Goal: Information Seeking & Learning: Learn about a topic

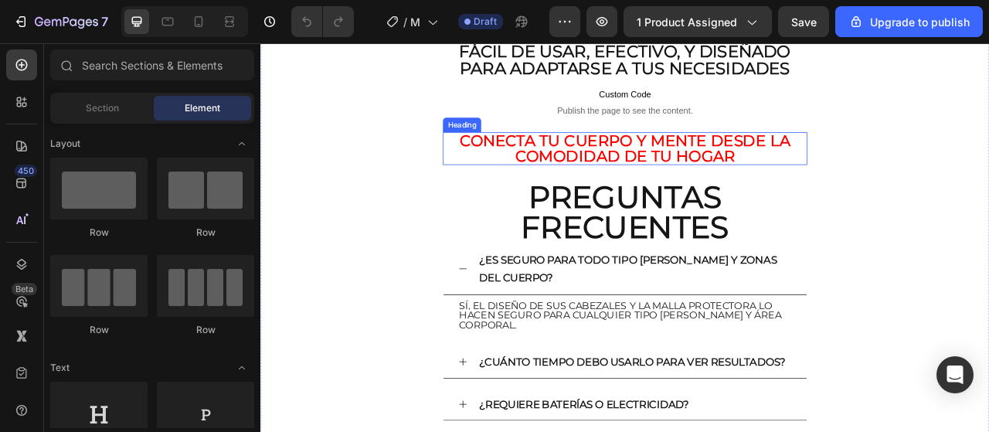
scroll to position [4387, 0]
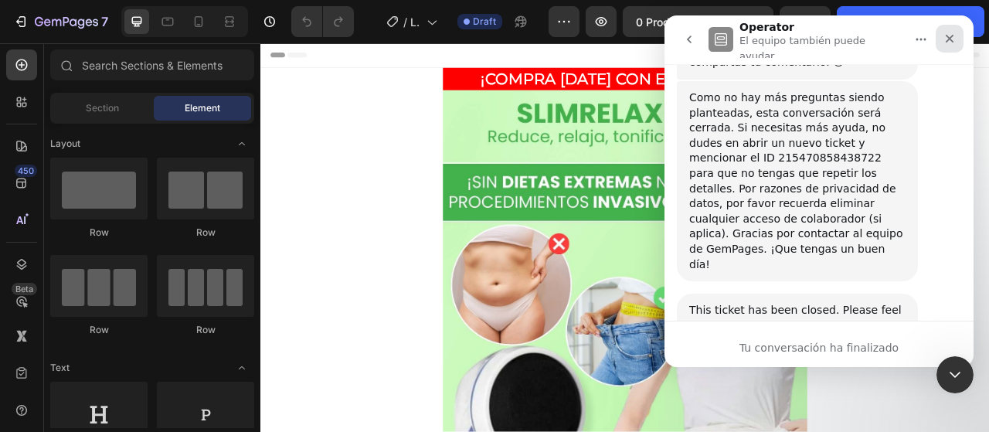
scroll to position [3516, 0]
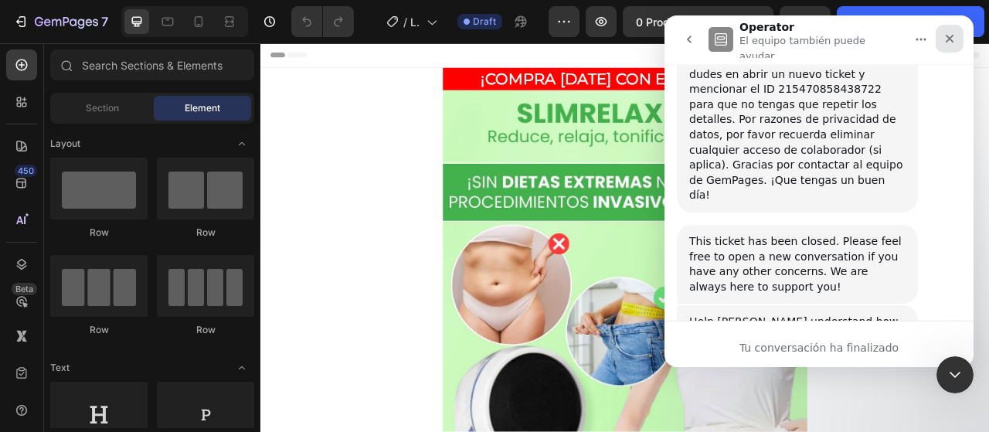
click at [955, 39] on icon "Cerrar" at bounding box center [949, 38] width 12 height 12
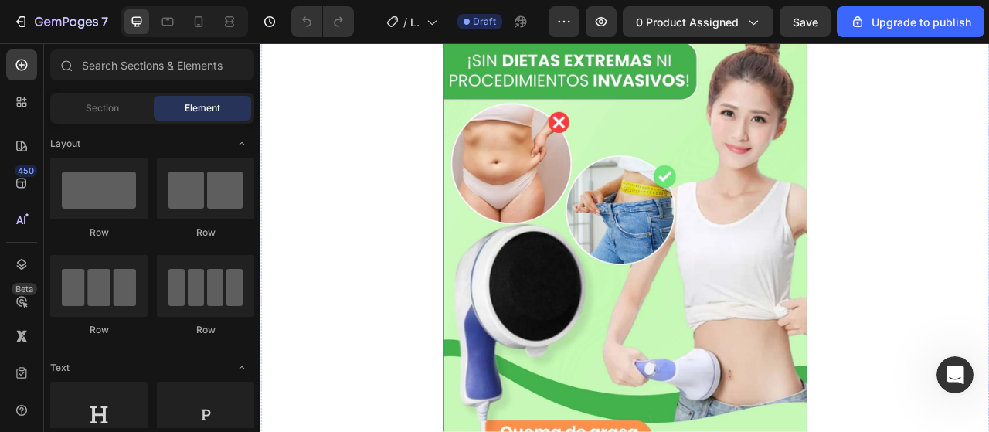
scroll to position [0, 0]
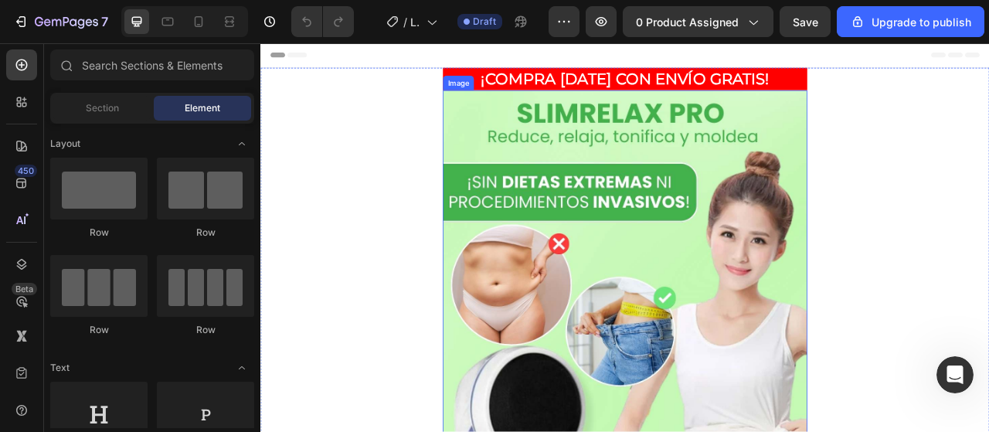
click at [683, 148] on img at bounding box center [723, 421] width 463 height 635
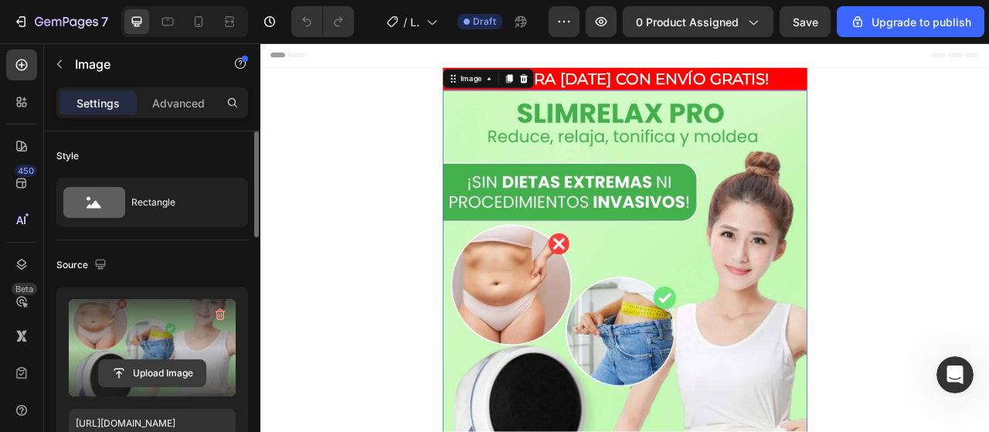
click at [157, 368] on input "file" at bounding box center [152, 373] width 107 height 26
type input "C:\fakepath\tras.avif"
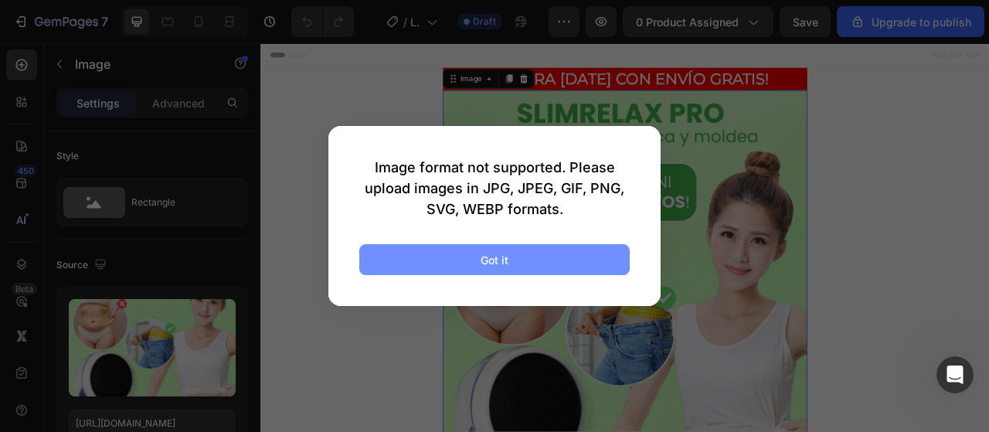
click at [525, 256] on button "Got it" at bounding box center [494, 259] width 270 height 31
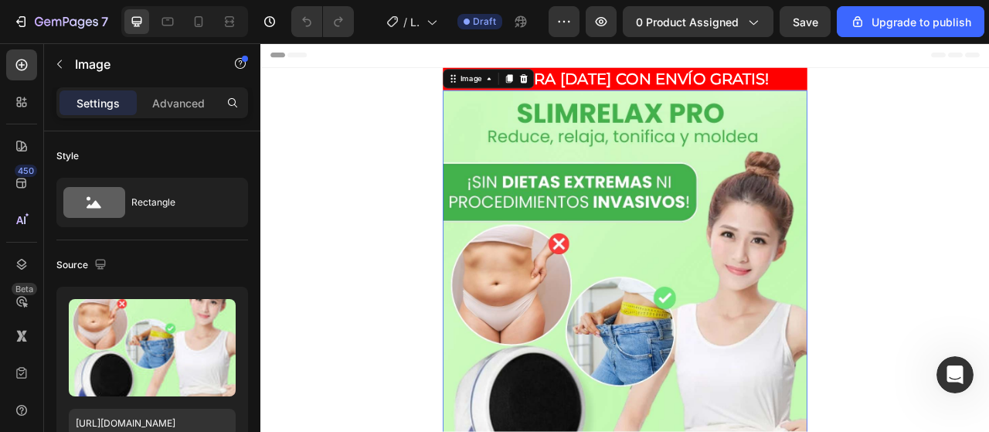
click at [668, 239] on img at bounding box center [723, 421] width 463 height 635
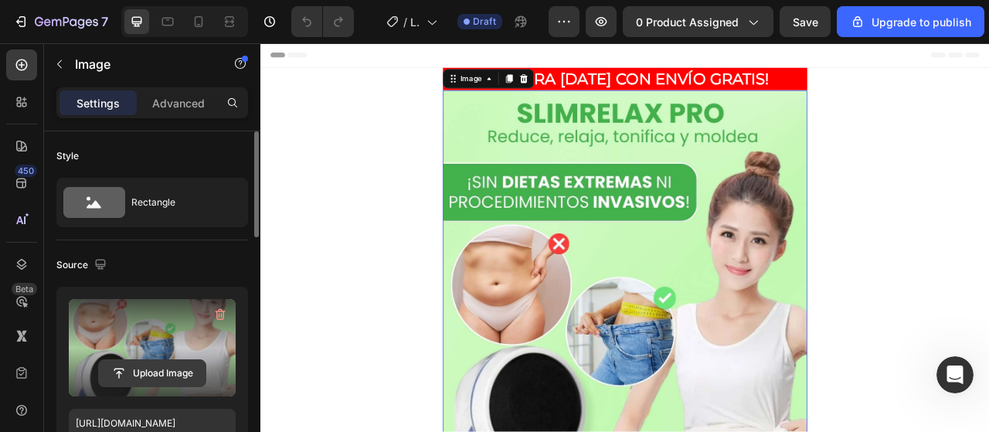
click at [144, 368] on input "file" at bounding box center [152, 373] width 107 height 26
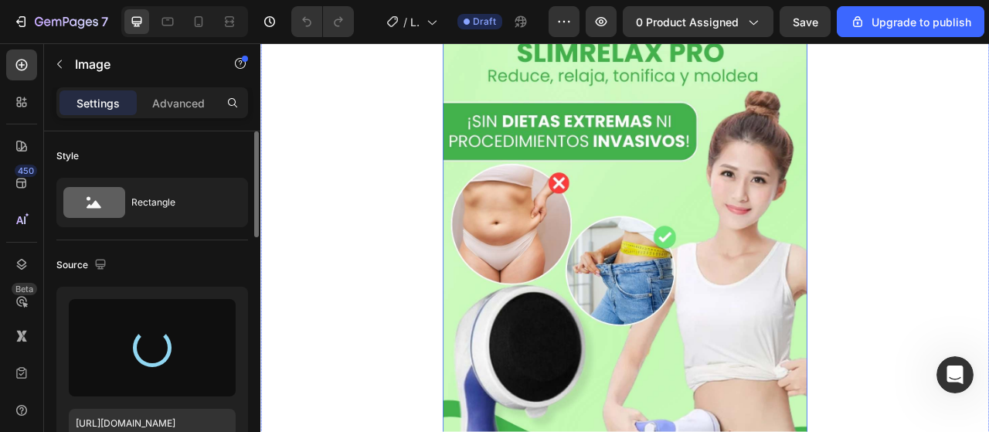
type input "https://cdn.shopify.com/s/files/1/0766/0440/8034/files/gempages_581862952051671…"
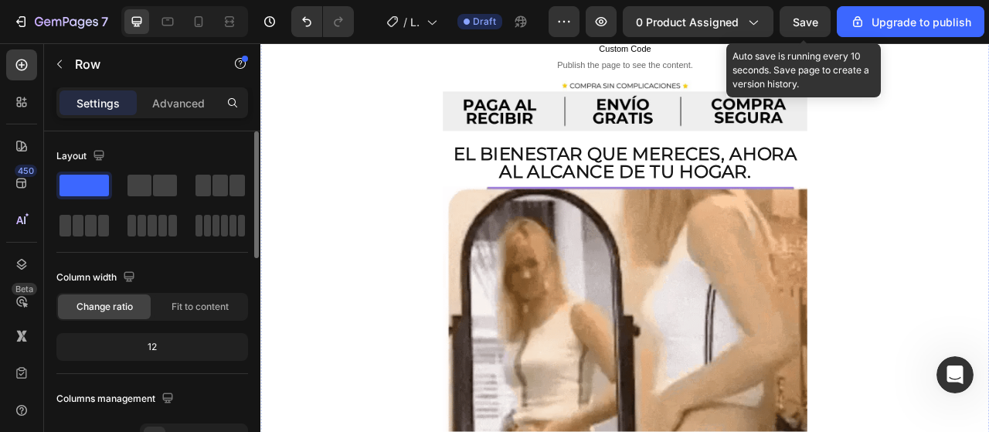
scroll to position [695, 0]
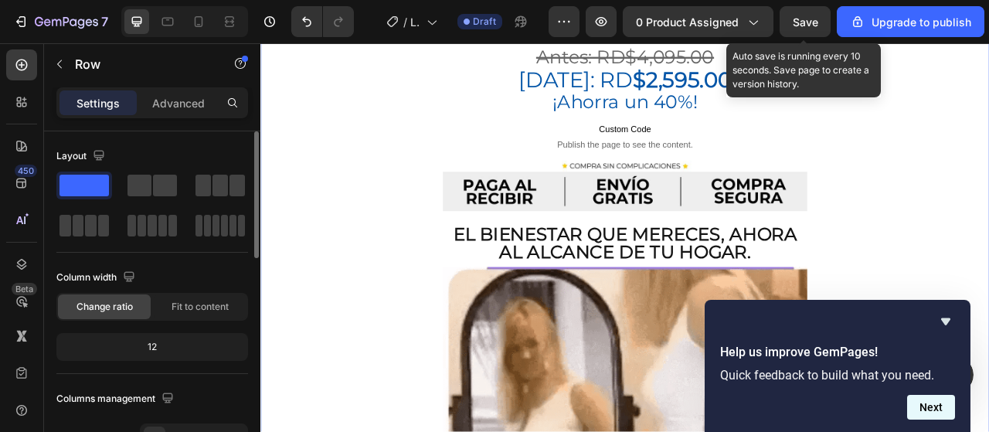
click at [933, 411] on button "Next" at bounding box center [931, 407] width 48 height 25
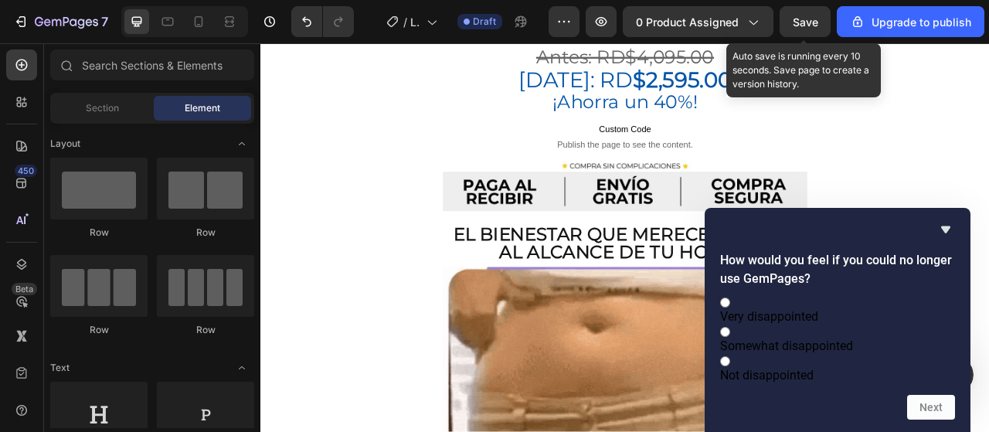
click at [969, 333] on form "How would you feel if you could no longer use GemPages? Very disappointed Somew…" at bounding box center [837, 335] width 266 height 168
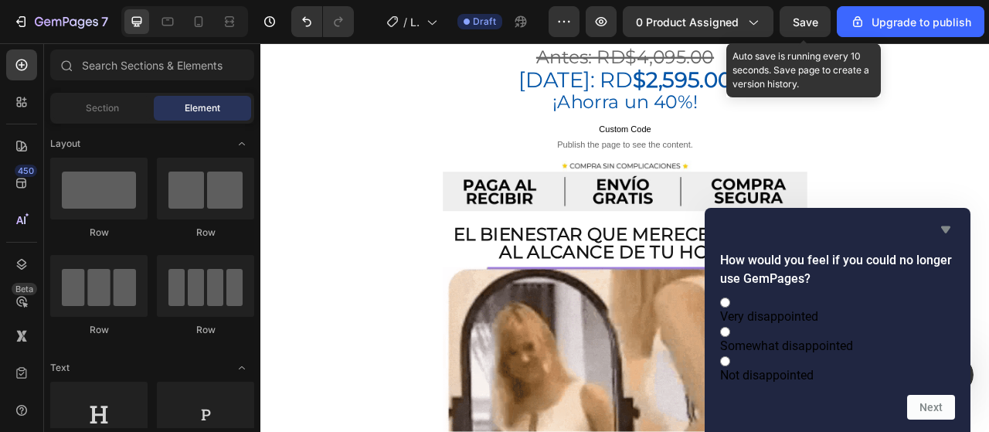
click at [941, 220] on icon "Hide survey" at bounding box center [945, 229] width 19 height 19
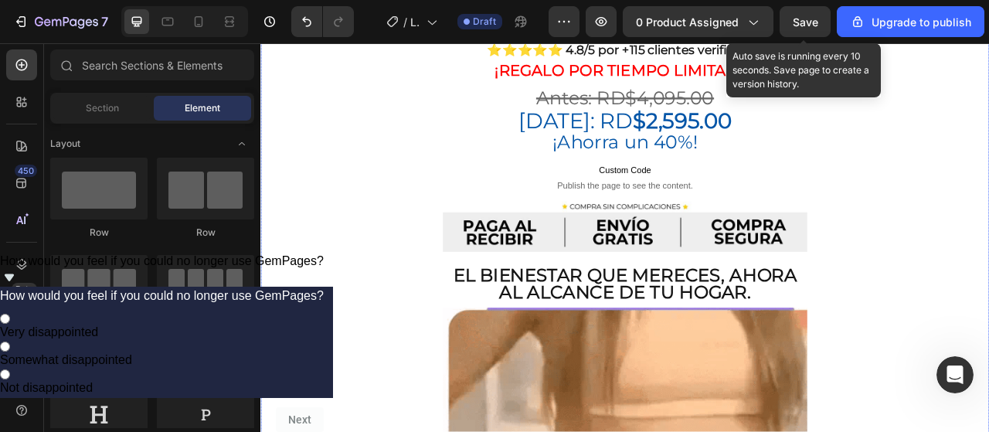
scroll to position [927, 0]
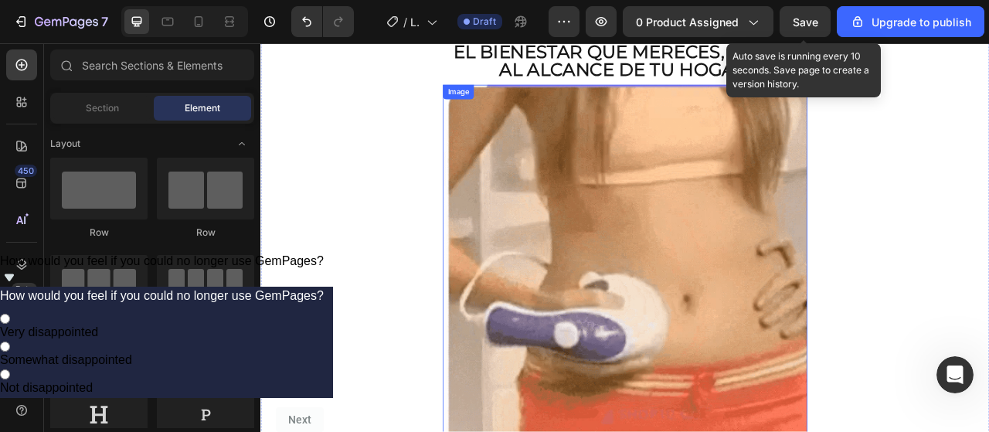
click at [753, 304] on img at bounding box center [723, 328] width 463 height 463
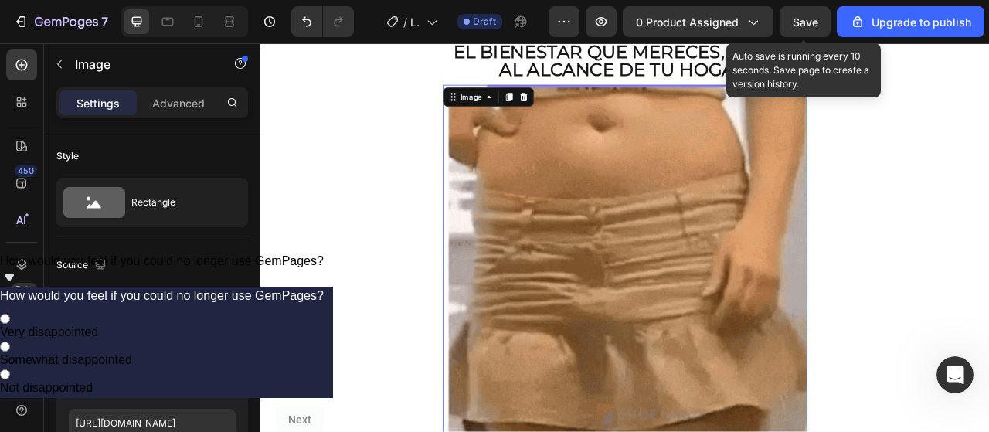
click at [753, 304] on img at bounding box center [723, 328] width 463 height 463
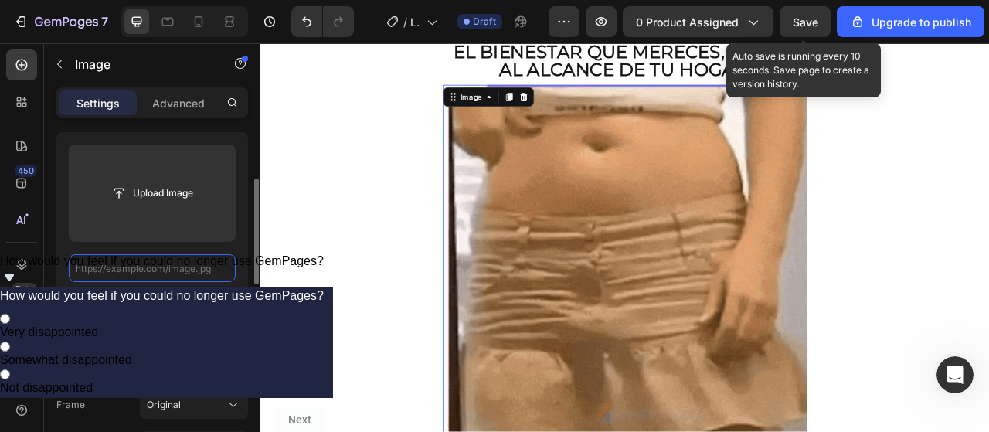
scroll to position [0, 0]
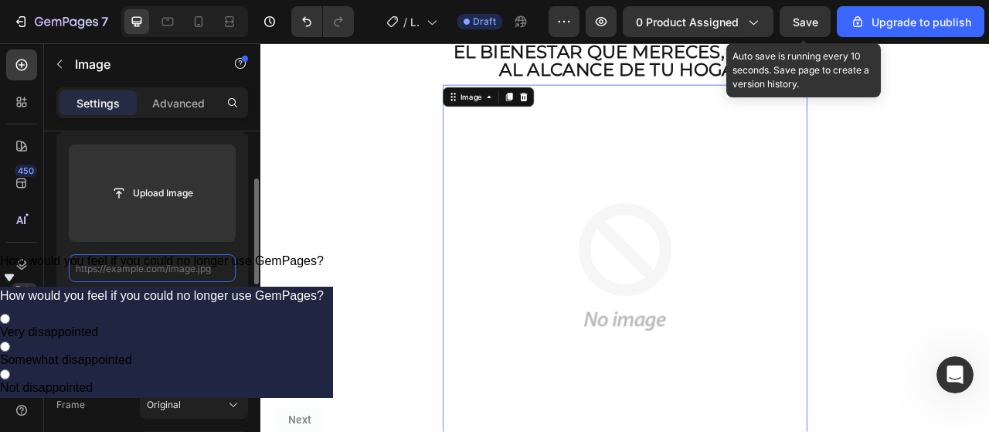
paste input "https://cdn.shopify.com/s/files/1/0766/0440/8034/files/Gift.gif?v=1758863824"
type input "https://cdn.shopify.com/s/files/1/0766/0440/8034/files/Gift.gif?v=1758863824"
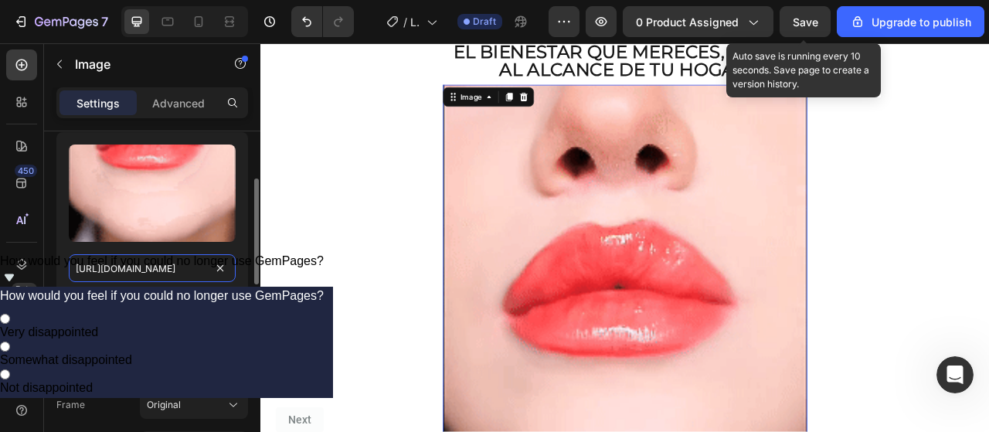
scroll to position [0, 216]
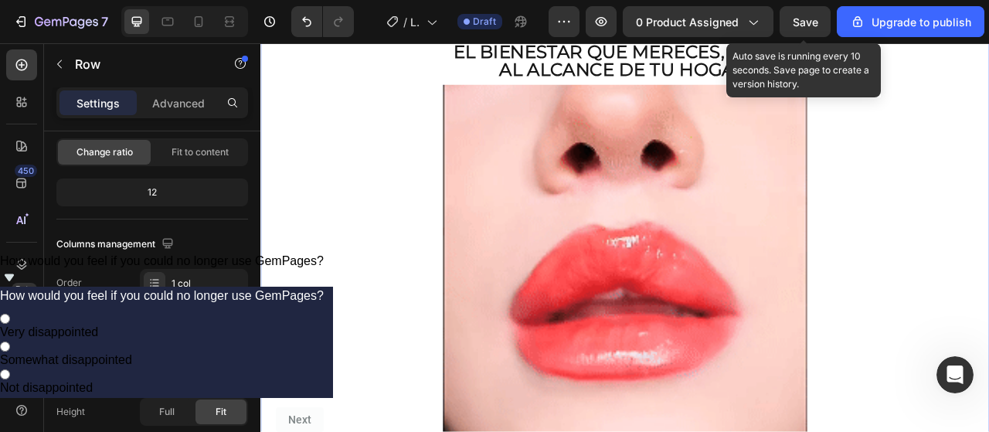
scroll to position [0, 0]
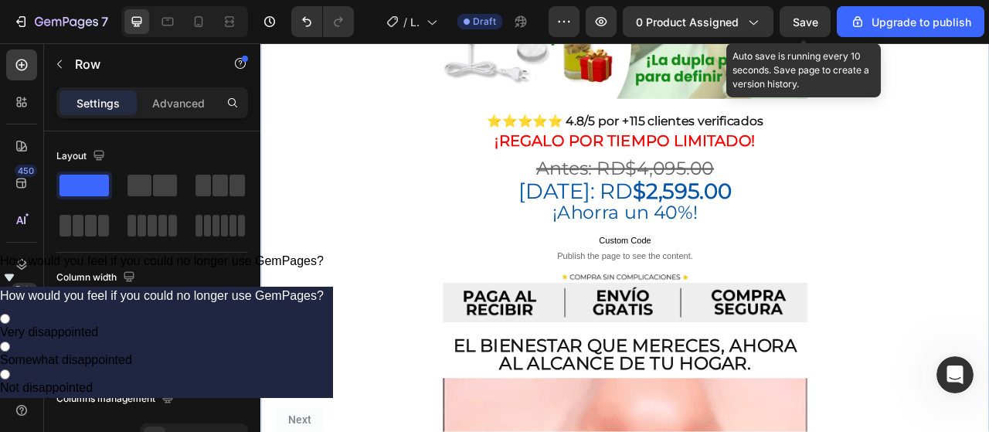
scroll to position [541, 0]
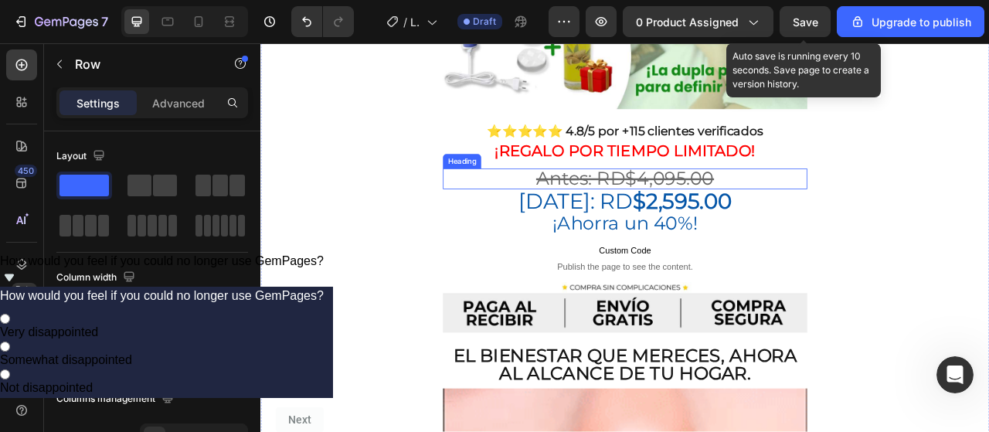
click at [757, 202] on s "Antes: RD$4,095.00" at bounding box center [724, 216] width 226 height 29
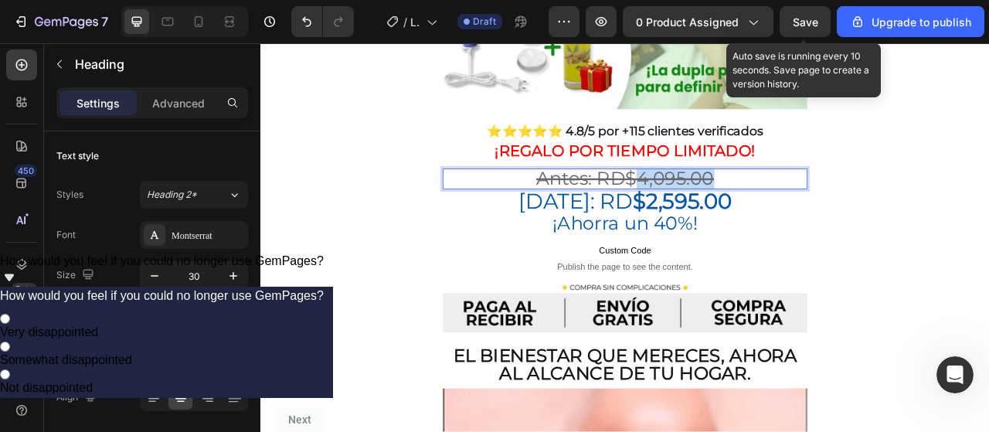
click at [757, 202] on s "Antes: RD$4,095.00" at bounding box center [724, 216] width 226 height 29
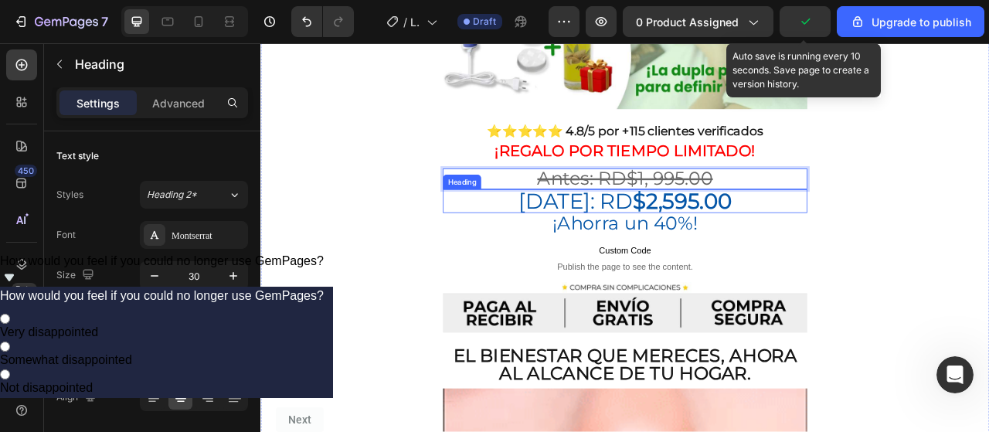
click at [771, 236] on strong "$2,595.00" at bounding box center [797, 244] width 126 height 33
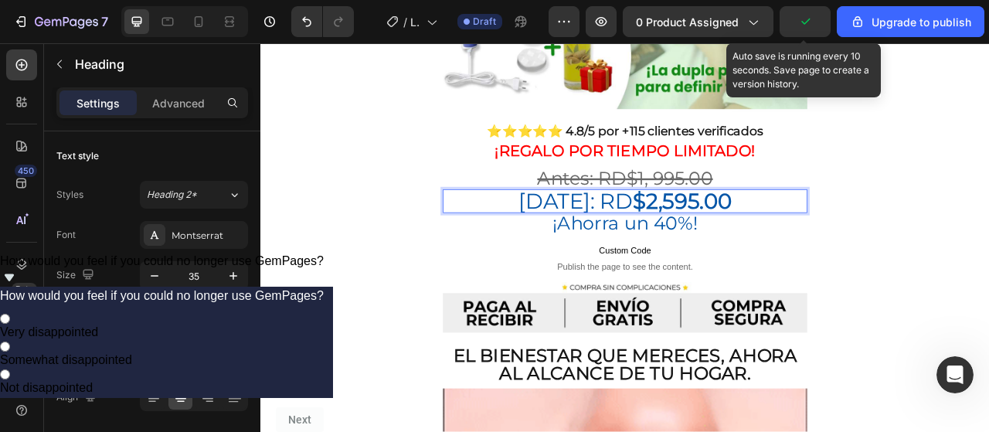
click at [769, 236] on strong "$2,595.00" at bounding box center [797, 244] width 126 height 33
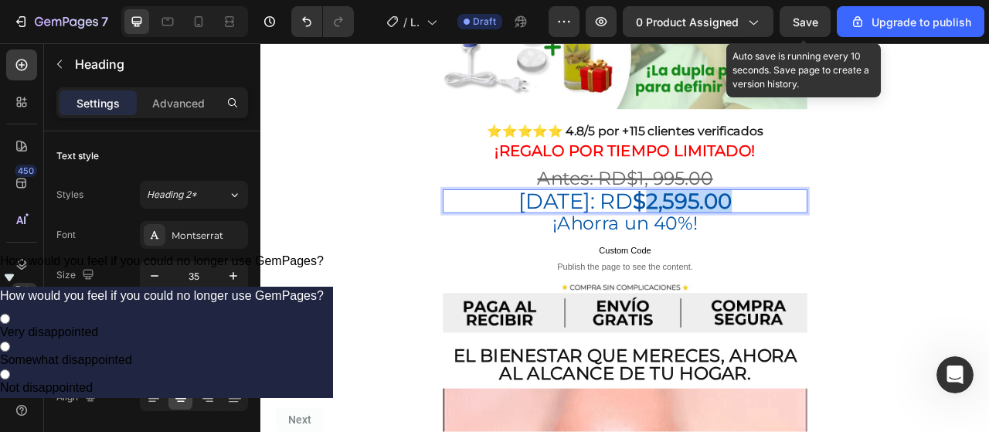
click at [770, 236] on strong "$2,595.00" at bounding box center [797, 244] width 126 height 33
click at [745, 233] on strong "$1,495.00" at bounding box center [796, 244] width 123 height 33
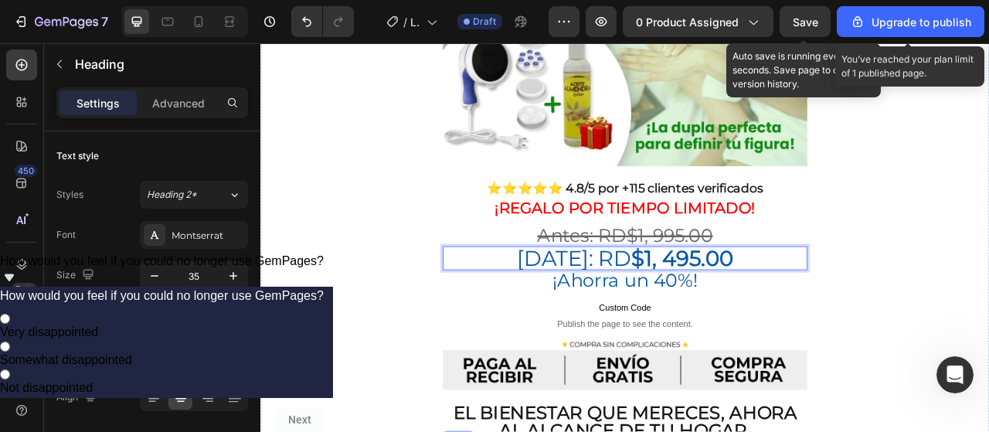
scroll to position [463, 0]
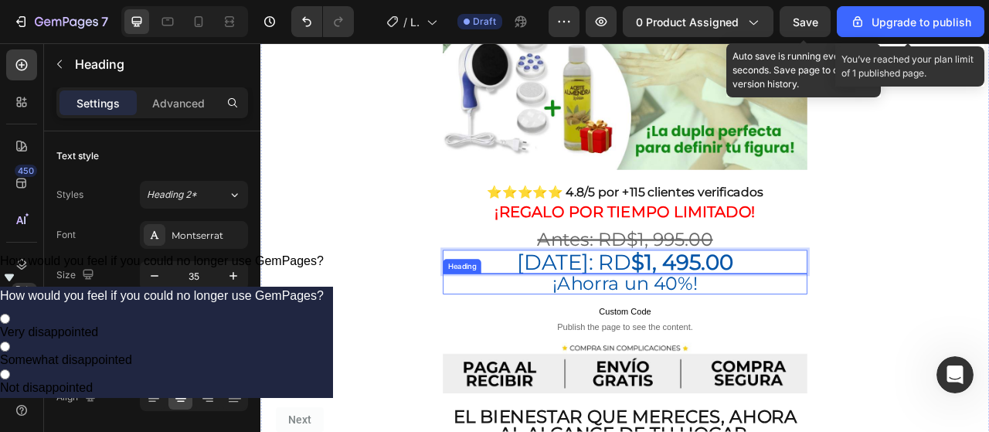
click at [774, 337] on h2 "¡Ahorra un 40%!" at bounding box center [723, 350] width 463 height 26
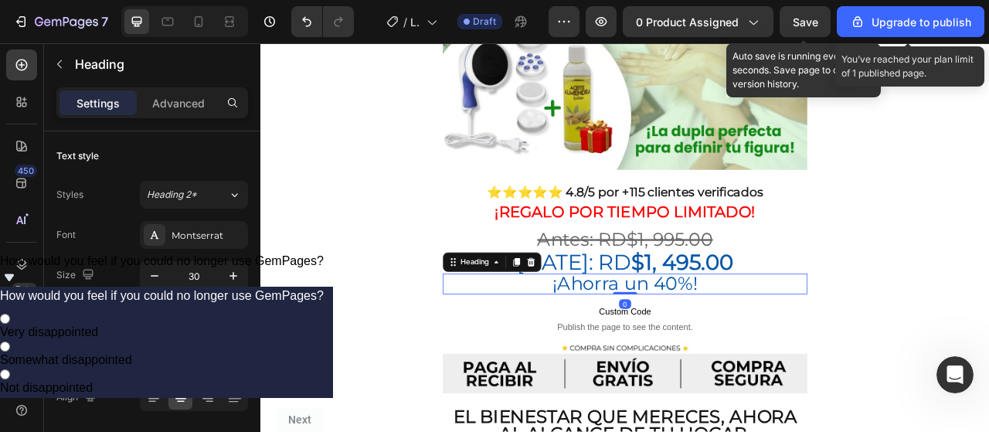
click at [772, 337] on h2 "¡Ahorra un 40%!" at bounding box center [723, 350] width 463 height 26
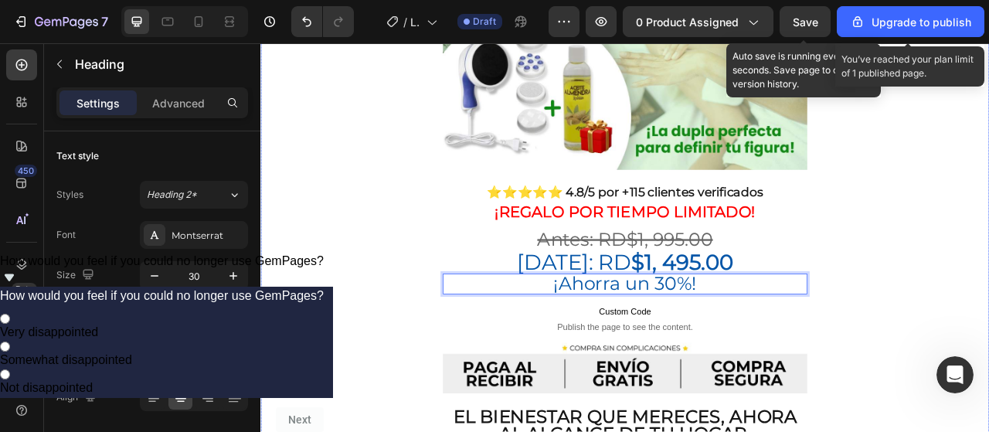
drag, startPoint x: 1122, startPoint y: 343, endPoint x: 1122, endPoint y: 334, distance: 9.3
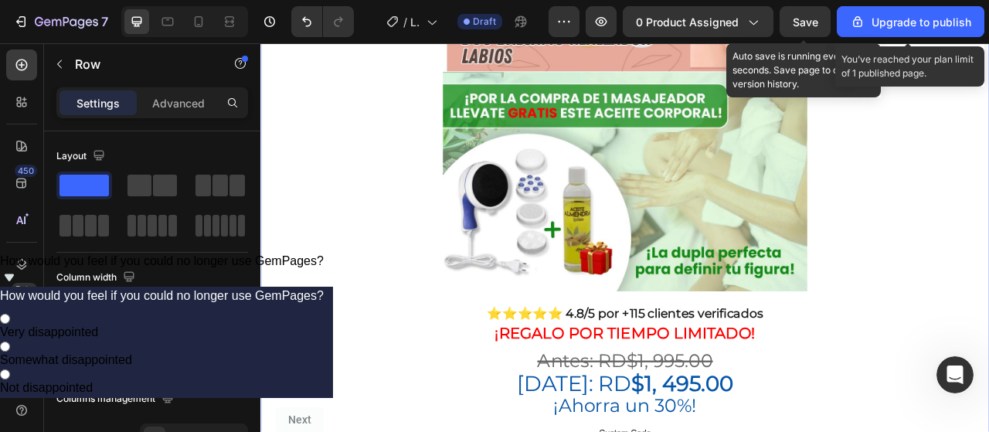
scroll to position [309, 0]
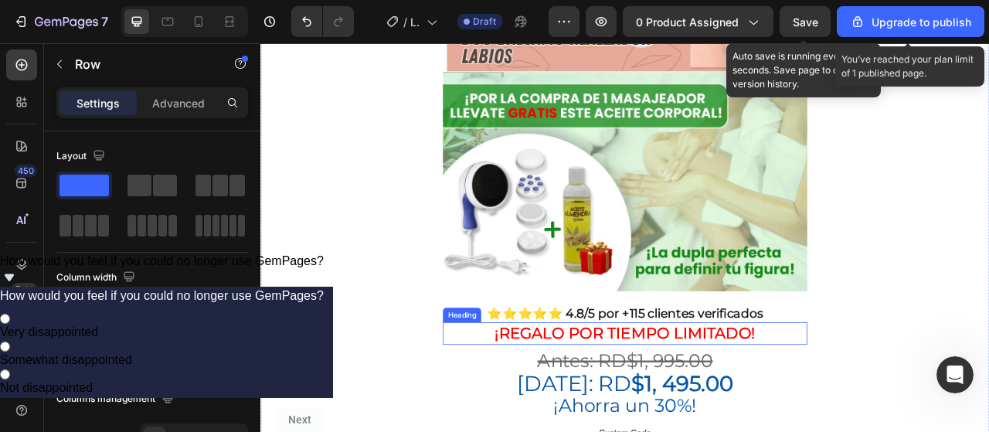
click at [750, 401] on strong "¡REGALO POR TIEMPO LIMITADO!" at bounding box center [724, 412] width 332 height 23
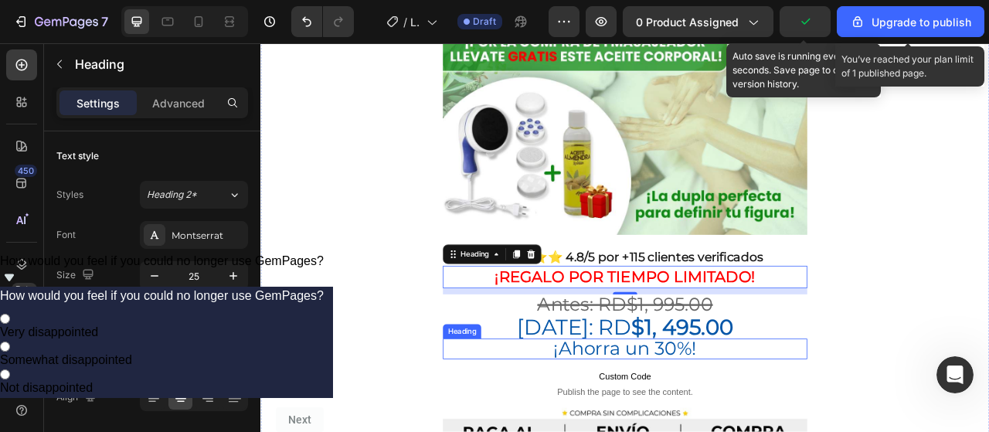
scroll to position [463, 0]
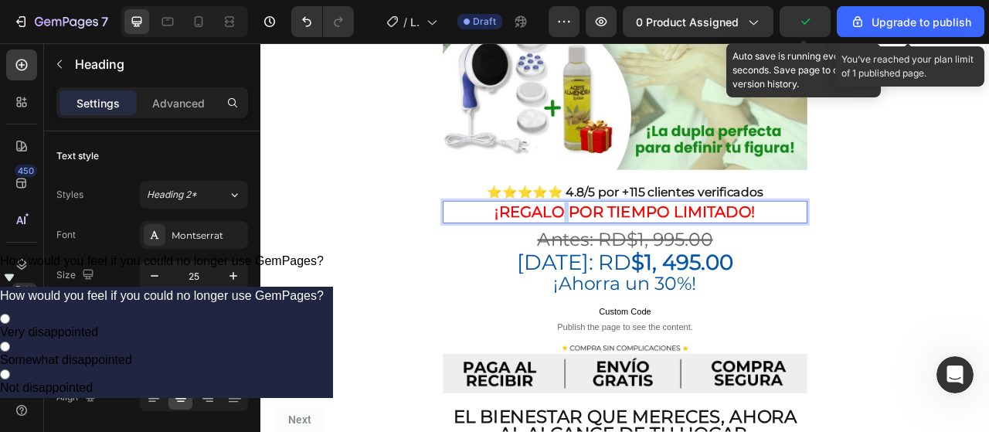
click at [638, 246] on strong "¡REGALO POR TIEMPO LIMITADO!" at bounding box center [724, 257] width 332 height 23
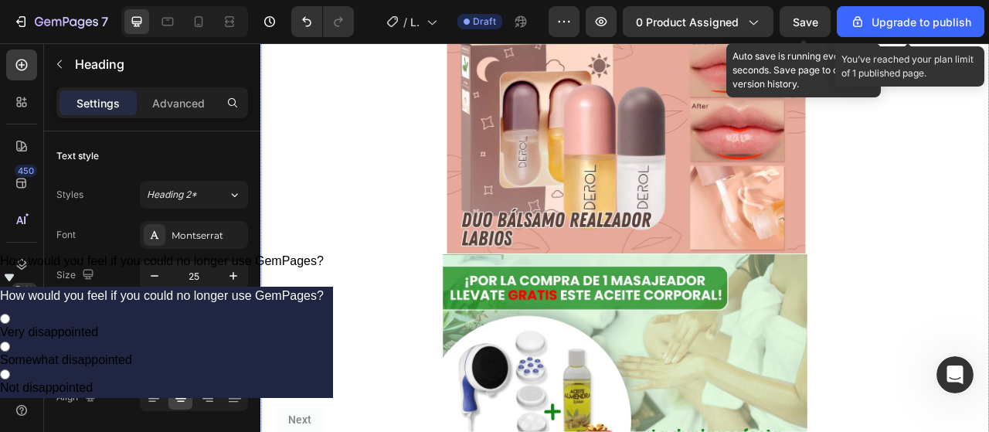
scroll to position [0, 0]
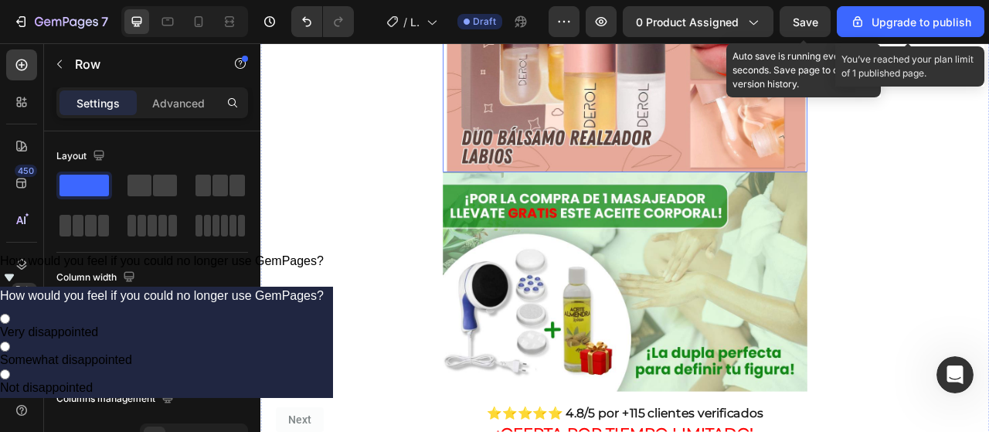
scroll to position [309, 0]
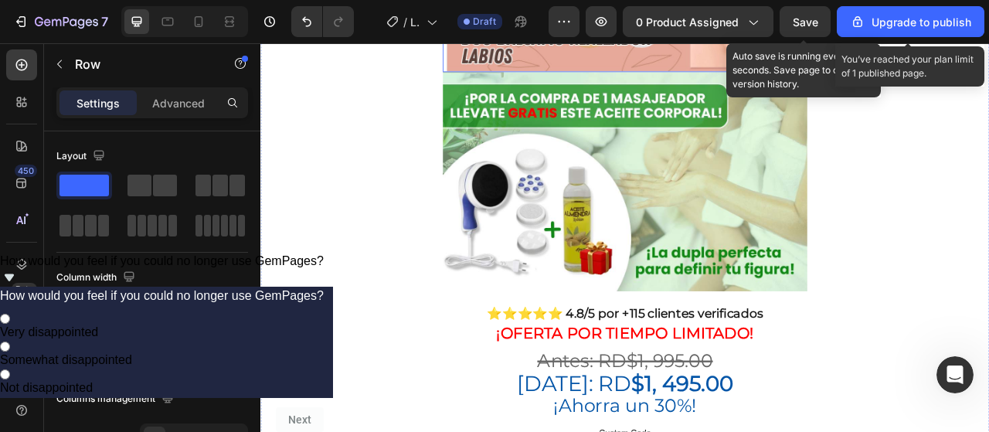
click at [715, 246] on img at bounding box center [723, 219] width 463 height 279
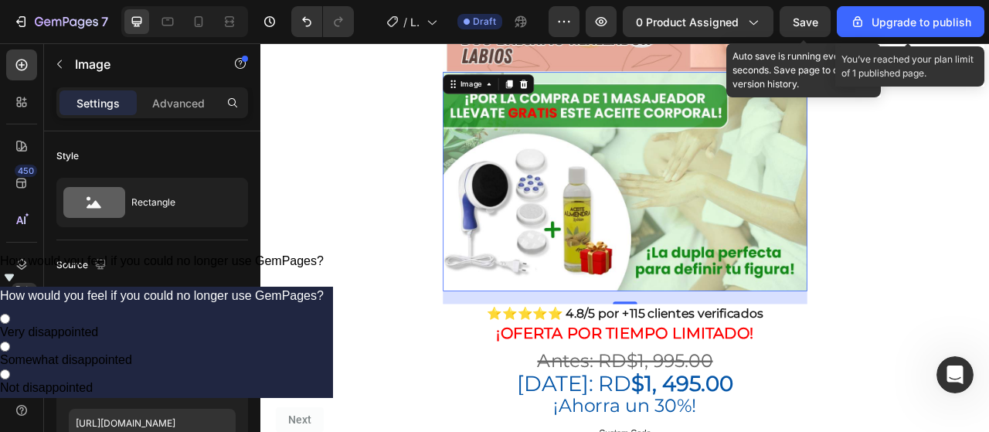
click at [715, 246] on img at bounding box center [723, 219] width 463 height 279
click at [124, 372] on input "file" at bounding box center [152, 373] width 107 height 26
type input "https://cdn.shopify.com/s/files/1/0766/0440/8034/files/gempages_581862952051671…"
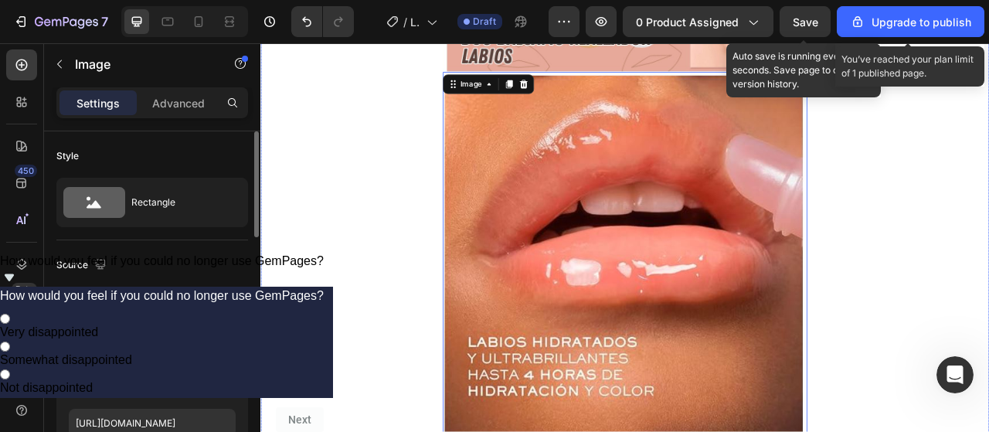
scroll to position [77, 0]
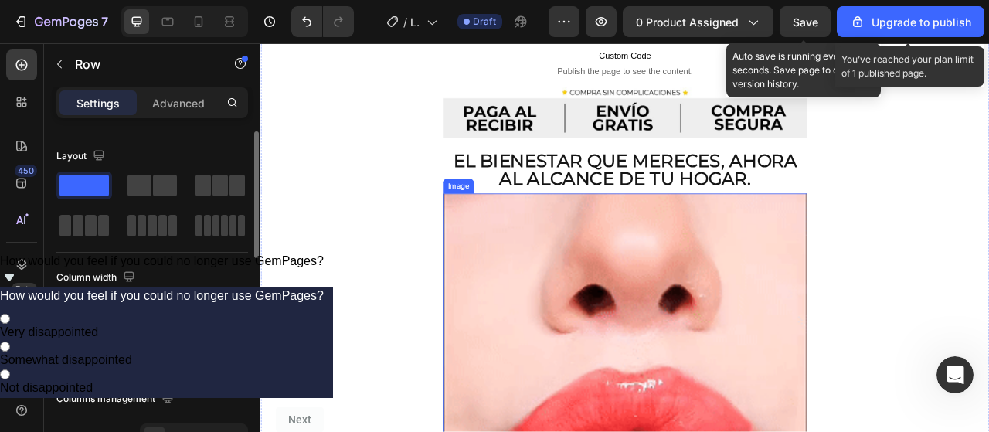
scroll to position [1004, 0]
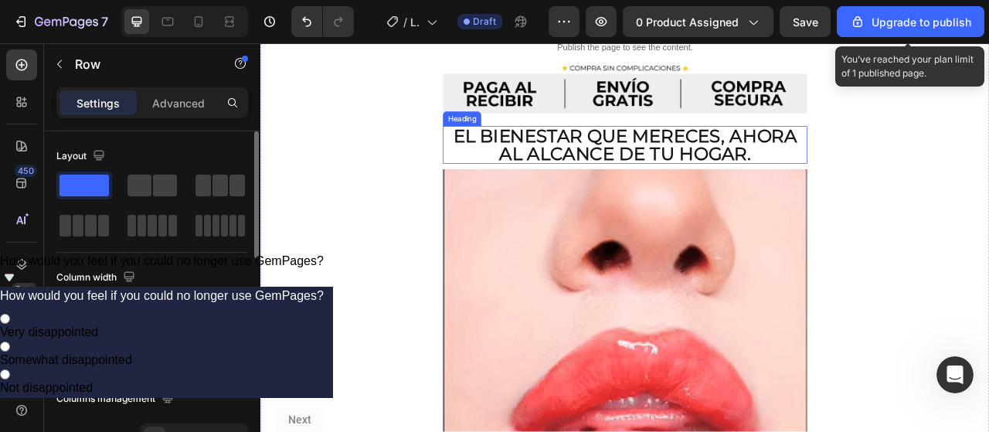
click at [599, 149] on h2 "El bienestar que mereces, ahora al alcance de tu hogar." at bounding box center [723, 173] width 463 height 48
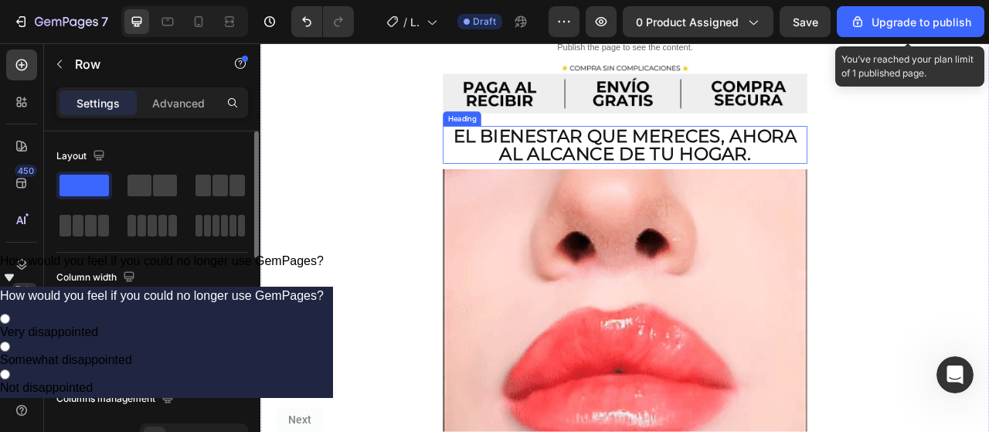
click at [599, 149] on h2 "El bienestar que mereces, ahora al alcance de tu hogar." at bounding box center [723, 173] width 463 height 48
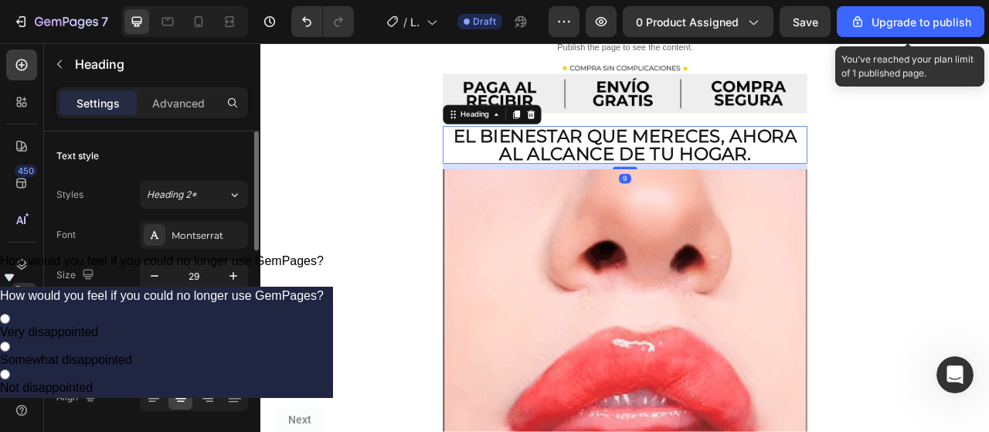
click at [599, 151] on p "El bienestar que mereces, ahora al alcance de tu hogar." at bounding box center [724, 173] width 460 height 45
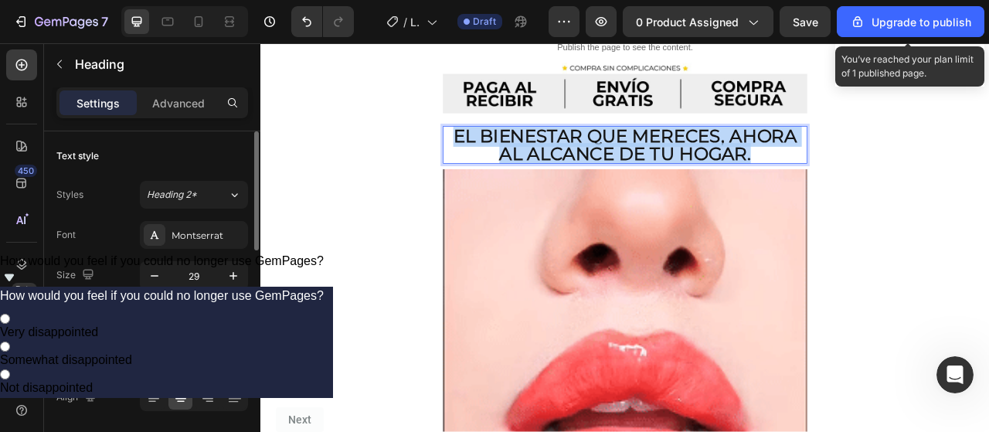
click at [599, 151] on p "El bienestar que mereces, ahora al alcance de tu hogar." at bounding box center [724, 173] width 460 height 45
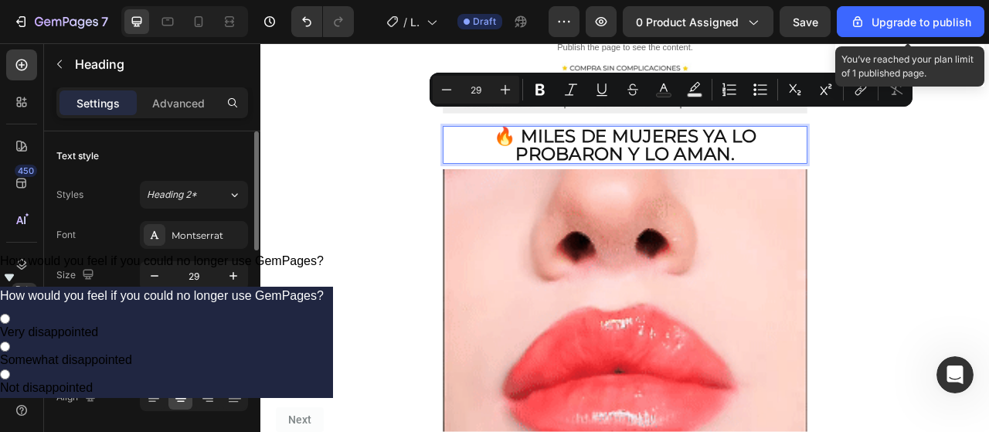
scroll to position [1, 0]
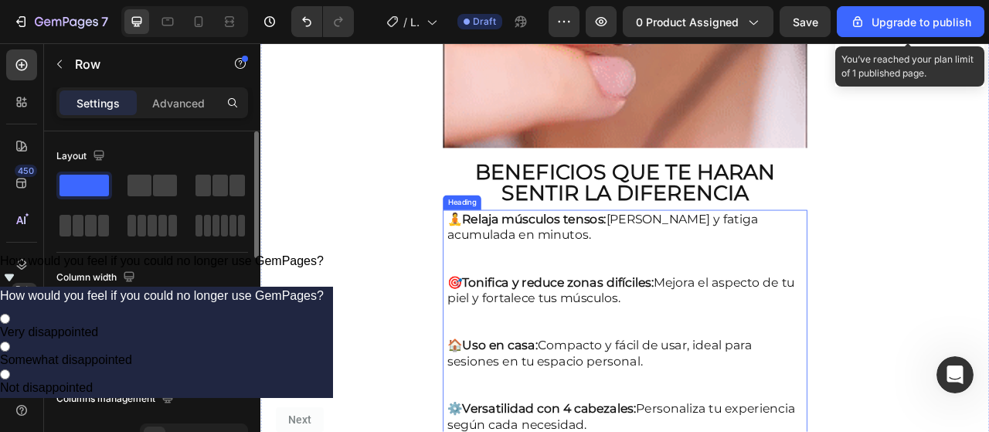
scroll to position [2008, 0]
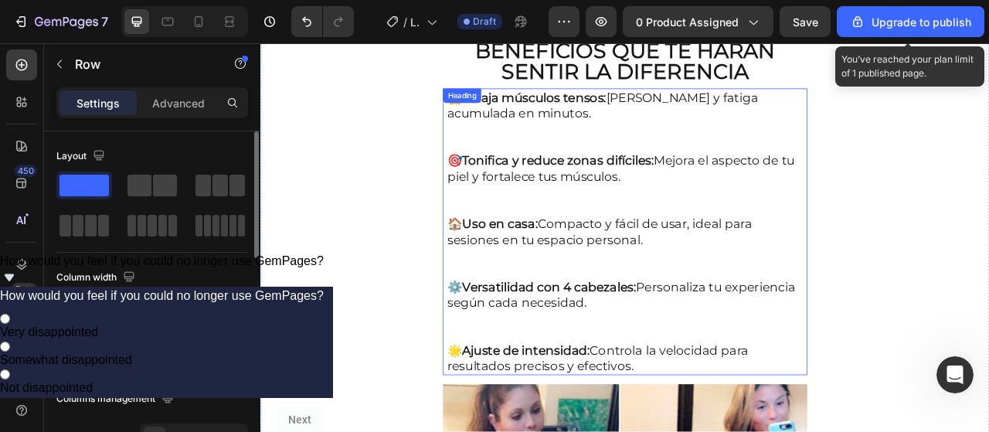
click at [633, 283] on h2 "🧘 Relaja músculos tensos: Alivia dolores y fatiga acumulada en minutos. 🎯 Tonif…" at bounding box center [724, 283] width 456 height 365
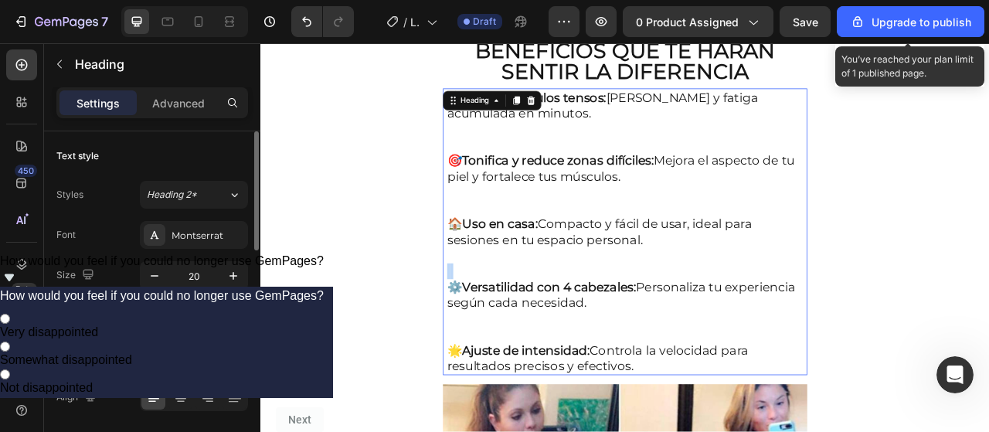
click at [633, 283] on p "🧘 Relaja músculos tensos: Alivia dolores y fatiga acumulada en minutos. 🎯 Tonif…" at bounding box center [723, 284] width 453 height 362
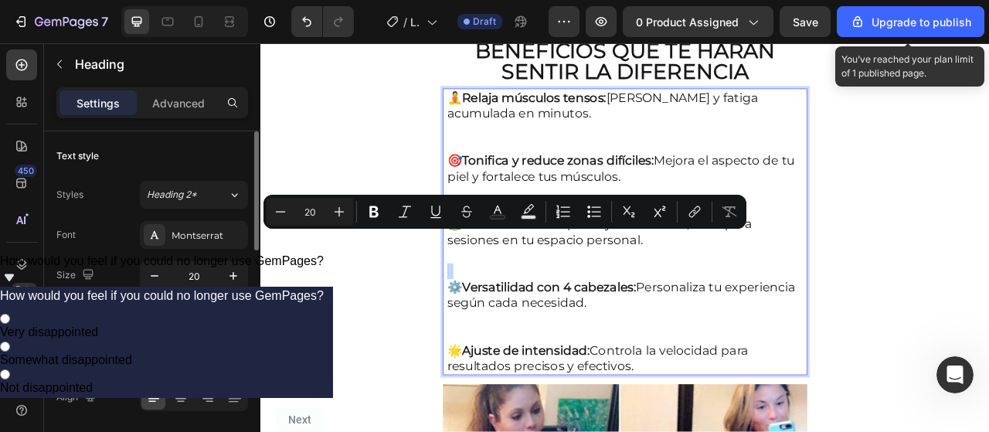
click at [633, 283] on p "🧘 Relaja músculos tensos: Alivia dolores y fatiga acumulada en minutos. 🎯 Tonif…" at bounding box center [723, 284] width 453 height 362
click at [794, 372] on p "🧘 Relaja músculos tensos: Alivia dolores y fatiga acumulada en minutos. 🎯 Tonif…" at bounding box center [723, 284] width 453 height 362
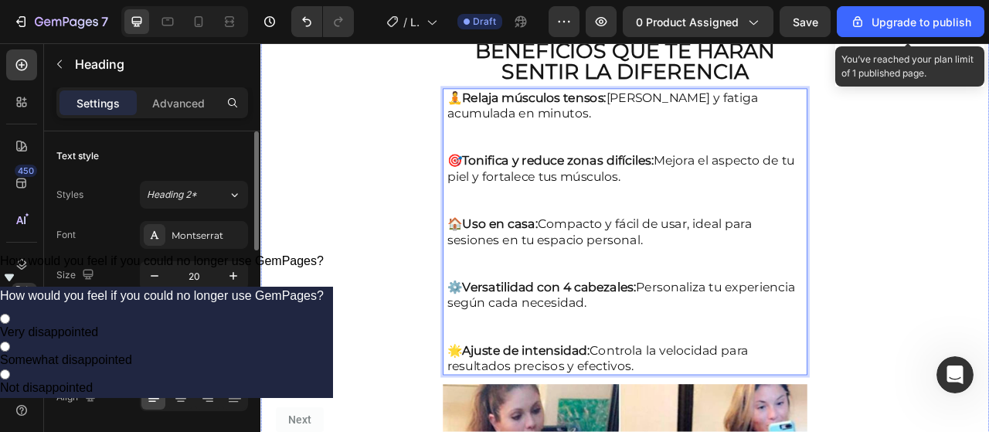
scroll to position [2003, 0]
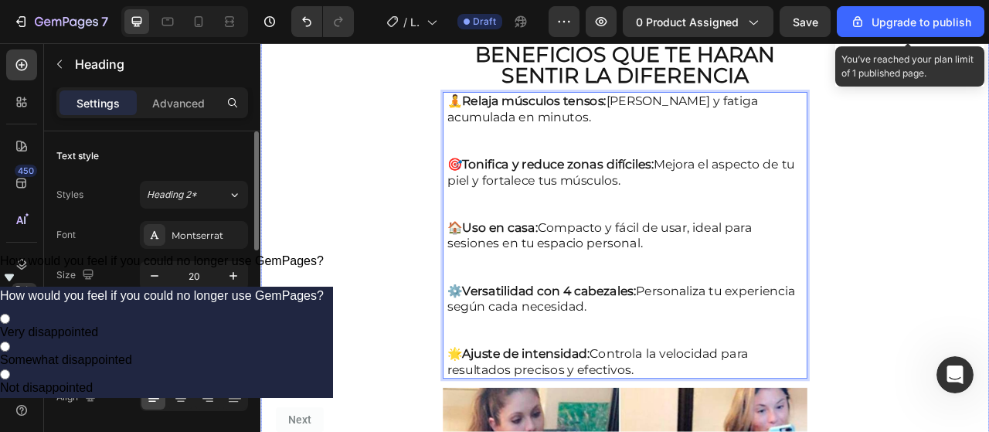
drag, startPoint x: 750, startPoint y: 412, endPoint x: 472, endPoint y: 56, distance: 452.4
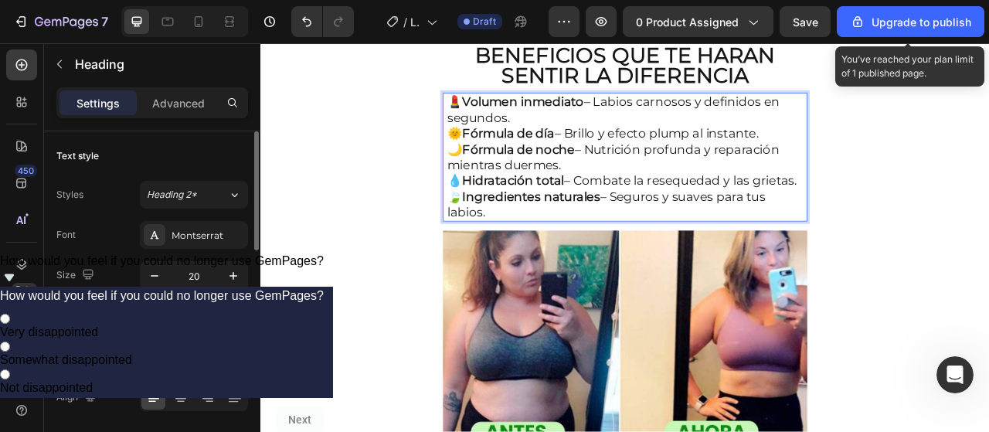
click at [614, 108] on p "💄 Volumen inmediato – Labios carnosos y definidos en segundos. 🌞 Fórmula de día…" at bounding box center [723, 188] width 453 height 161
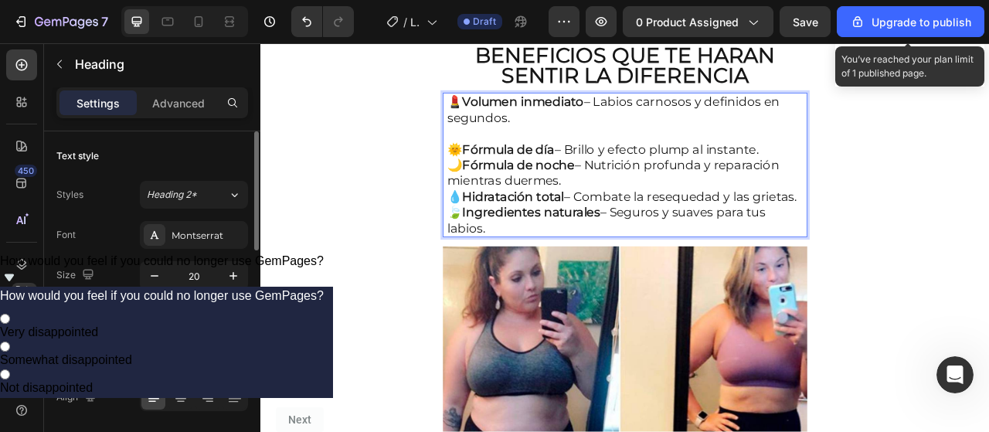
click at [924, 135] on p "💄 Volumen inmediato – Labios carnosos y definidos en segundos. ⁠⁠⁠⁠⁠⁠⁠ 🌞 Fórmul…" at bounding box center [723, 198] width 453 height 181
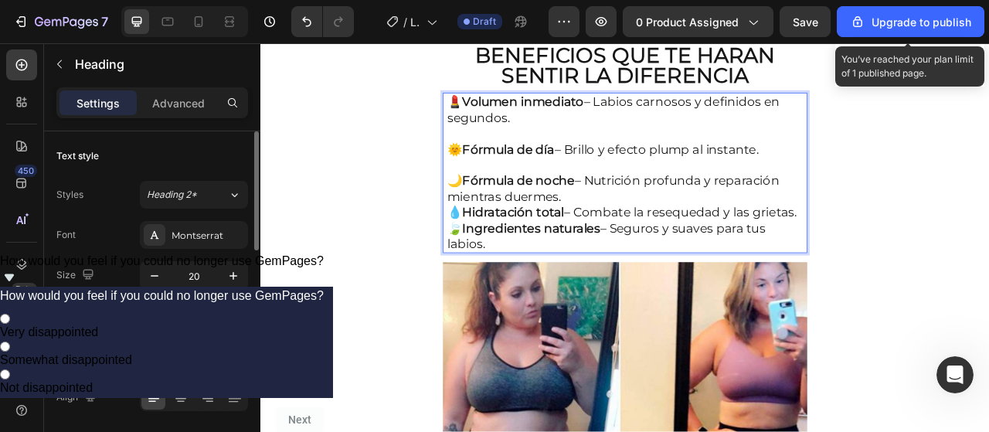
click at [684, 203] on p "💄 Volumen inmediato – Labios carnosos y definidos en segundos. 🌞 Fórmula de día…" at bounding box center [723, 208] width 453 height 201
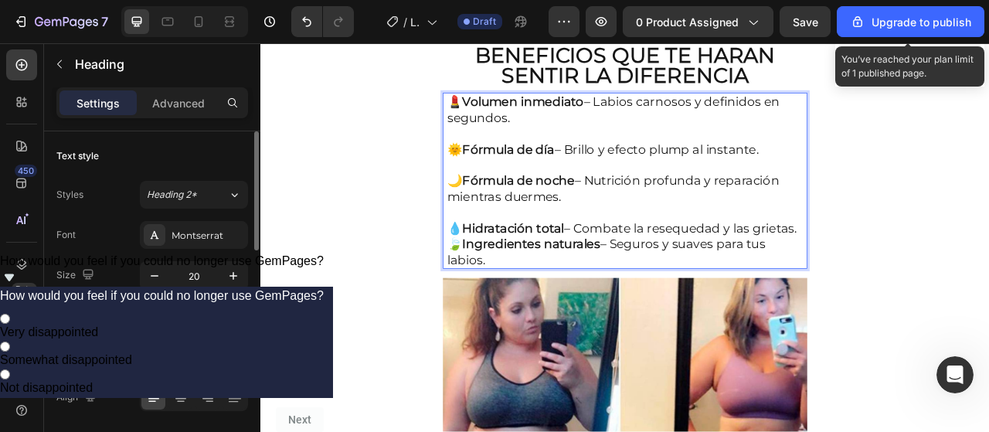
click at [616, 258] on p "💄 Volumen inmediato – Labios carnosos y definidos en segundos. 🌞 Fórmula de día…" at bounding box center [723, 218] width 453 height 221
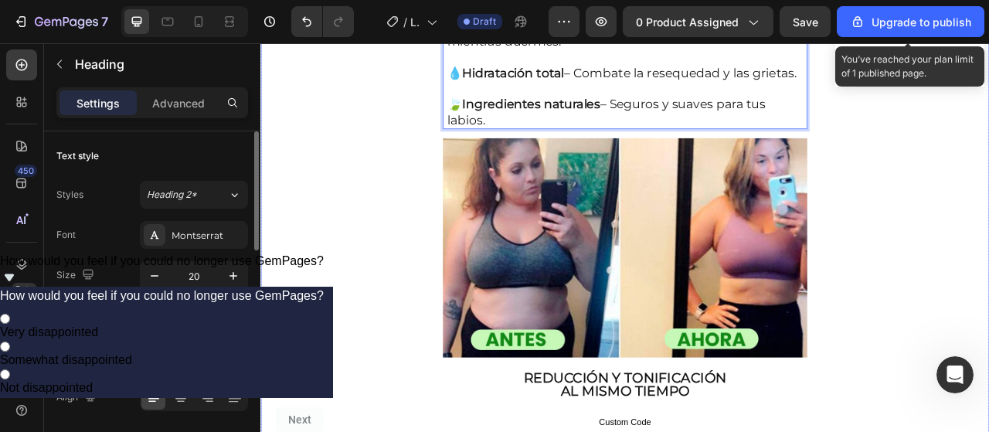
scroll to position [2235, 0]
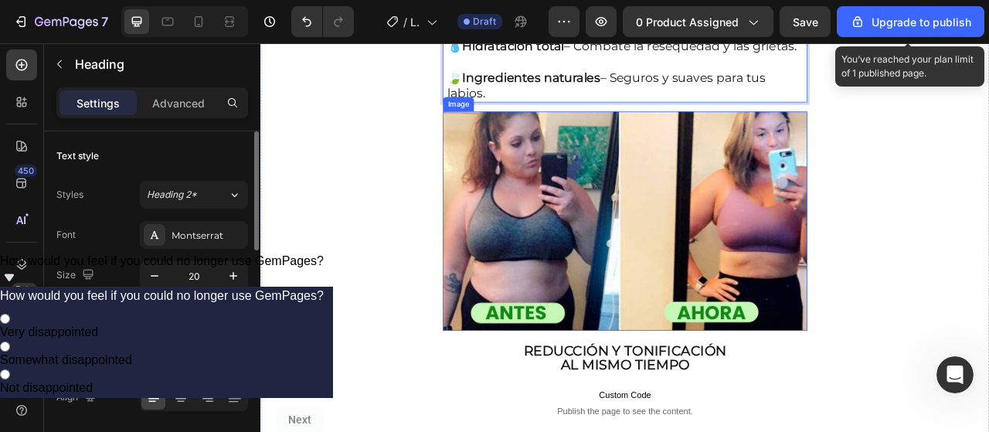
click at [803, 230] on img at bounding box center [723, 270] width 463 height 279
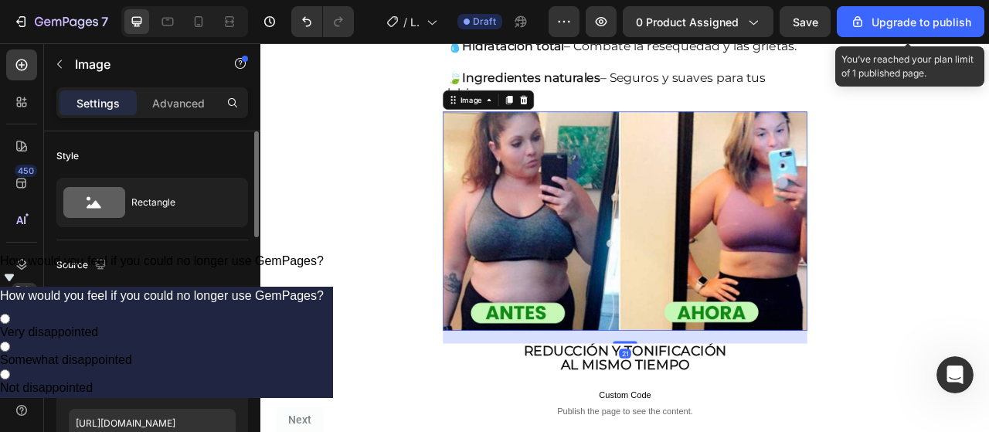
click at [803, 230] on img at bounding box center [723, 270] width 463 height 279
click at [140, 369] on input "file" at bounding box center [152, 373] width 107 height 26
type input "https://cdn.shopify.com/s/files/1/0766/0440/8034/files/gempages_581862952051671…"
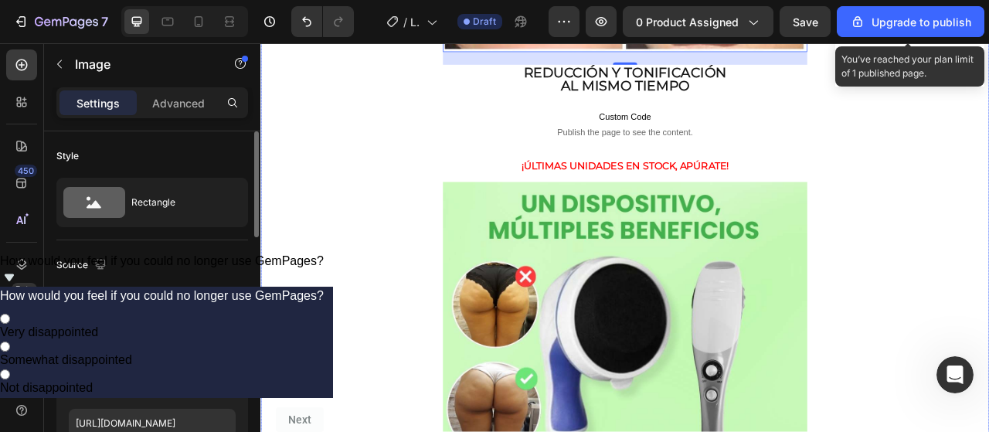
scroll to position [2621, 0]
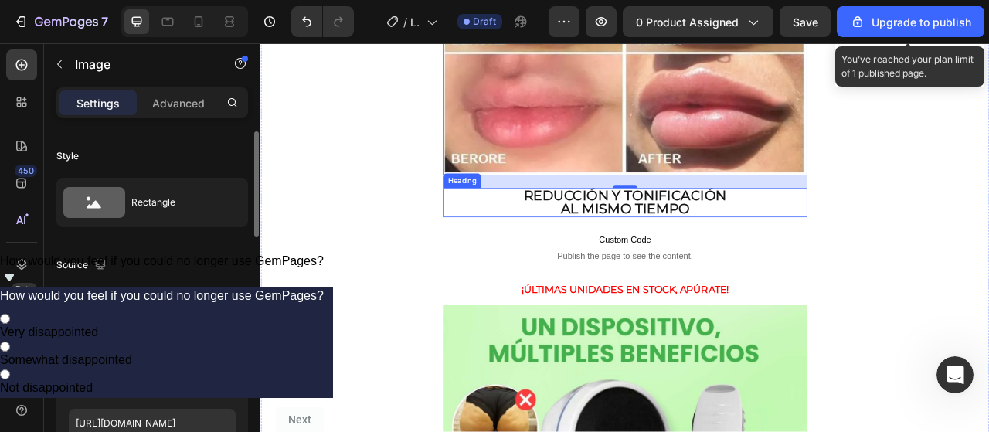
click at [673, 228] on h2 "Reducción y tonificación al mismo tiempo" at bounding box center [723, 246] width 463 height 37
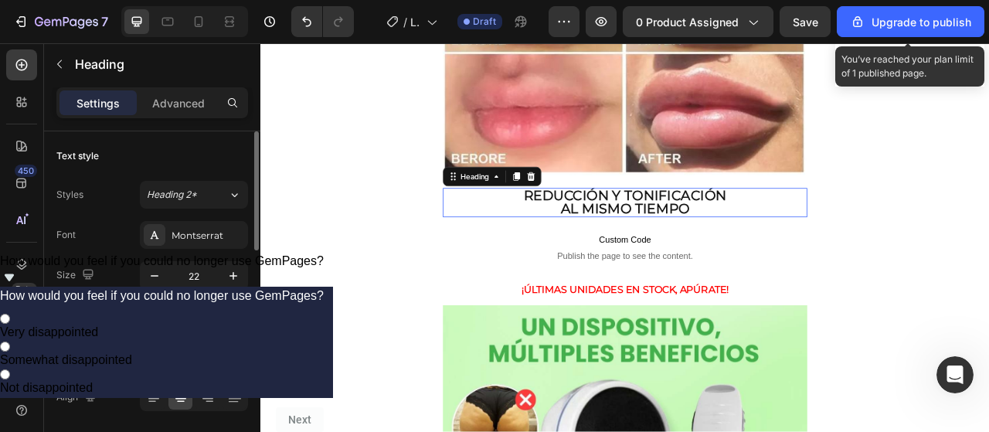
click at [670, 229] on p "Reducción y tonificación al mismo tiempo" at bounding box center [724, 246] width 460 height 34
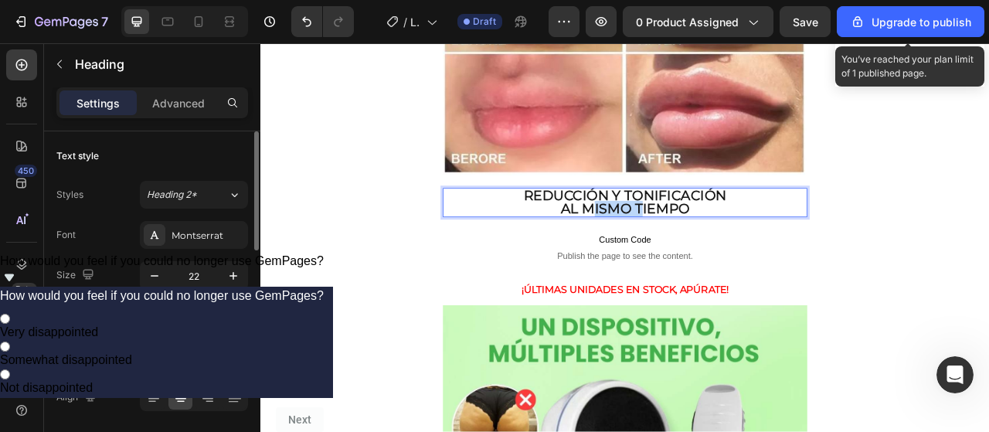
click at [670, 229] on p "Reducción y tonificación al mismo tiempo" at bounding box center [724, 246] width 460 height 34
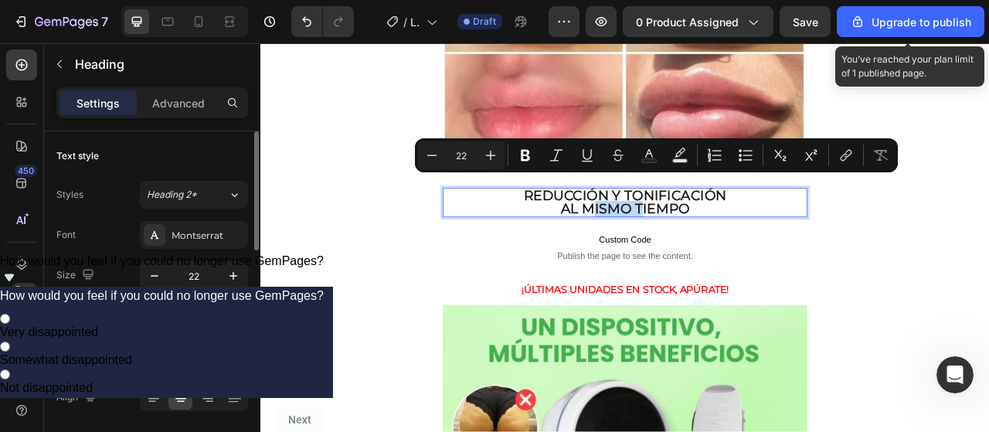
click at [669, 229] on p "Reducción y tonificación al mismo tiempo" at bounding box center [724, 246] width 460 height 34
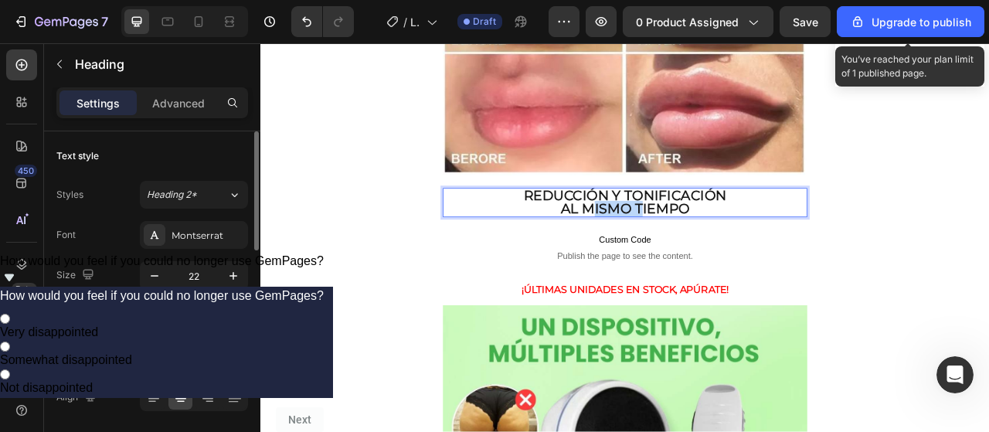
click at [669, 229] on p "Reducción y tonificación al mismo tiempo" at bounding box center [724, 246] width 460 height 34
click at [668, 229] on p "Reducción y tonificación al mismo tiempo" at bounding box center [724, 246] width 460 height 34
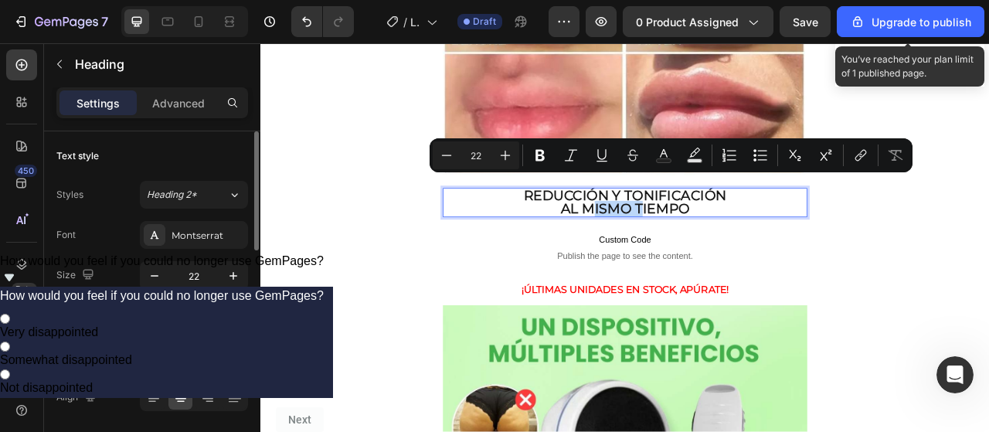
click at [668, 229] on p "Reducción y tonificación al mismo tiempo" at bounding box center [724, 246] width 460 height 34
click at [745, 229] on p "Reducción y tonificación al mismo tiempo" at bounding box center [724, 246] width 460 height 34
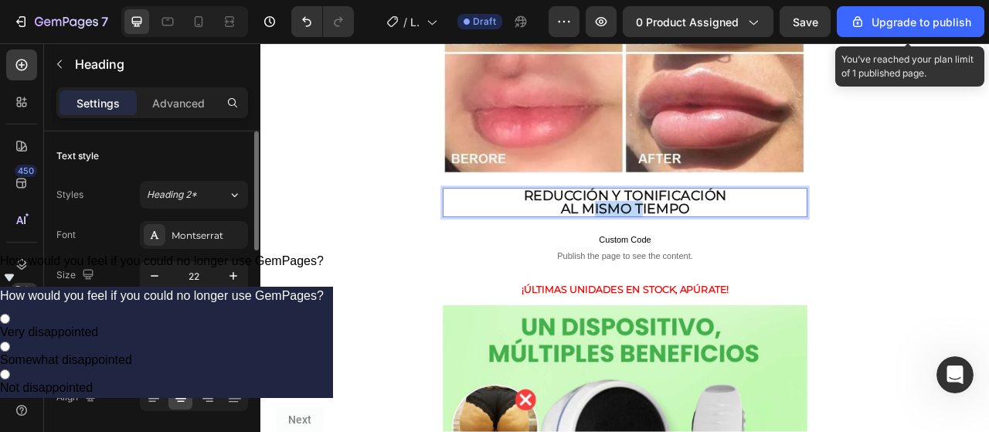
drag, startPoint x: 819, startPoint y: 223, endPoint x: 582, endPoint y: 197, distance: 238.6
click at [582, 229] on p "Reducción y tonificación al mismo tiempo" at bounding box center [724, 246] width 460 height 34
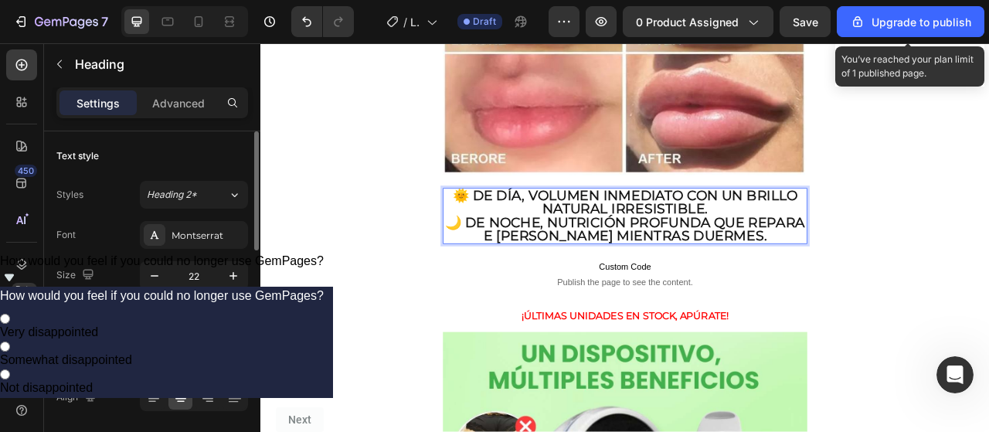
click at [827, 229] on p "🌞 De día, volumen inmediato con un brillo natural irresistible. 🌙 De noche, nut…" at bounding box center [724, 263] width 460 height 68
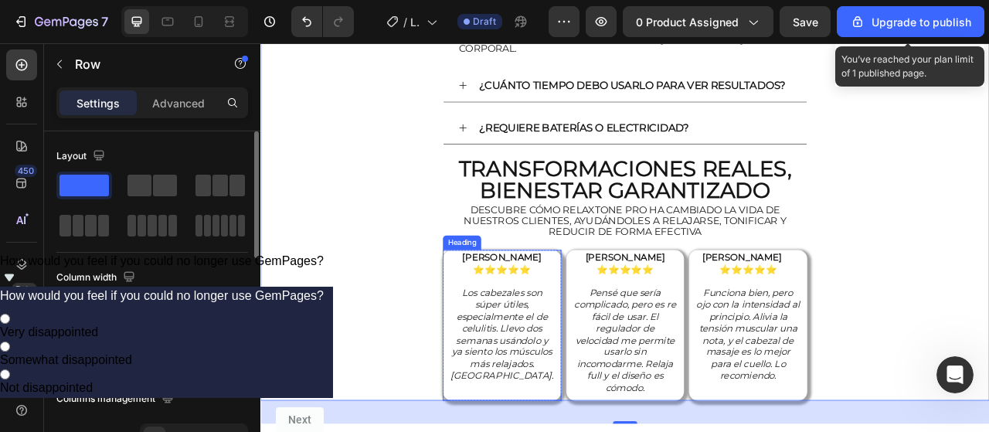
scroll to position [5870, 0]
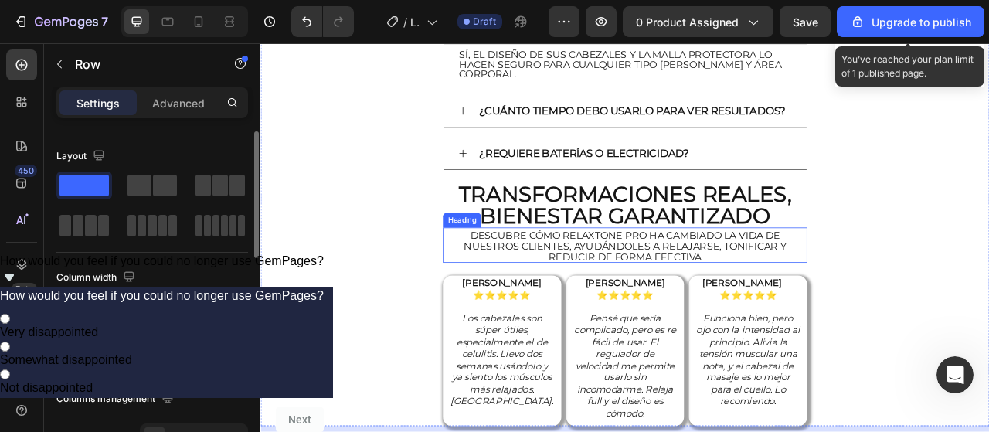
click at [708, 280] on span "Descubre cómo RelaxTone Pro ha cambiado la vida de nuestros clientes, ayudándol…" at bounding box center [724, 301] width 410 height 42
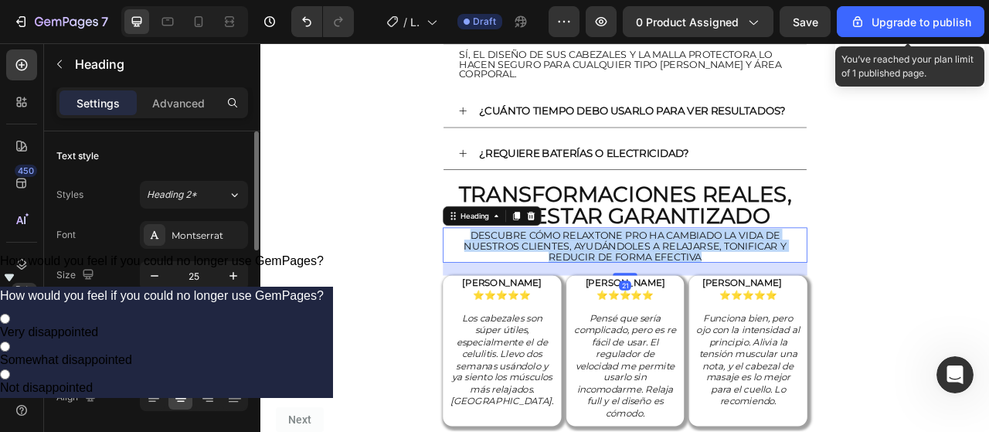
click at [708, 280] on span "Descubre cómo RelaxTone Pro ha cambiado la vida de nuestros clientes, ayudándol…" at bounding box center [724, 301] width 410 height 42
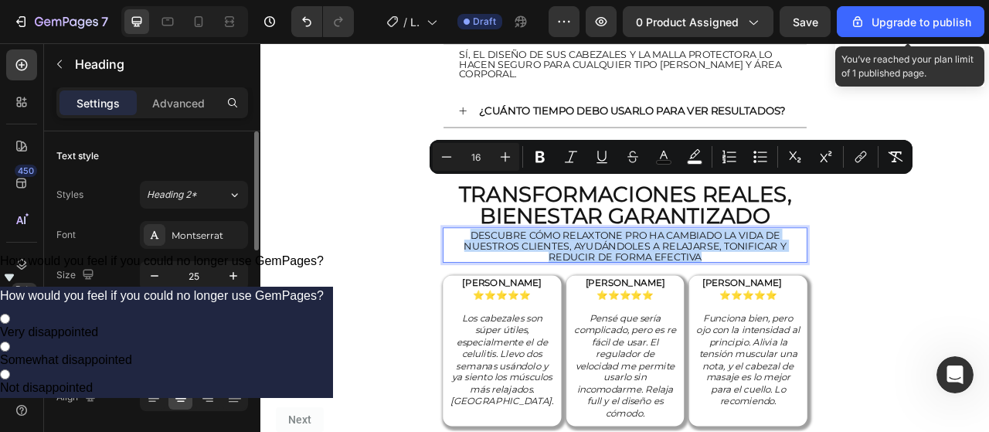
click at [708, 280] on span "Descubre cómo RelaxTone Pro ha cambiado la vida de nuestros clientes, ayudándol…" at bounding box center [724, 301] width 410 height 42
copy span "Descubre cómo RelaxTone Pro ha cambiado la vida de nuestros clientes, ayudándol…"
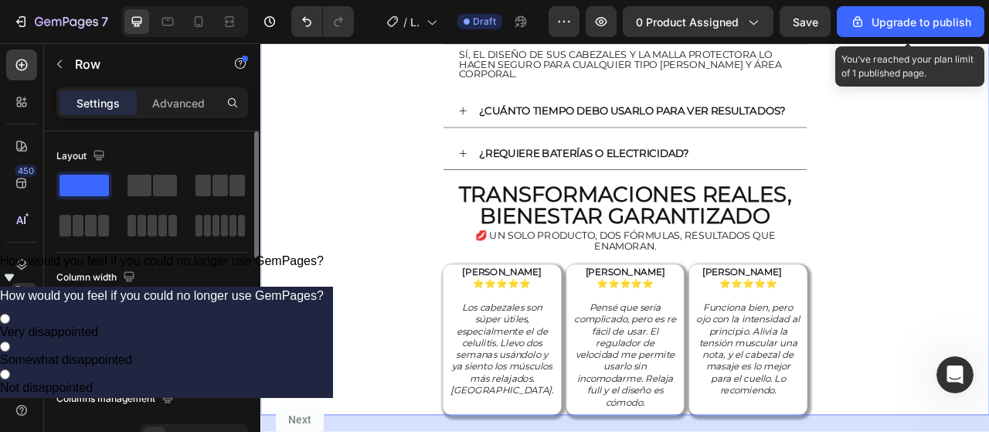
click at [513, 325] on h2 "DIANA R. ⭐⭐⭐⭐⭐ Los cabezales son súper útiles, especialmente el de celulitis. L…" at bounding box center [567, 417] width 135 height 184
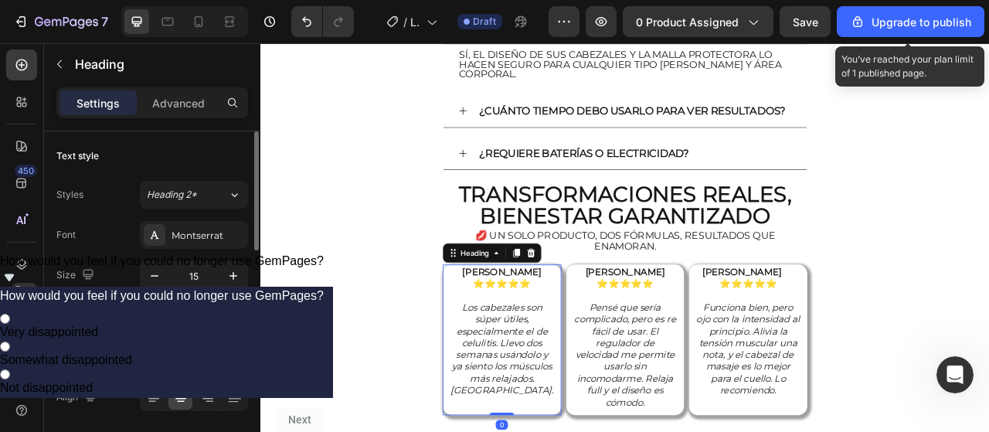
click at [525, 325] on h2 "DIANA R. ⭐⭐⭐⭐⭐ Los cabezales son súper útiles, especialmente el de celulitis. L…" at bounding box center [567, 417] width 135 height 184
click at [534, 372] on icon "Los cabezales son súper útiles, especialmente el de celulitis. Llevo dos semana…" at bounding box center [566, 432] width 131 height 121
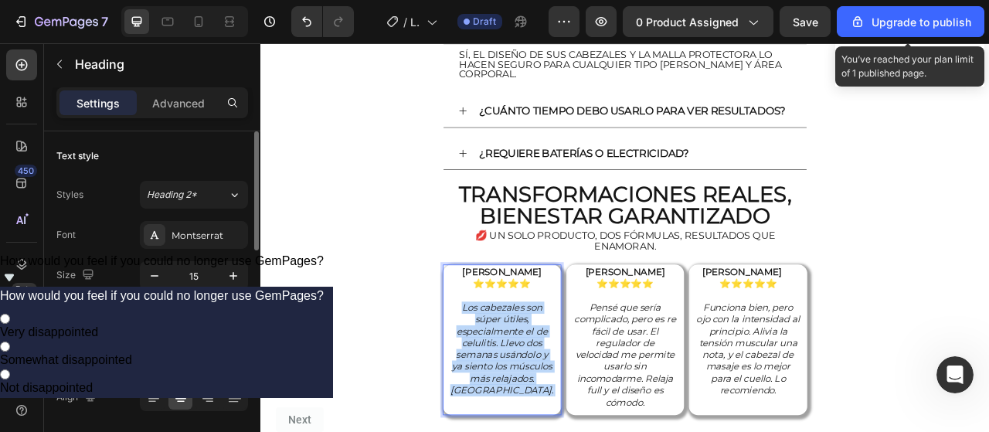
click at [534, 372] on icon "Los cabezales son súper útiles, especialmente el de celulitis. Llevo dos semana…" at bounding box center [566, 432] width 131 height 121
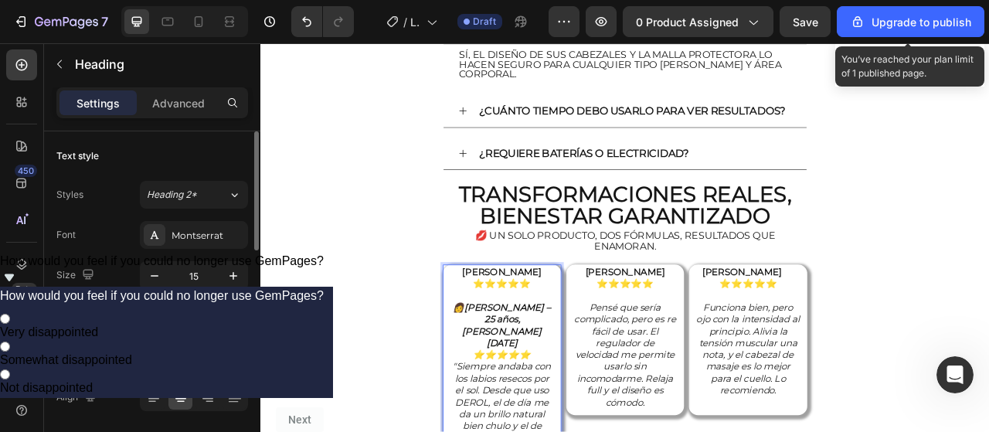
drag, startPoint x: 609, startPoint y: 290, endPoint x: 529, endPoint y: 266, distance: 84.1
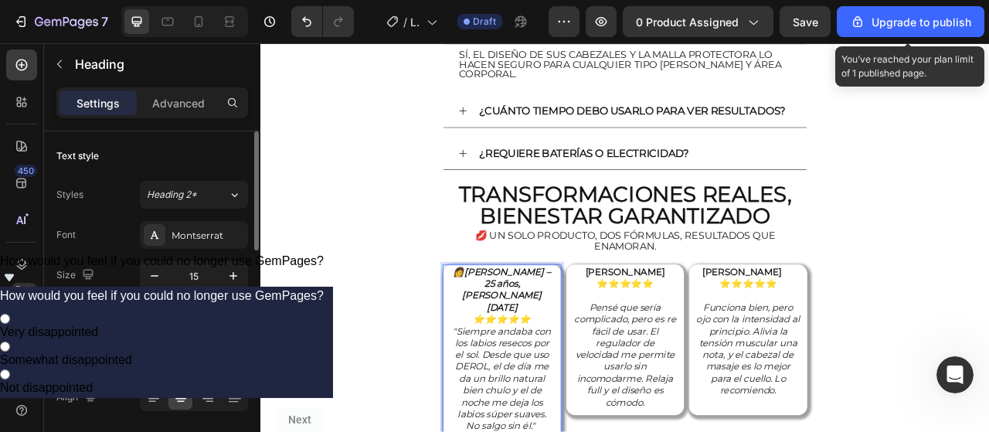
click at [612, 327] on p "👩 Mariela P. – 25 años, Santo Domingo ⭐⭐⭐⭐⭐ "Siempre andaba con los labios rese…" at bounding box center [567, 432] width 132 height 211
drag, startPoint x: 544, startPoint y: 372, endPoint x: 526, endPoint y: 372, distance: 17.8
drag, startPoint x: 542, startPoint y: 371, endPoint x: 526, endPoint y: 371, distance: 16.2
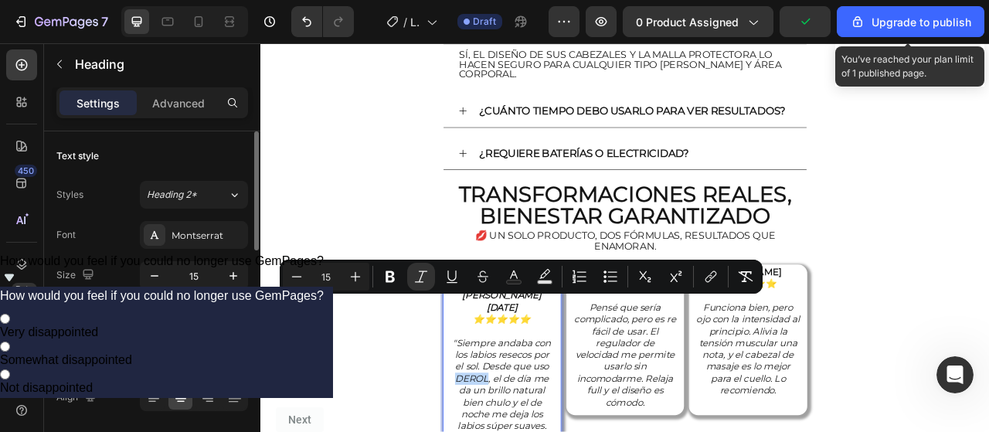
drag, startPoint x: 546, startPoint y: 372, endPoint x: 509, endPoint y: 372, distance: 37.1
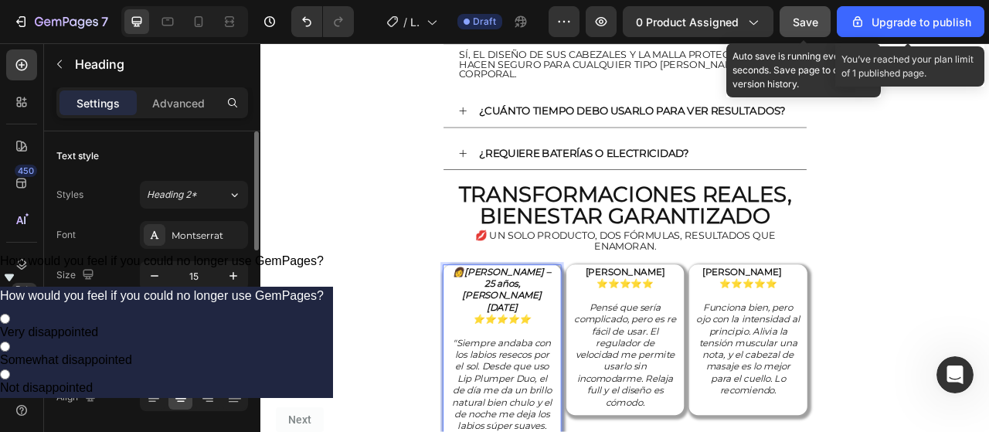
click at [804, 15] on span "Save" at bounding box center [805, 21] width 25 height 13
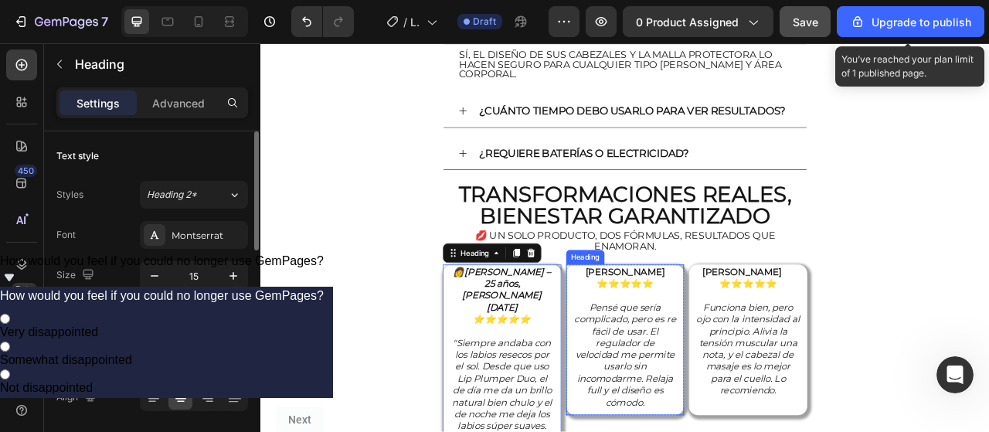
click at [711, 372] on icon "Pensé que sería complicado, pero es re fácil de usar. El regulador de velocidad…" at bounding box center [723, 439] width 129 height 135
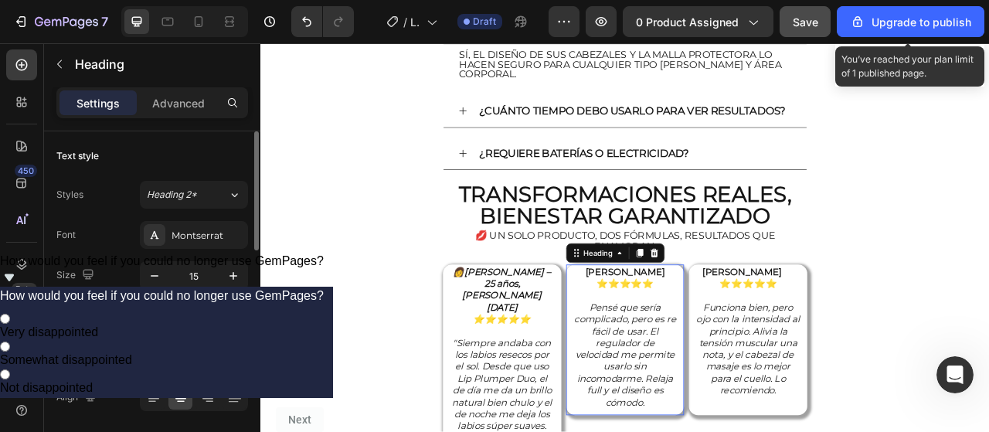
click at [711, 372] on icon "Pensé que sería complicado, pero es re fácil de usar. El regulador de velocidad…" at bounding box center [723, 439] width 129 height 135
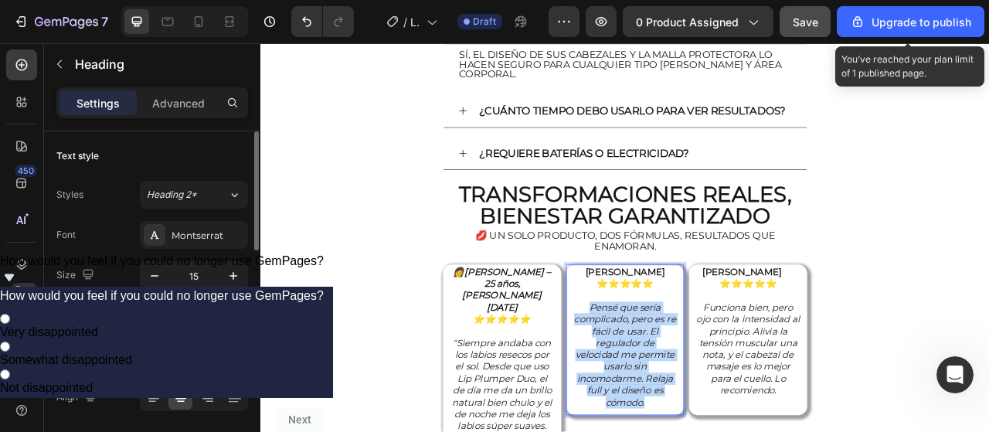
click at [711, 372] on icon "Pensé que sería complicado, pero es re fácil de usar. El regulador de velocidad…" at bounding box center [723, 439] width 129 height 135
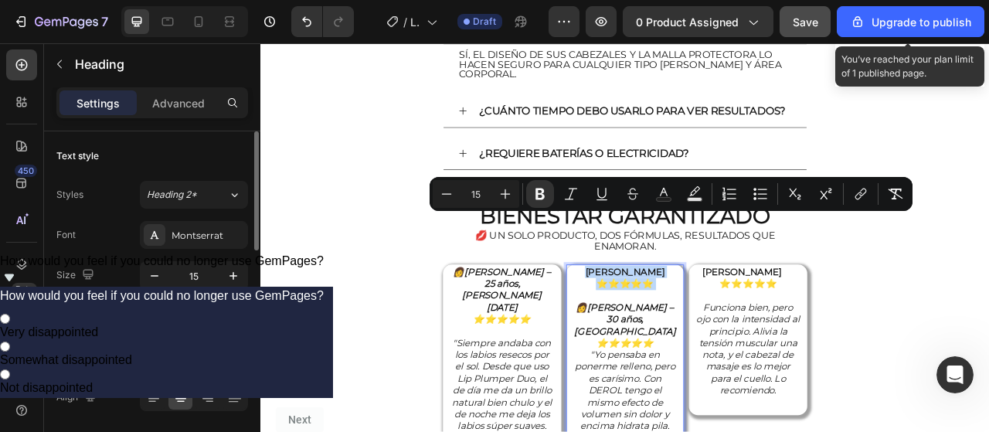
drag, startPoint x: 725, startPoint y: 283, endPoint x: 660, endPoint y: 264, distance: 67.0
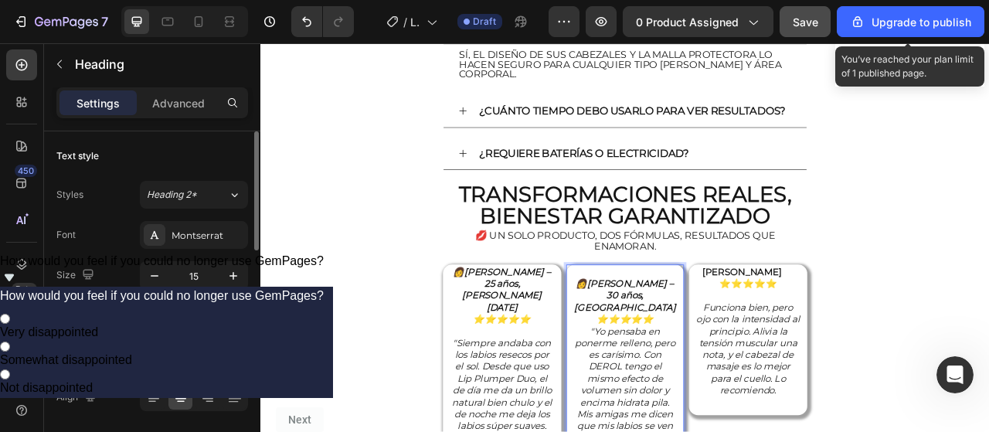
click at [662, 327] on p "⁠⁠⁠⁠⁠⁠⁠ 👩 Carolina M. – 30 años, Santiago ⭐⭐⭐⭐⭐ "Yo pensaba en ponerme relleno,…" at bounding box center [724, 440] width 132 height 226
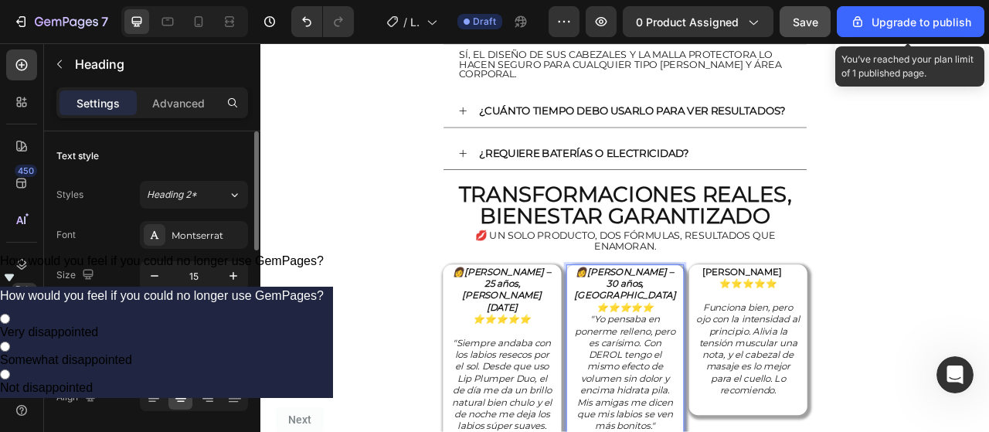
click at [764, 327] on p "👩 Carolina M. – 30 años, Santiago ⭐⭐⭐⭐⭐ "Yo pensaba en ponerme relleno, pero es…" at bounding box center [724, 432] width 132 height 211
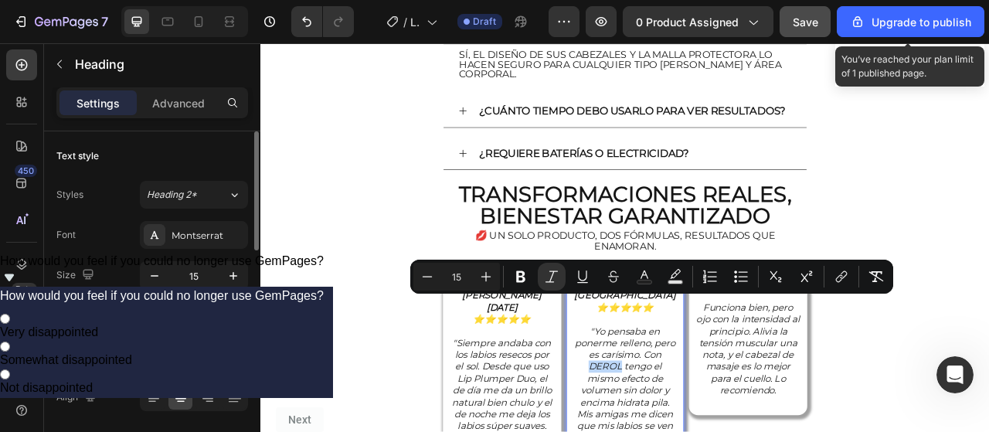
drag, startPoint x: 711, startPoint y: 372, endPoint x: 673, endPoint y: 372, distance: 38.6
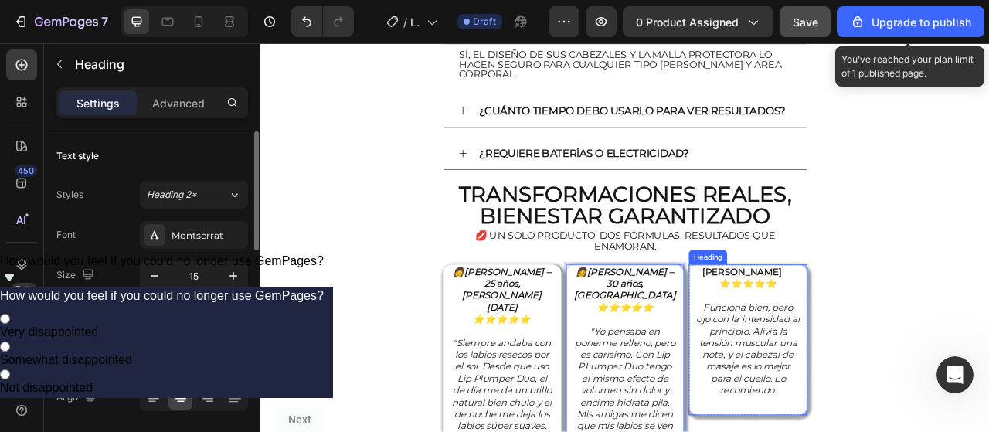
click at [875, 397] on icon "Funciona bien, pero ojo con la intensidad al principio. Alivia la tensión muscu…" at bounding box center [880, 432] width 131 height 121
click at [877, 372] on icon "Funciona bien, pero ojo con la intensidad al principio. Alivia la tensión muscu…" at bounding box center [880, 432] width 131 height 121
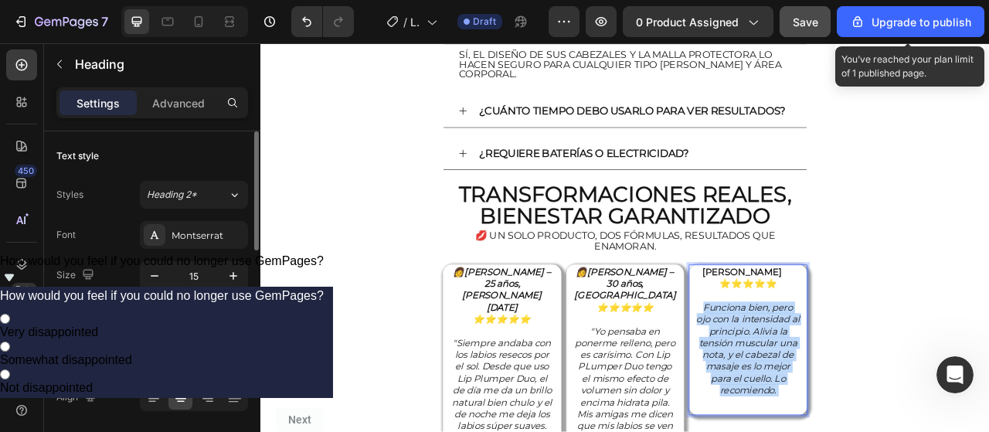
click at [877, 372] on icon "Funciona bien, pero ojo con la intensidad al principio. Alivia la tensión muscu…" at bounding box center [880, 432] width 131 height 121
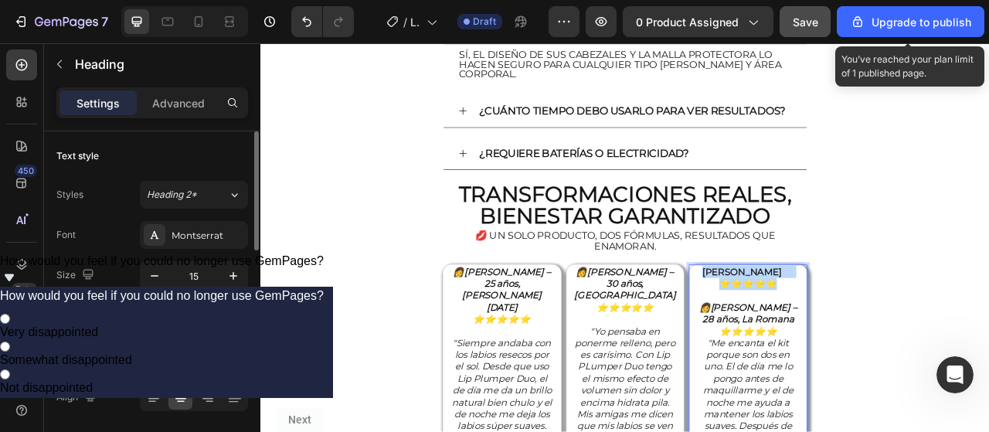
drag, startPoint x: 903, startPoint y: 289, endPoint x: 797, endPoint y: 271, distance: 107.3
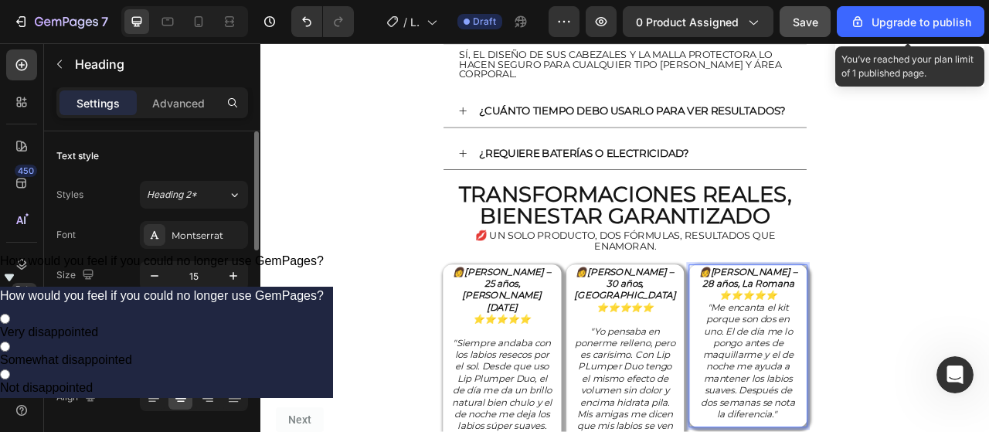
click at [912, 327] on p "👩 Yulissa R. – 28 años, La Romana ⭐⭐⭐⭐⭐ "Me encanta el kit porque son dos en un…" at bounding box center [880, 425] width 132 height 196
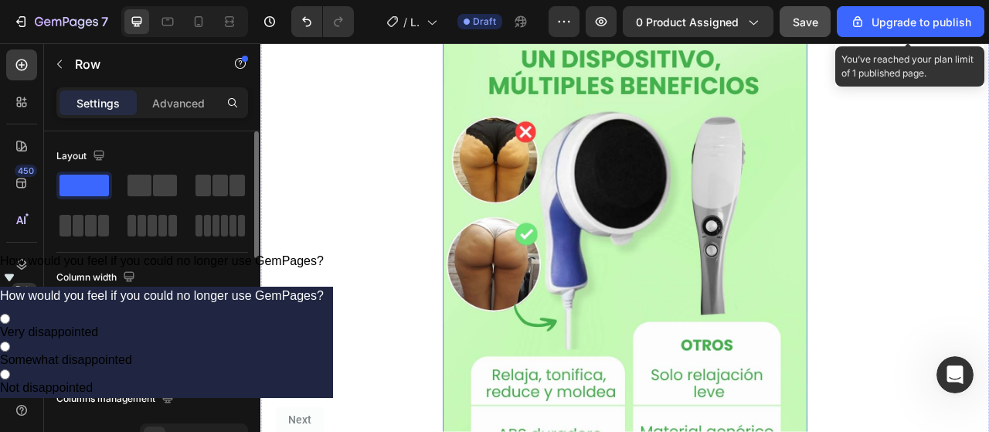
scroll to position [3322, 0]
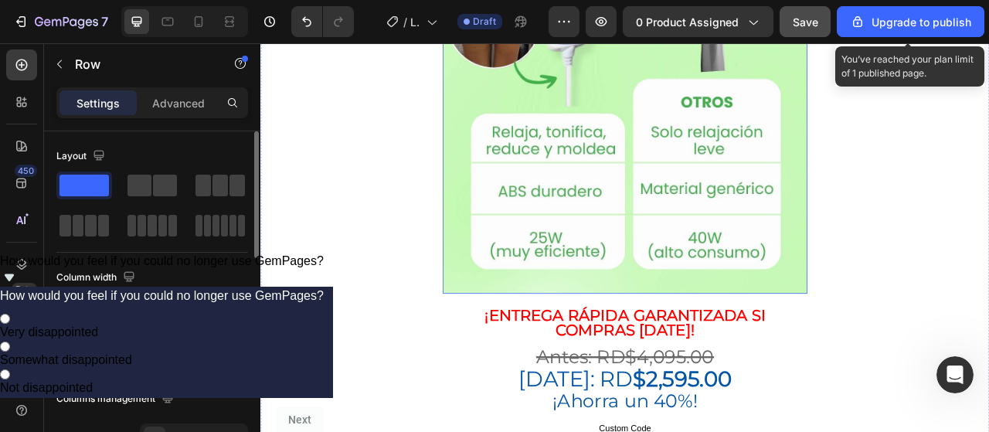
click at [690, 209] on img at bounding box center [723, 44] width 463 height 635
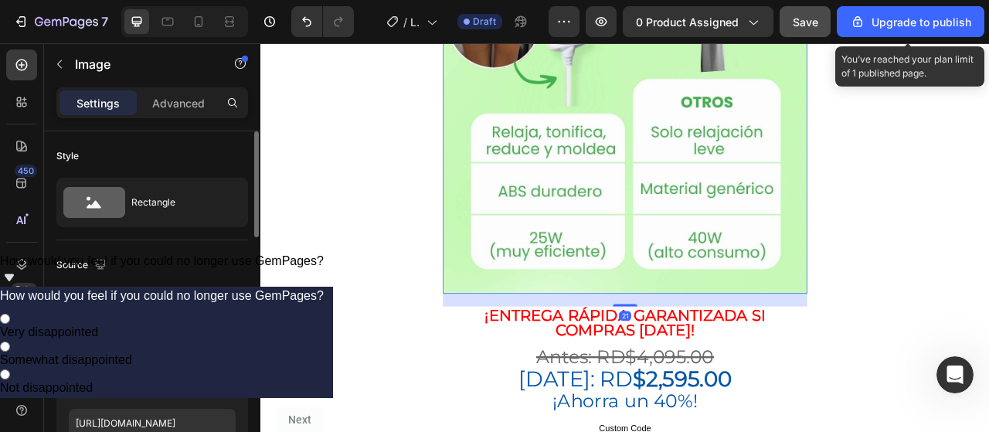
click at [690, 209] on img at bounding box center [723, 44] width 463 height 635
click at [154, 372] on input "file" at bounding box center [152, 373] width 107 height 26
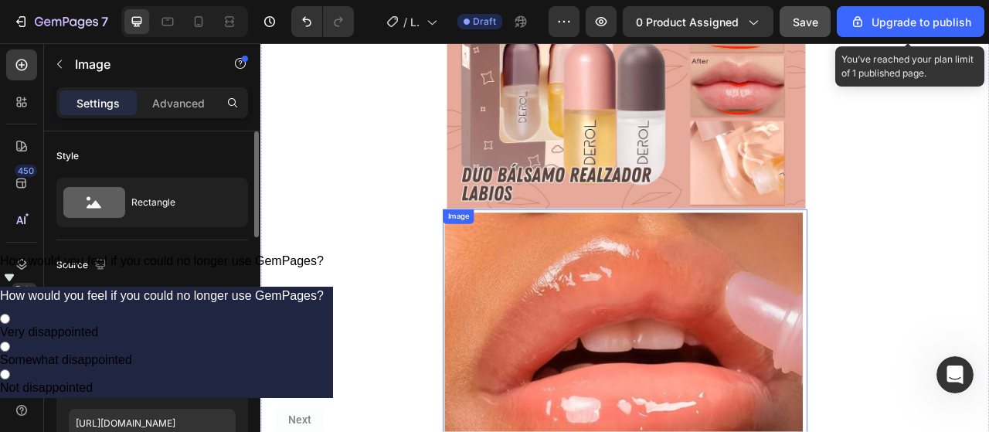
scroll to position [0, 0]
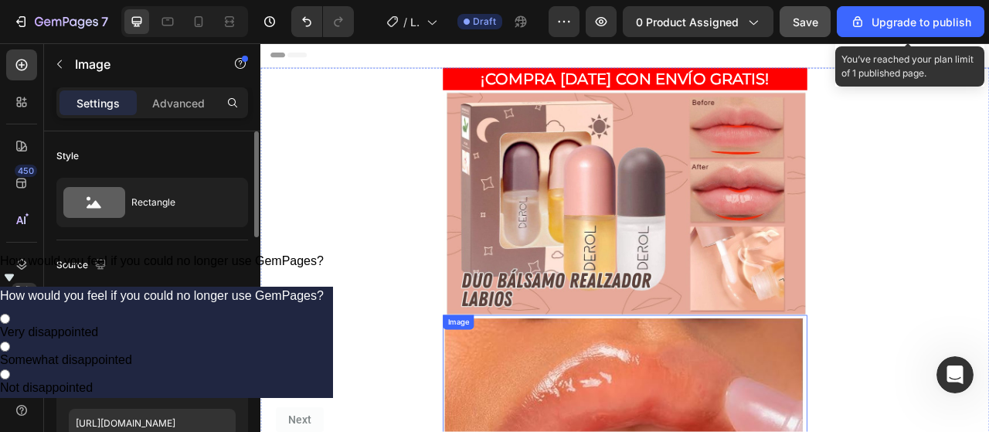
type input "https://cdn.shopify.com/s/files/1/0766/0440/8034/files/gempages_581862952051671…"
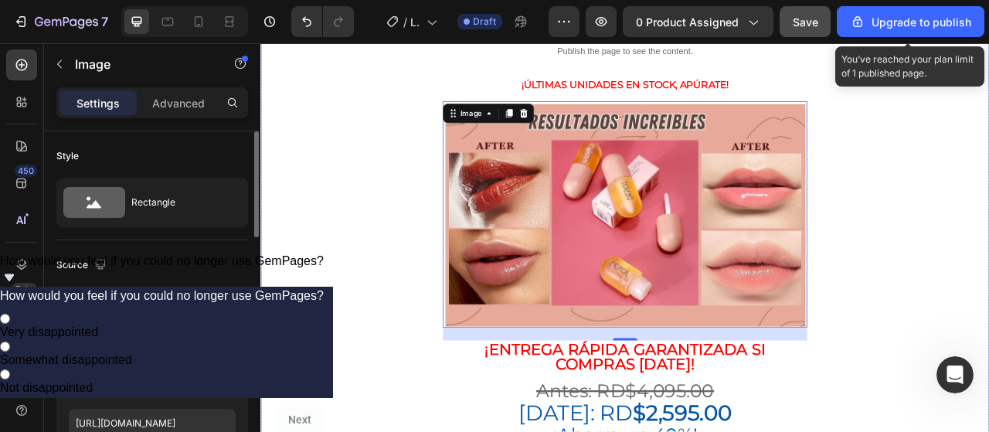
scroll to position [2935, 0]
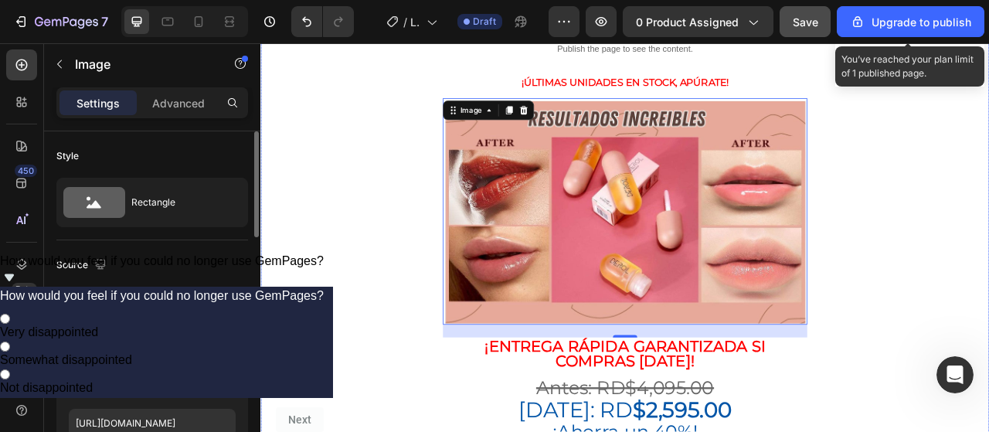
click at [988, 307] on div "¡COMPRA HOY CON ENVÍO GRATIS! Heading Image Image ⭐⭐⭐⭐⭐ 4.8/5 por +115 clientes…" at bounding box center [723, 145] width 927 height 6010
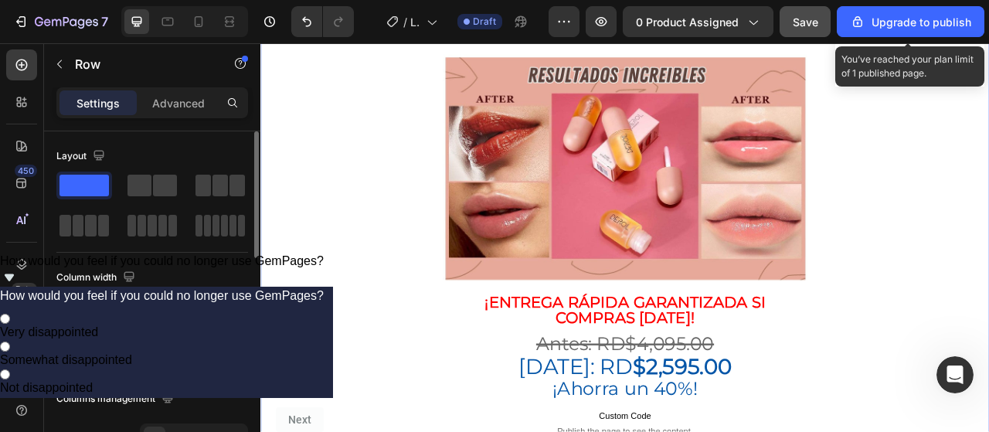
scroll to position [3013, 0]
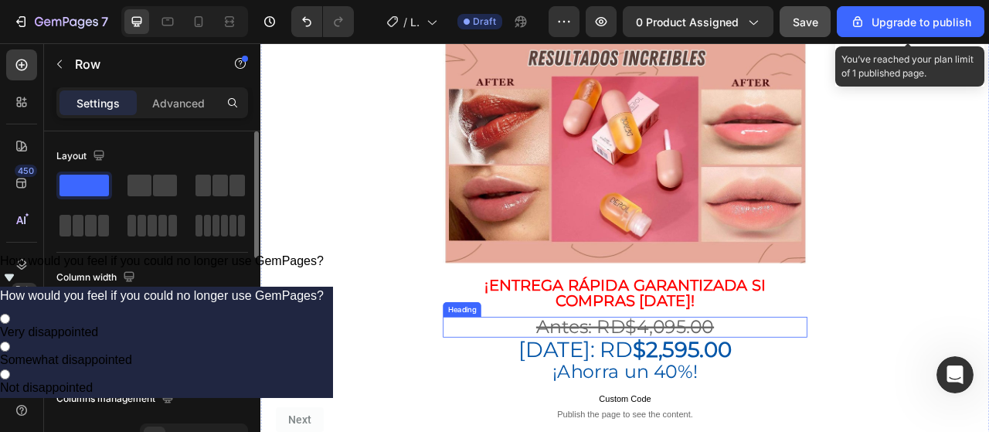
click at [769, 390] on s "Antes: RD$4,095.00" at bounding box center [724, 404] width 226 height 29
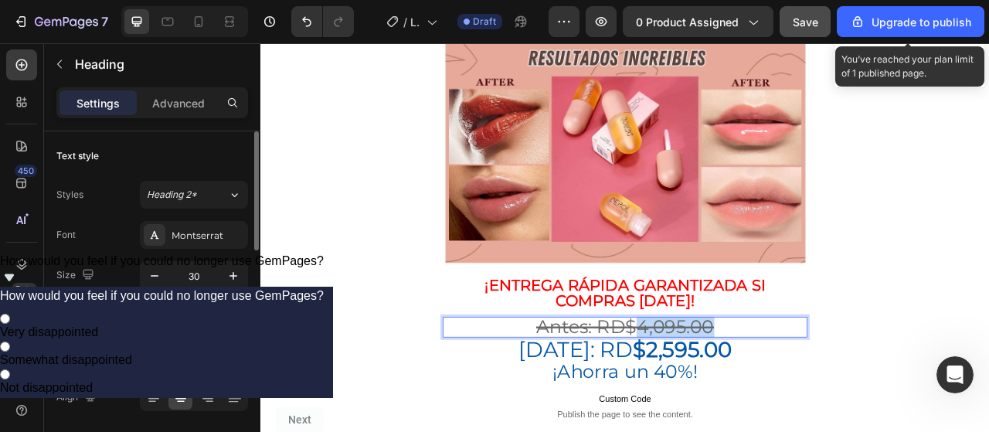
click at [782, 390] on s "Antes: RD$4,095.00" at bounding box center [724, 404] width 226 height 29
click at [734, 416] on strong "$2,595.00" at bounding box center [797, 432] width 126 height 33
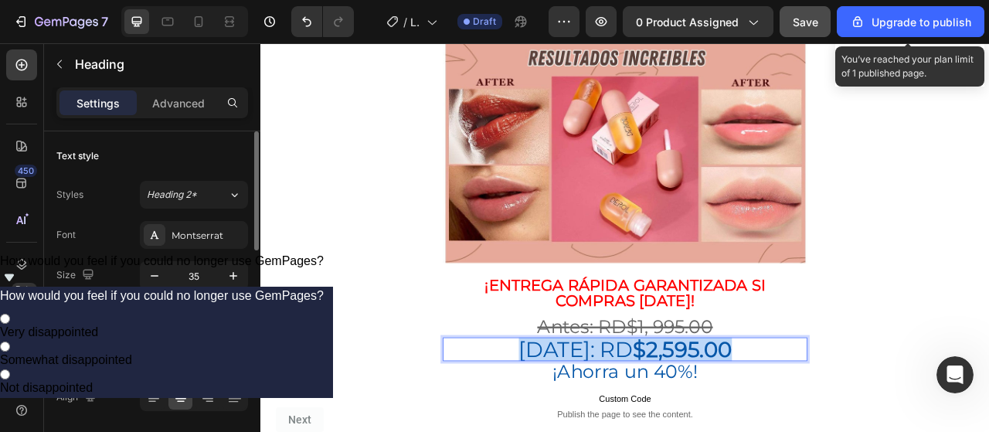
click at [734, 416] on strong "$2,595.00" at bounding box center [797, 432] width 126 height 33
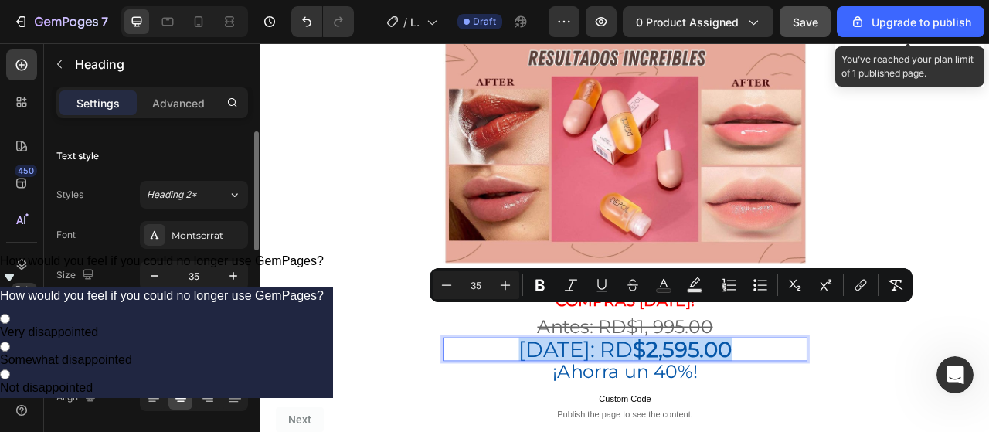
click at [828, 416] on strong "$2,595.00" at bounding box center [797, 432] width 126 height 33
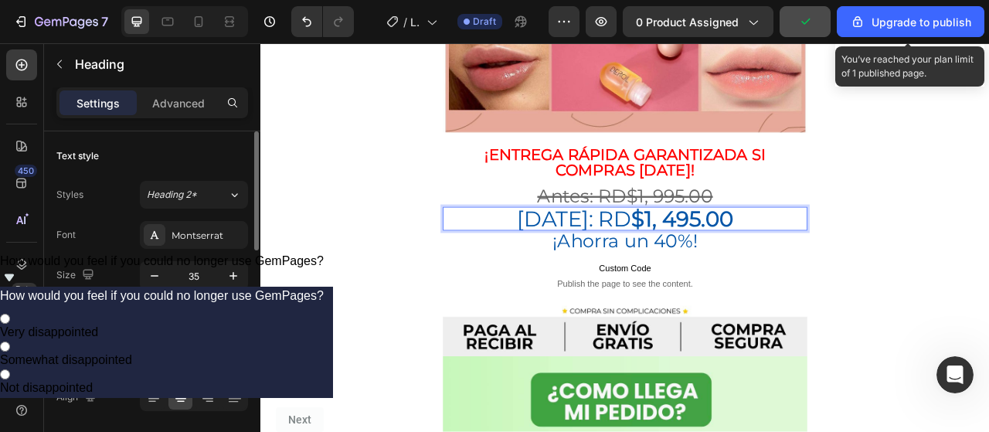
scroll to position [3090, 0]
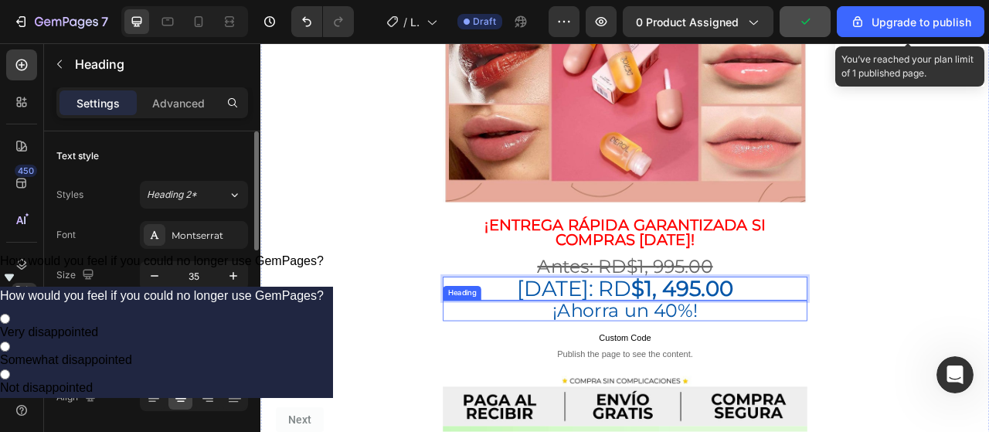
click at [777, 371] on h2 "¡Ahorra un 40%!" at bounding box center [723, 384] width 463 height 26
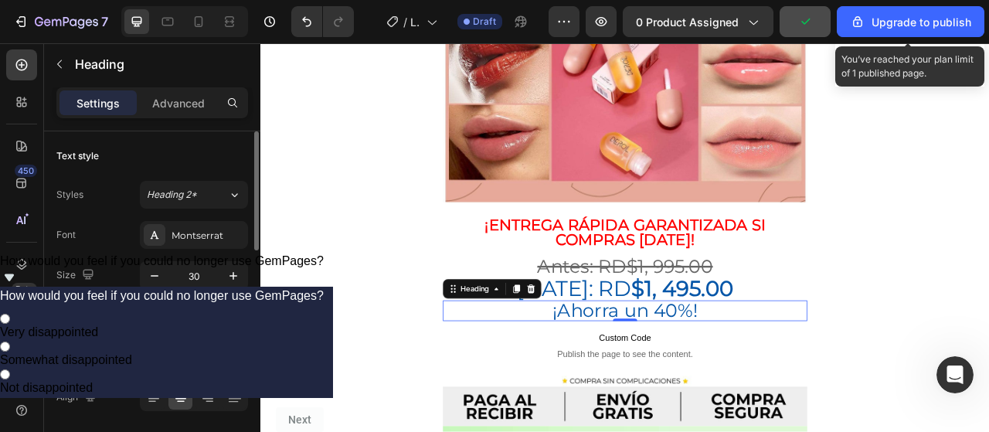
click at [779, 371] on h2 "¡Ahorra un 40%!" at bounding box center [723, 384] width 463 height 26
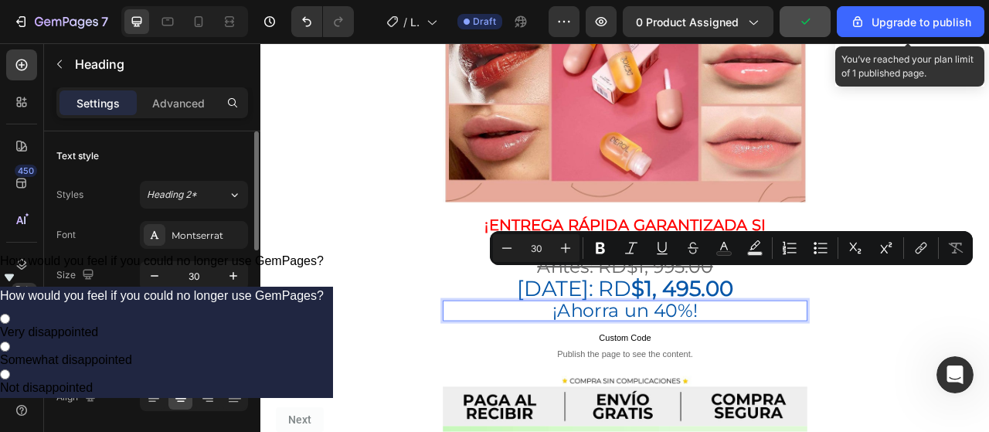
click at [769, 372] on p "¡Ahorra un 40%!" at bounding box center [724, 383] width 460 height 23
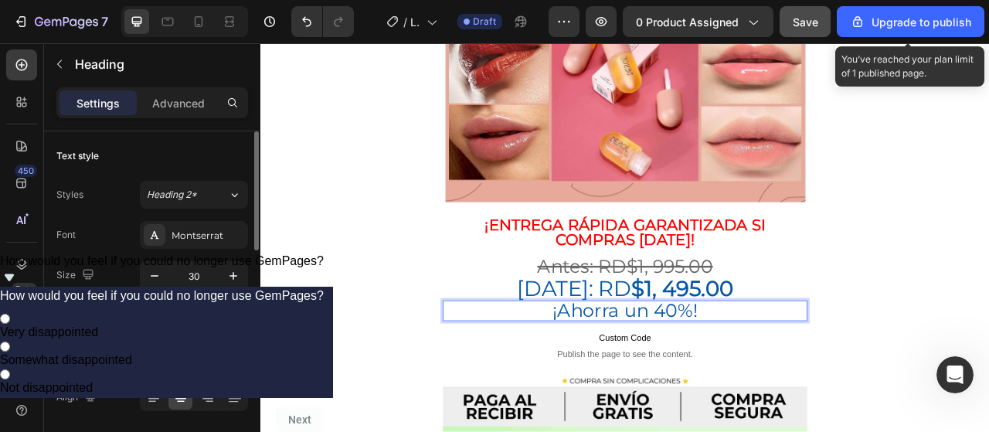
click at [769, 372] on p "¡Ahorra un 40%!" at bounding box center [724, 383] width 460 height 23
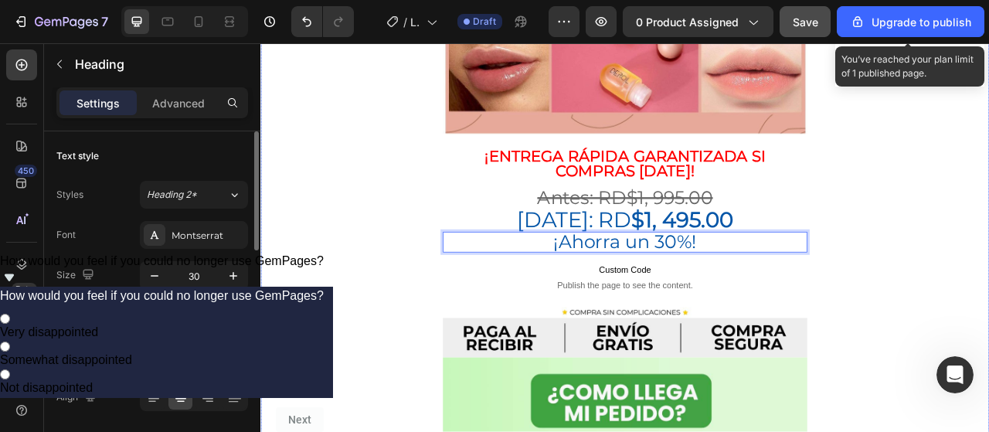
scroll to position [3244, 0]
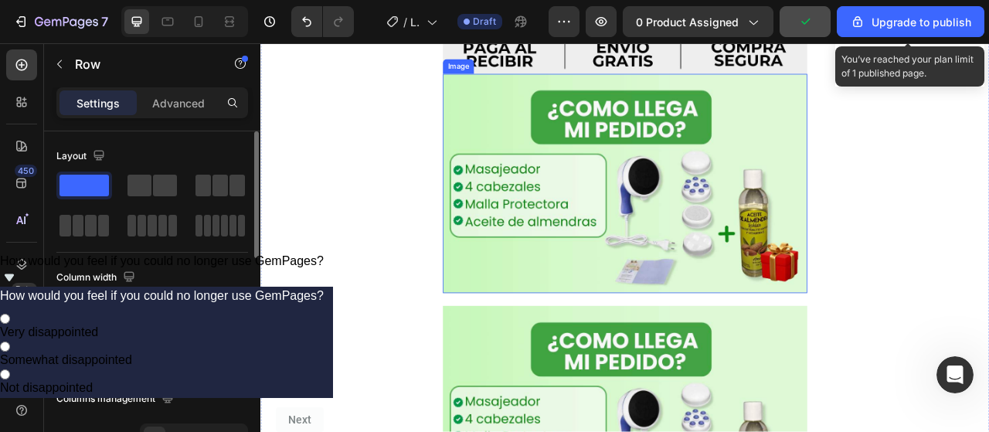
scroll to position [3631, 0]
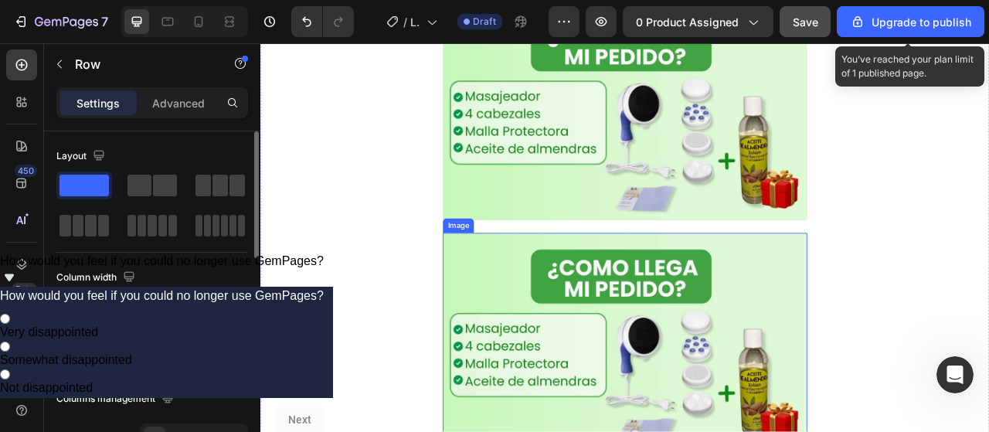
click at [721, 341] on img at bounding box center [723, 424] width 463 height 279
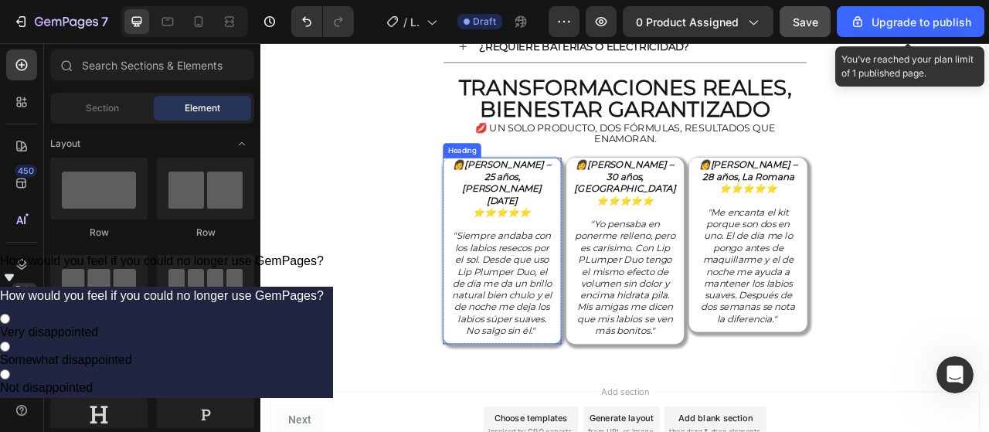
scroll to position [5414, 0]
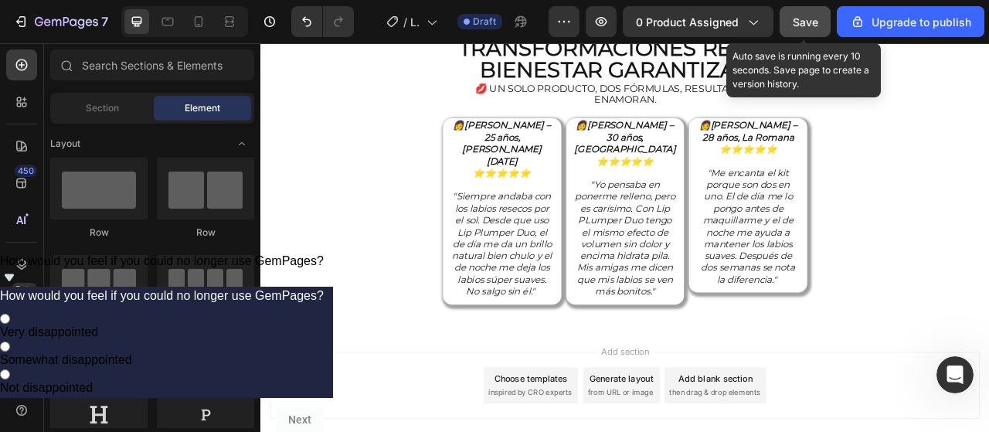
click at [808, 24] on span "Save" at bounding box center [805, 21] width 25 height 13
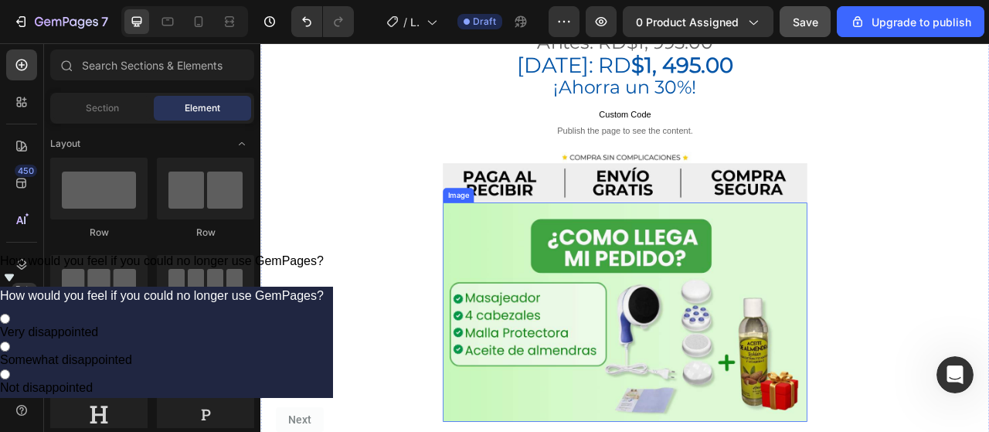
scroll to position [3483, 0]
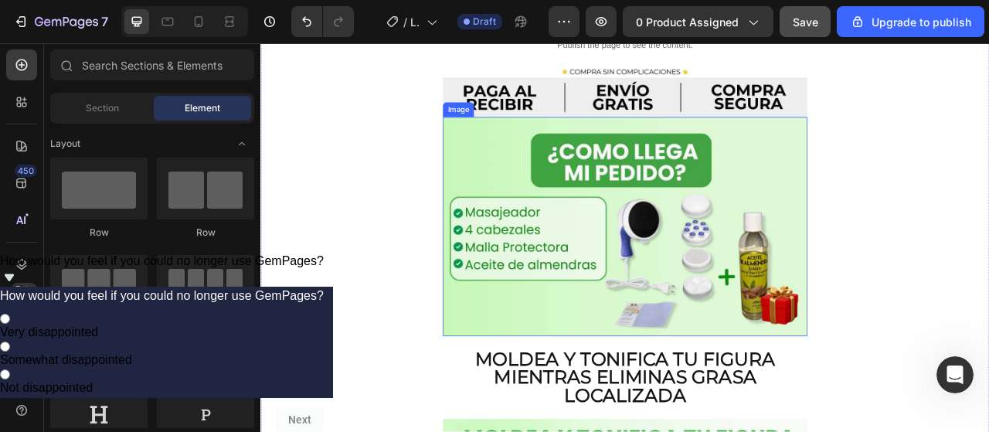
click at [697, 283] on img at bounding box center [723, 276] width 463 height 279
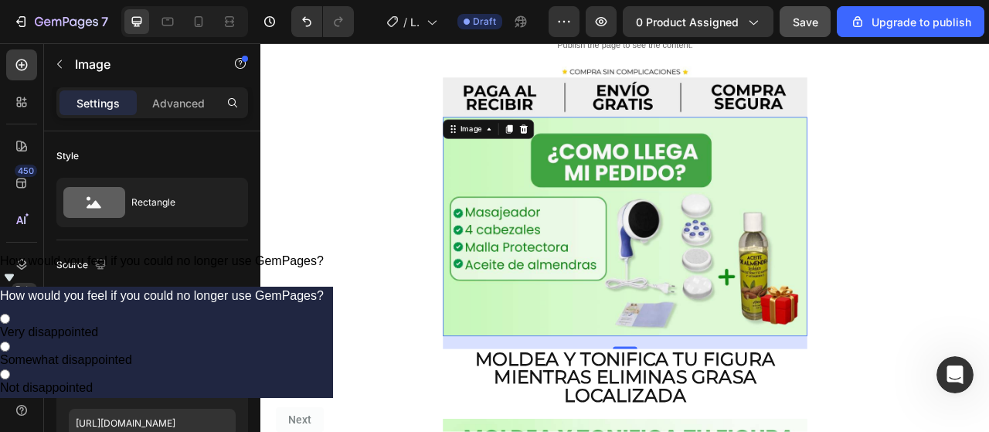
click at [704, 272] on img at bounding box center [723, 276] width 463 height 279
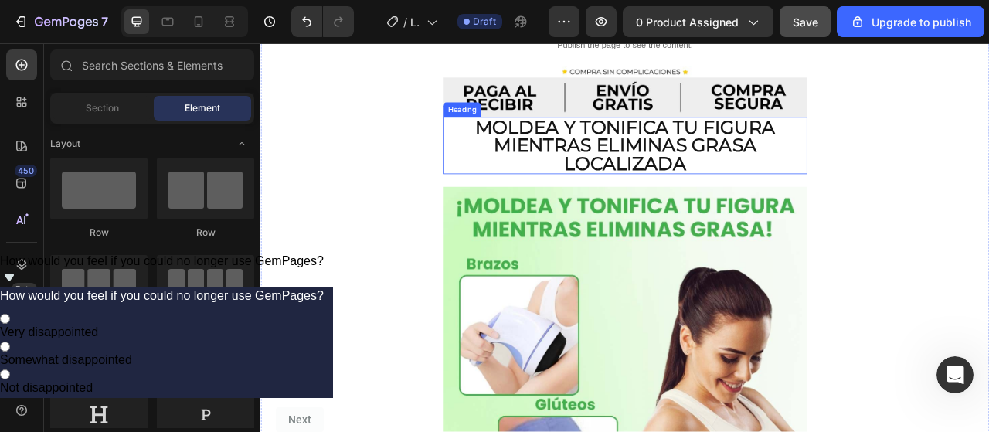
click at [693, 136] on strong "Moldea y tonifica tu figura mientras eliminas grasa localizada" at bounding box center [724, 173] width 382 height 75
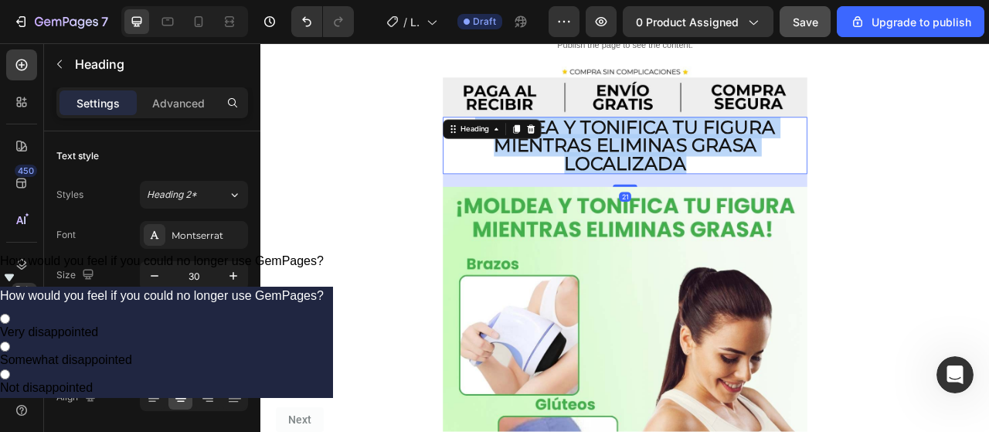
click at [693, 136] on strong "Moldea y tonifica tu figura mientras eliminas grasa localizada" at bounding box center [724, 173] width 382 height 75
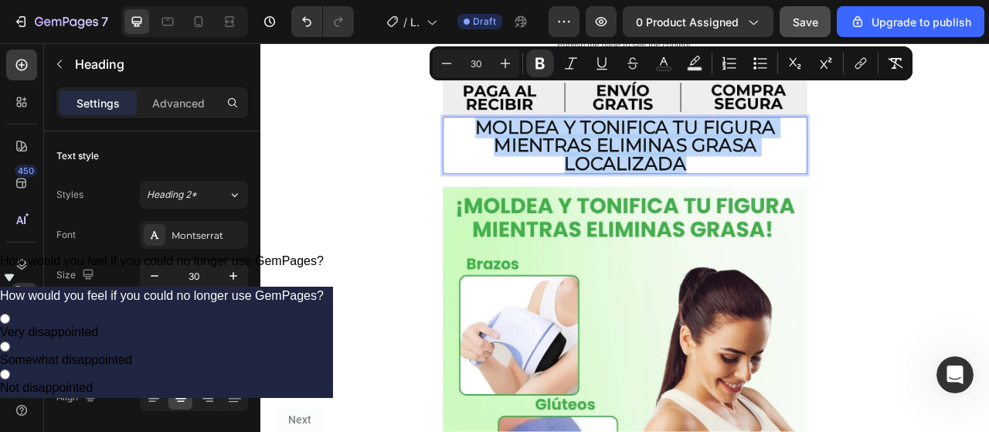
click at [693, 136] on strong "Moldea y tonifica tu figura mientras eliminas grasa localizada" at bounding box center [724, 173] width 382 height 75
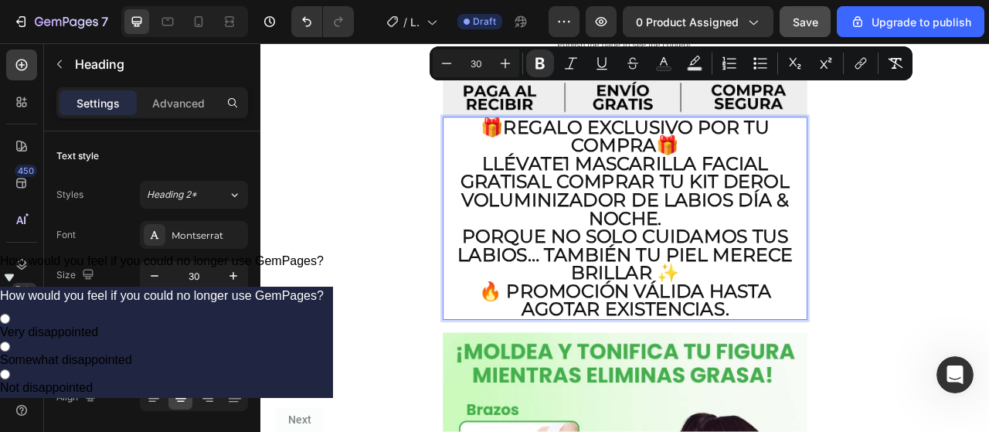
scroll to position [1, 0]
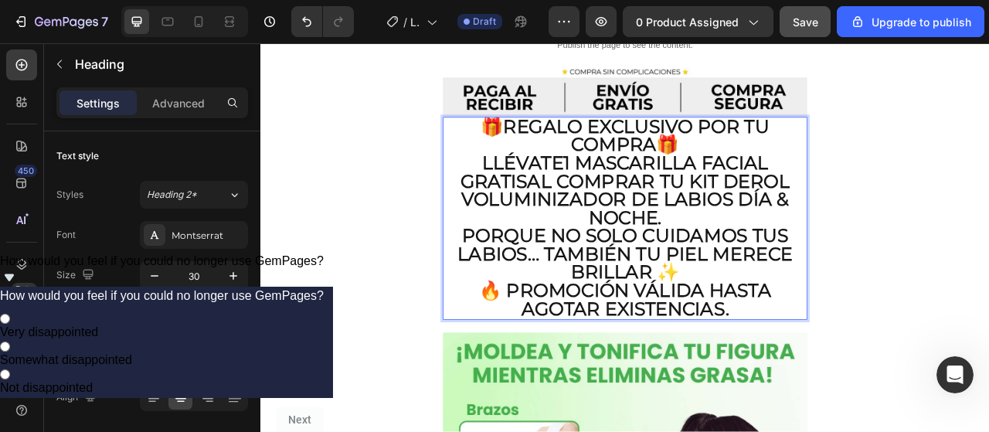
click at [812, 138] on p "🎁 Regalo Exclusivo por tu Compra 🎁 Llévate 1 mascarilla facial GRATIS al compra…" at bounding box center [724, 242] width 460 height 209
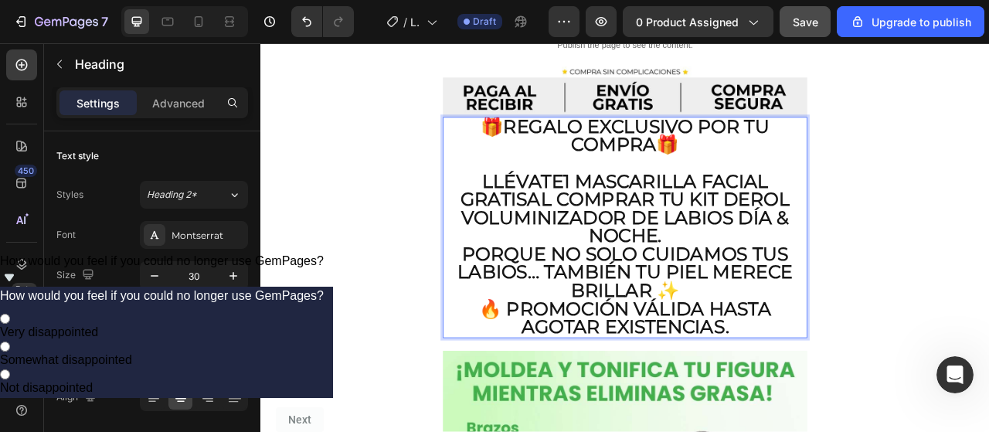
click at [793, 246] on p "🎁 Regalo Exclusivo por tu Compra 🎁 ⁠⁠⁠⁠⁠⁠⁠ Llévate 1 mascarilla facial GRATIS a…" at bounding box center [724, 254] width 460 height 232
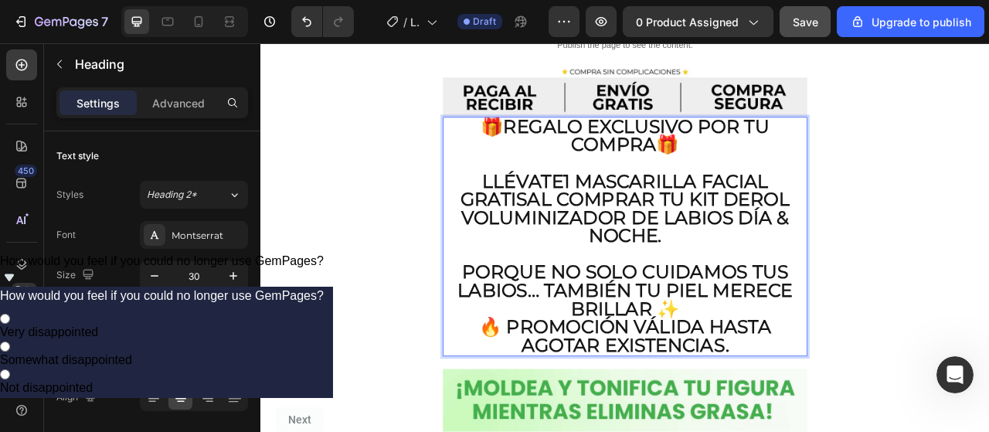
click at [824, 335] on p "🎁 Regalo Exclusivo por tu Compra 🎁 Llévate 1 mascarilla facial GRATIS al compra…" at bounding box center [724, 265] width 460 height 255
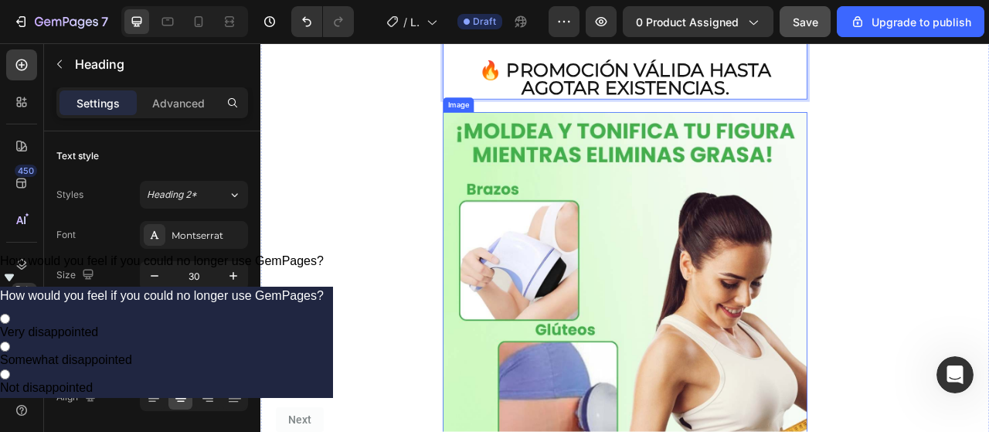
scroll to position [3946, 0]
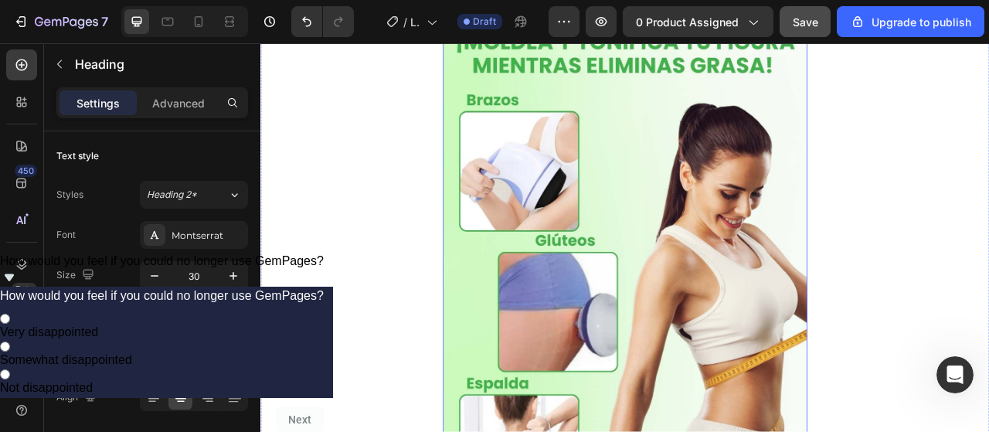
click at [755, 203] on img at bounding box center [723, 335] width 463 height 635
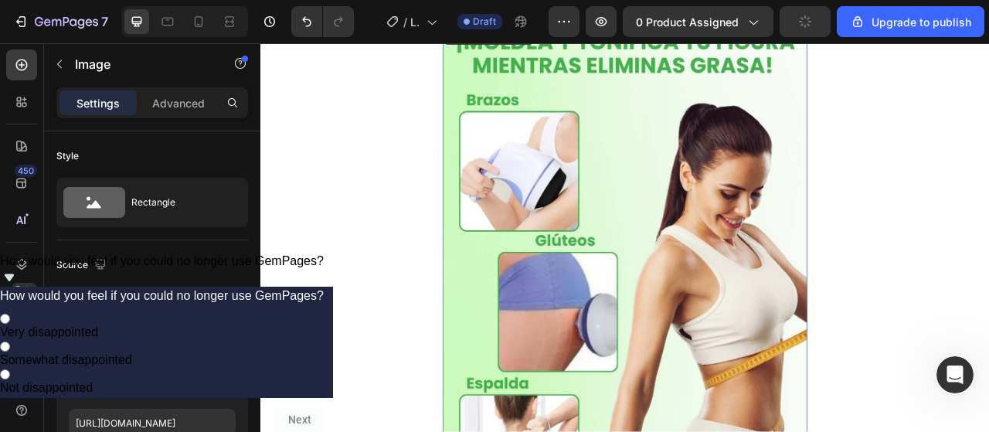
click at [755, 203] on img at bounding box center [723, 335] width 463 height 635
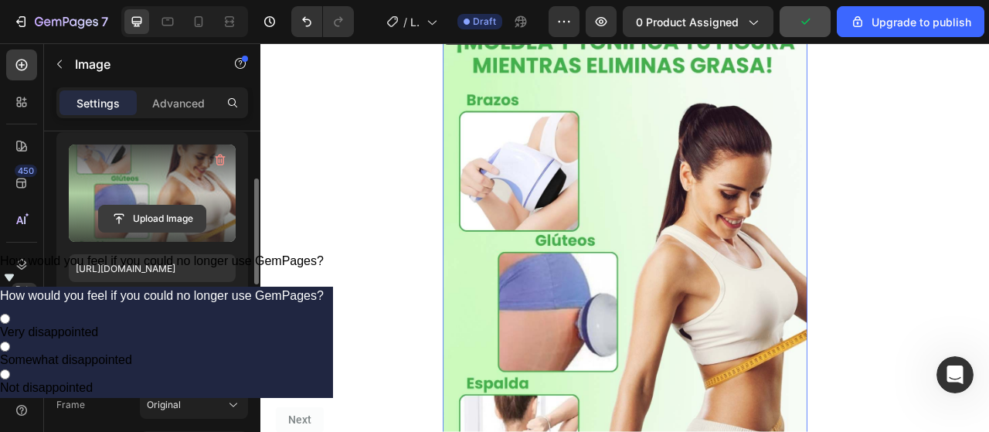
click at [158, 216] on input "file" at bounding box center [152, 218] width 107 height 26
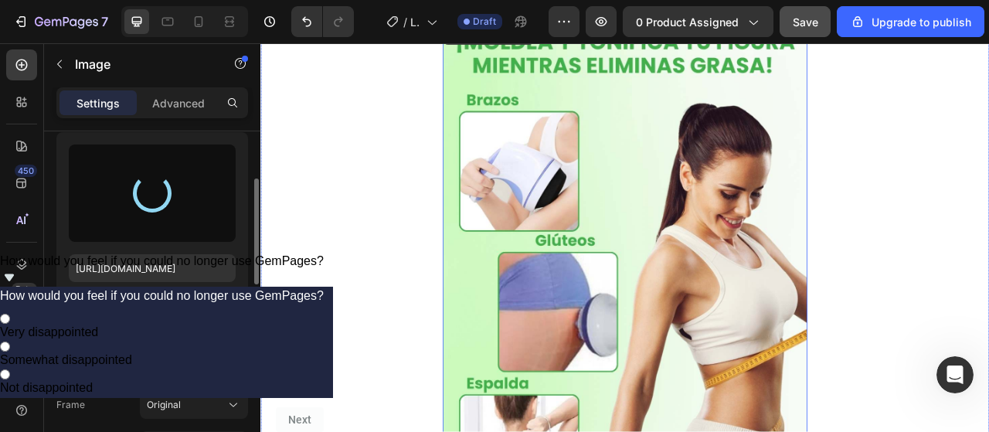
type input "https://cdn.shopify.com/s/files/1/0766/0440/8034/files/gempages_581862952051671…"
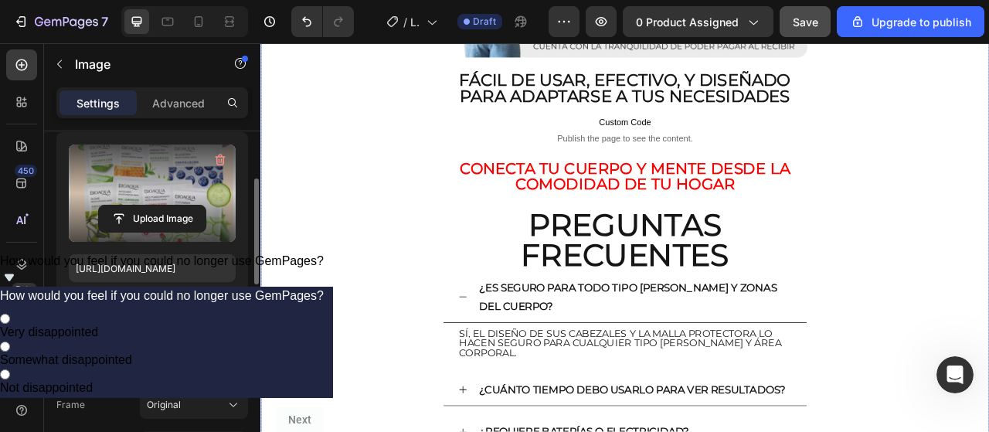
scroll to position [4642, 0]
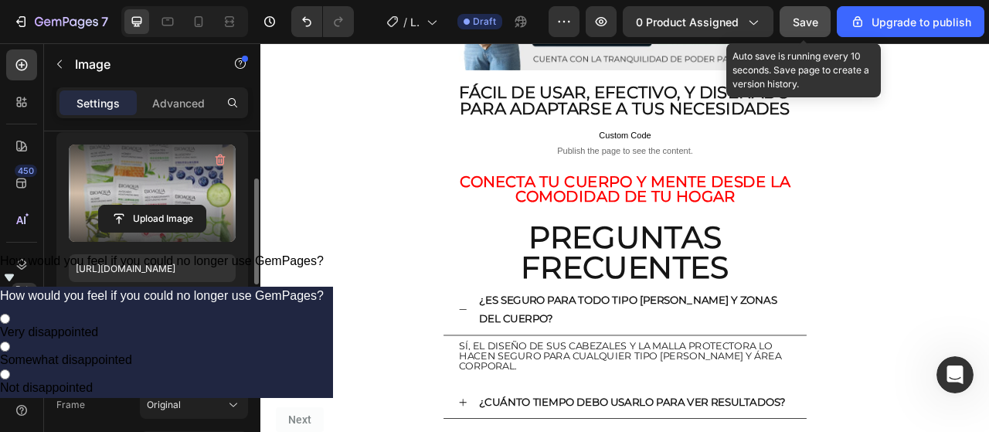
click at [803, 23] on span "Save" at bounding box center [805, 21] width 25 height 13
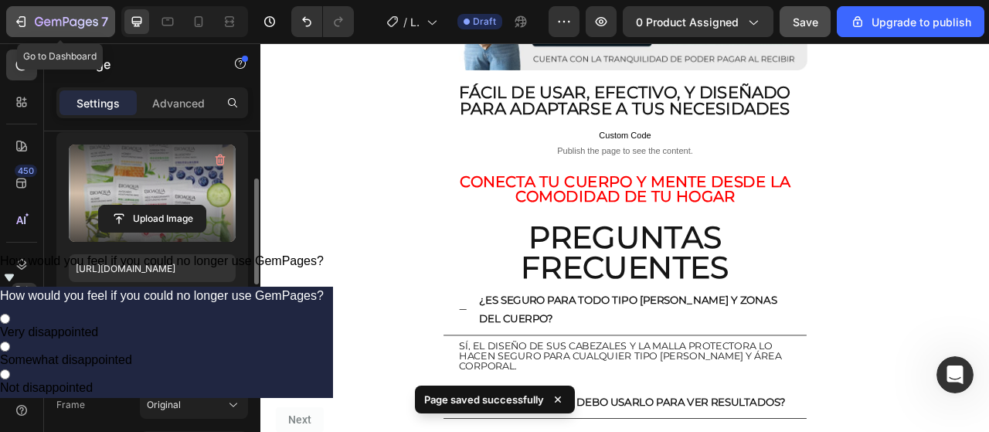
click at [20, 25] on icon "button" at bounding box center [22, 21] width 7 height 11
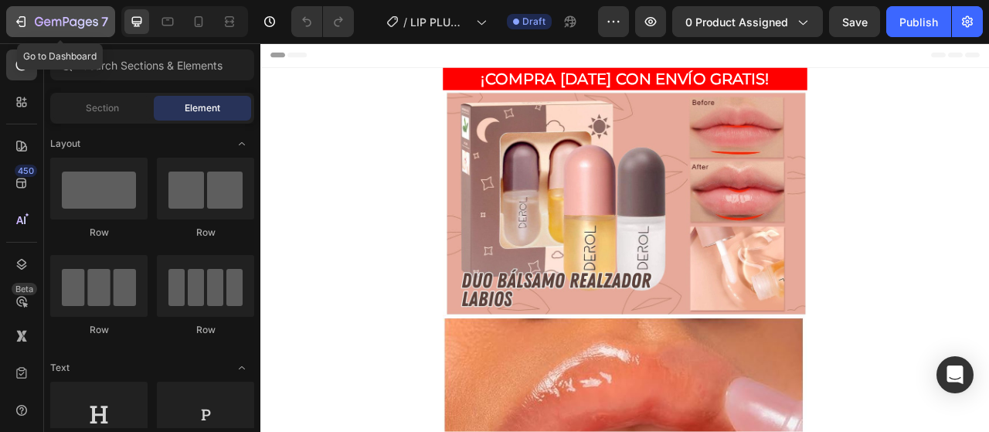
click at [47, 24] on icon "button" at bounding box center [66, 22] width 63 height 13
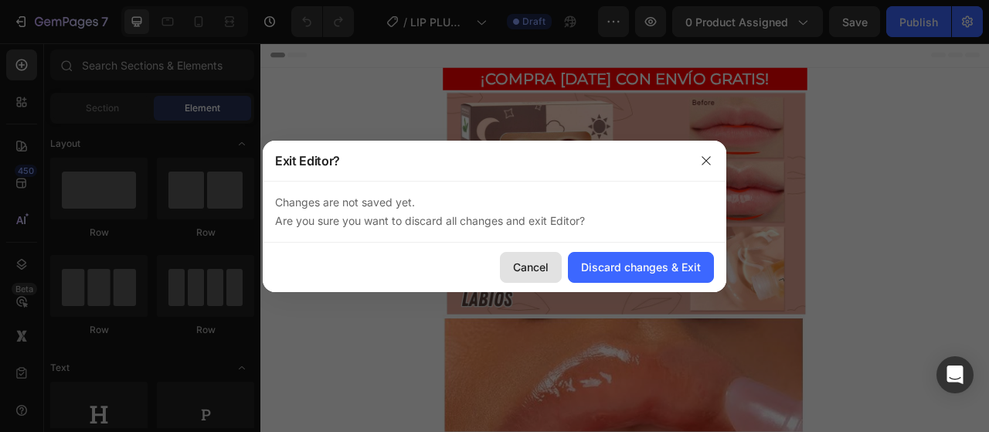
click at [520, 266] on div "Cancel" at bounding box center [531, 267] width 36 height 16
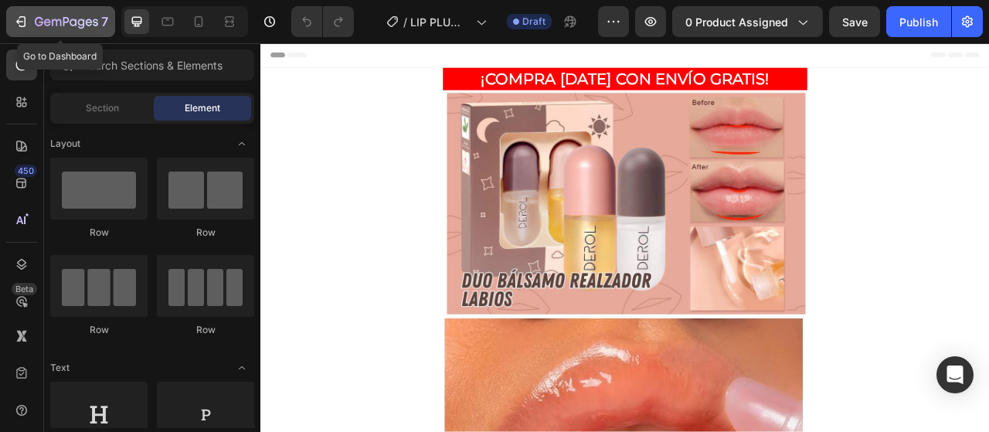
click at [13, 26] on icon "button" at bounding box center [20, 21] width 15 height 15
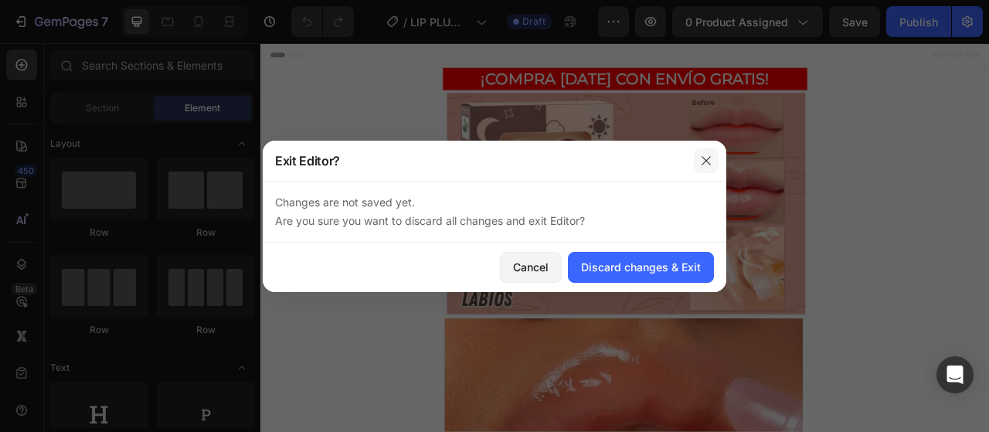
drag, startPoint x: 698, startPoint y: 163, endPoint x: 560, endPoint y: 152, distance: 138.7
click at [698, 163] on button "button" at bounding box center [706, 160] width 25 height 25
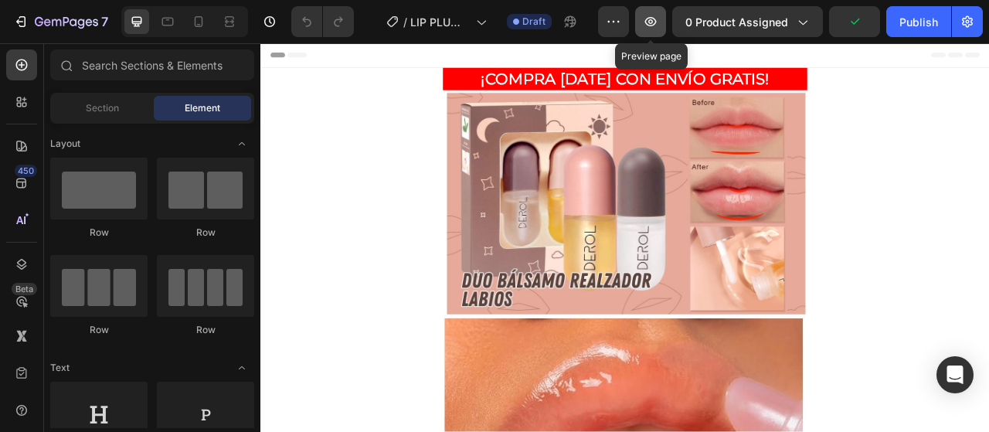
click at [648, 32] on button "button" at bounding box center [650, 21] width 31 height 31
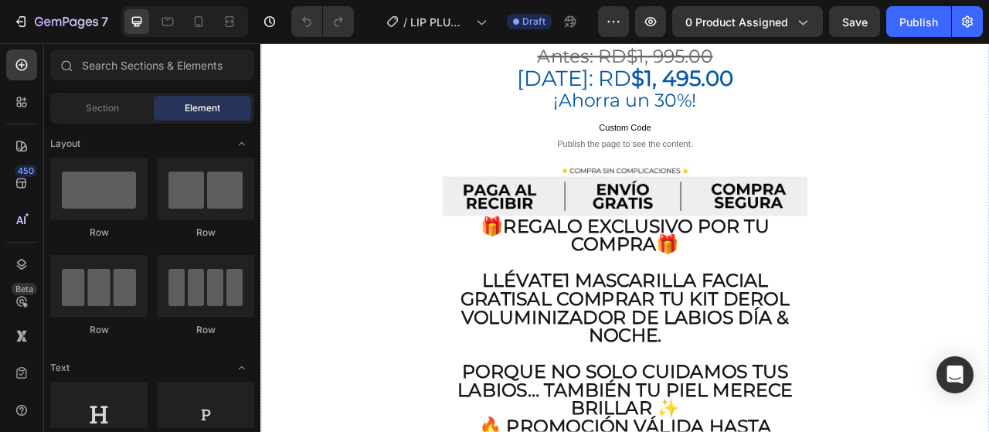
scroll to position [3476, 0]
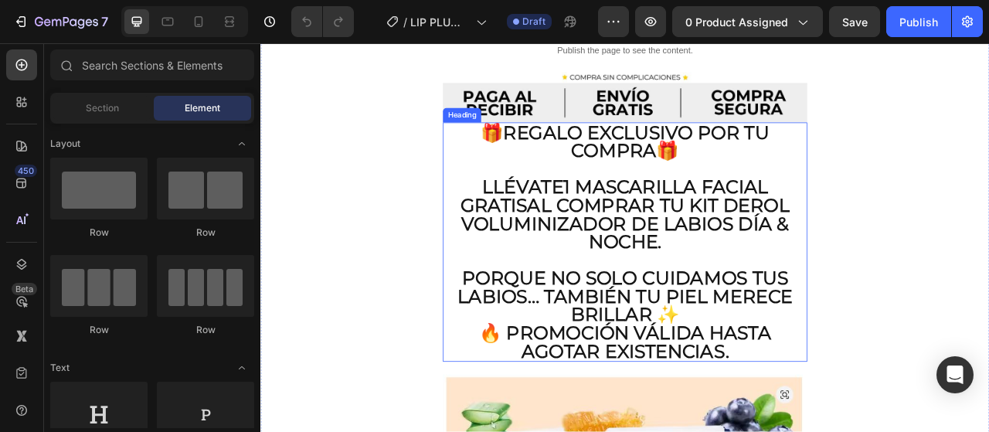
click at [867, 206] on h2 "🎁 Regalo Exclusivo por tu Compra 🎁 Llévate 1 mascarilla facial GRATIS al compra…" at bounding box center [723, 296] width 463 height 304
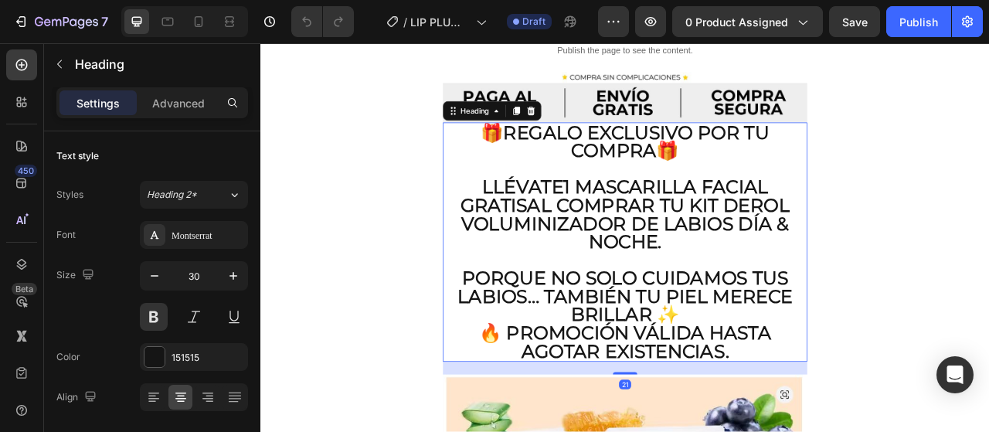
click at [854, 208] on h2 "🎁 Regalo Exclusivo por tu Compra 🎁 Llévate 1 mascarilla facial GRATIS al compra…" at bounding box center [723, 296] width 463 height 304
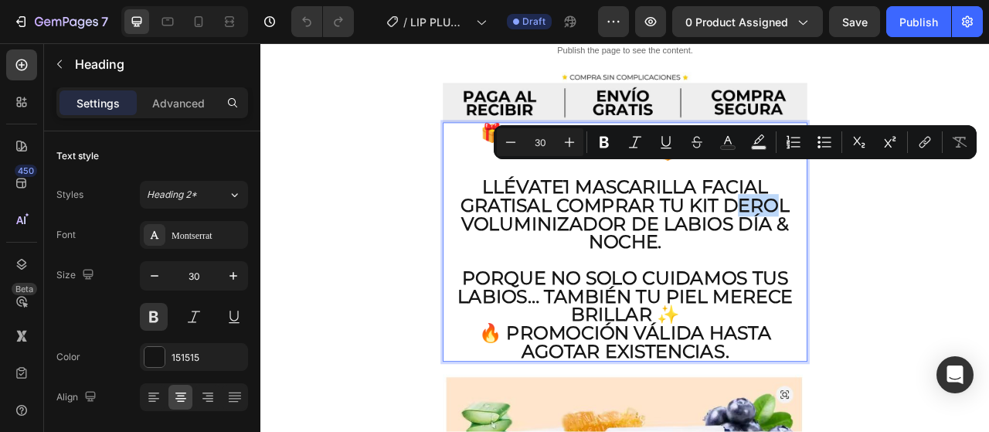
drag, startPoint x: 847, startPoint y: 211, endPoint x: 901, endPoint y: 209, distance: 54.9
click at [901, 209] on p "🎁 Regalo Exclusivo por tu Compra 🎁 Llévate 1 mascarilla facial GRATIS al compra…" at bounding box center [724, 296] width 460 height 301
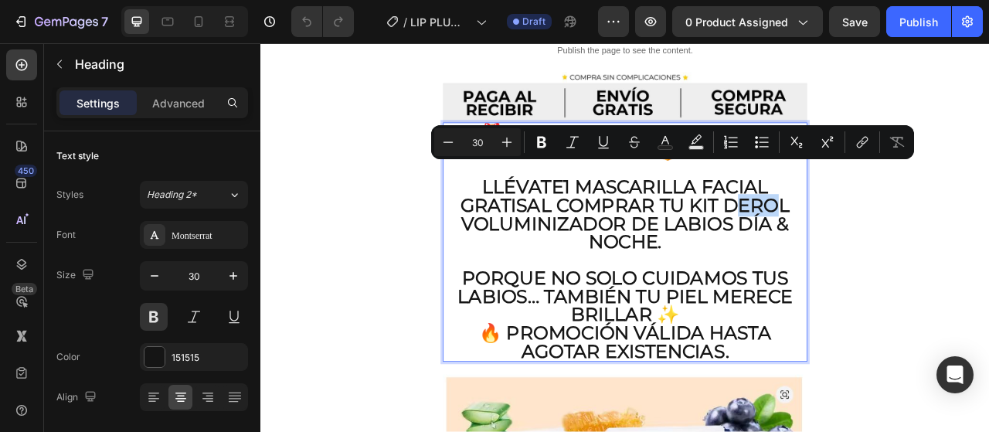
drag, startPoint x: 775, startPoint y: 250, endPoint x: 845, endPoint y: 216, distance: 77.7
click at [845, 216] on p "🎁 Regalo Exclusivo por tu Compra 🎁 Llévate 1 mascarilla facial GRATIS al compra…" at bounding box center [724, 296] width 460 height 301
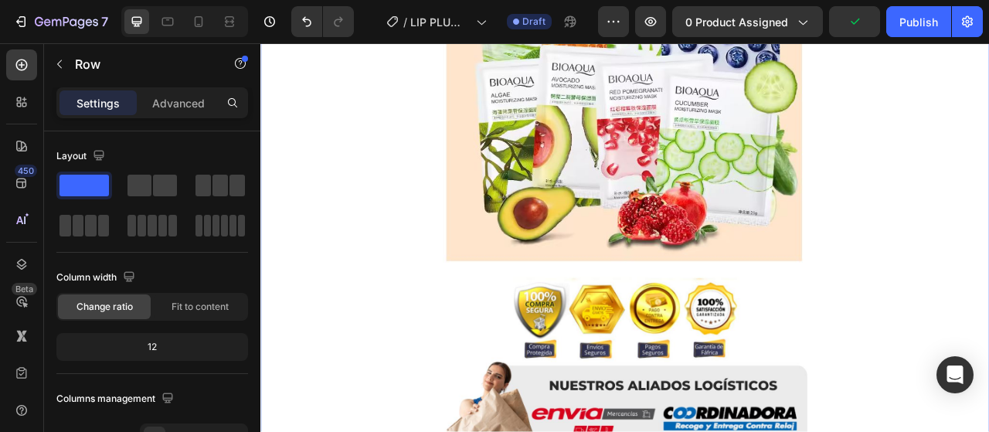
scroll to position [4248, 0]
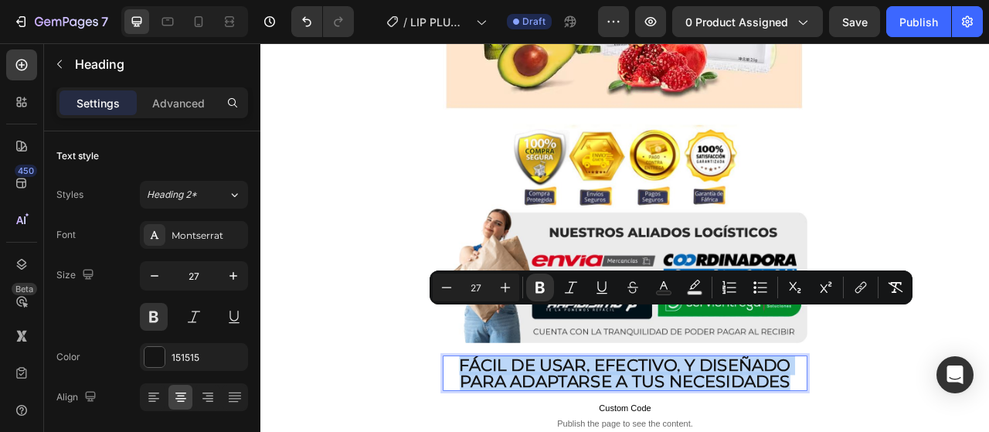
copy strong "Fácil de usar, efectivo, y diseñado para adaptarse a tus necesidades"
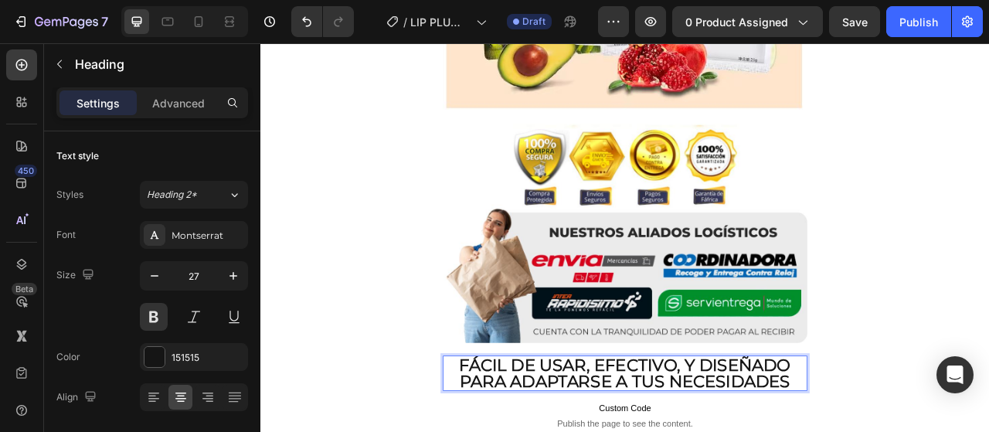
scroll to position [0, 0]
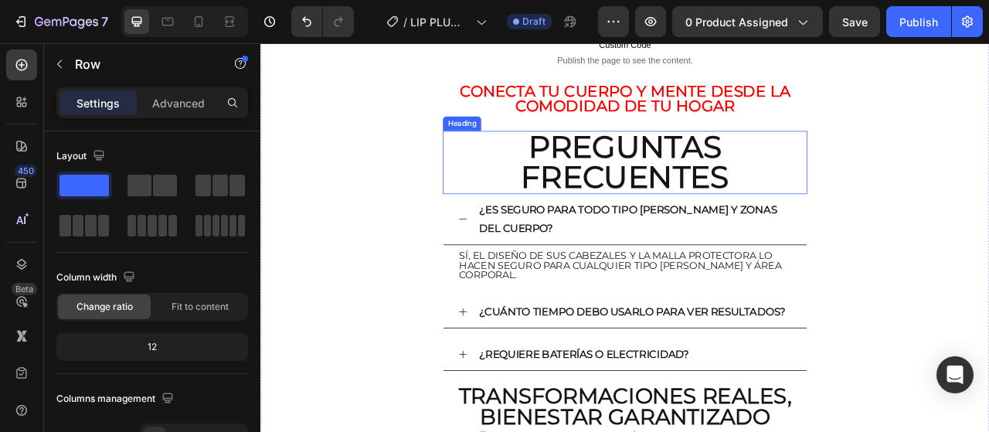
scroll to position [4635, 0]
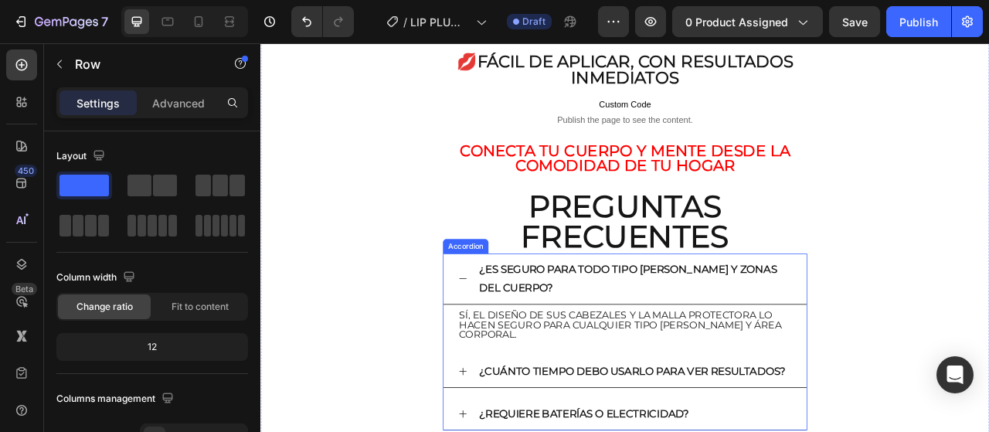
click at [598, 324] on strong "¿Es seguro para todo tipo [PERSON_NAME] y zonas del cuerpo?" at bounding box center [727, 343] width 378 height 39
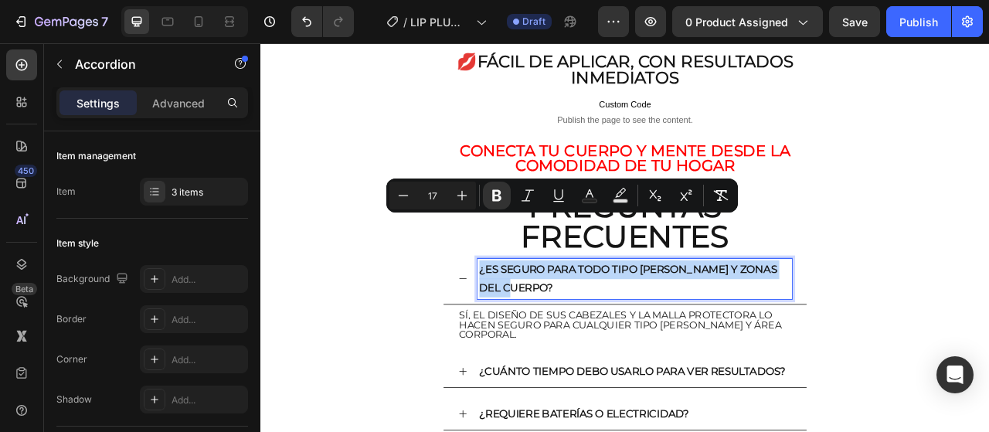
click at [598, 324] on strong "¿Es seguro para todo tipo [PERSON_NAME] y zonas del cuerpo?" at bounding box center [727, 343] width 378 height 39
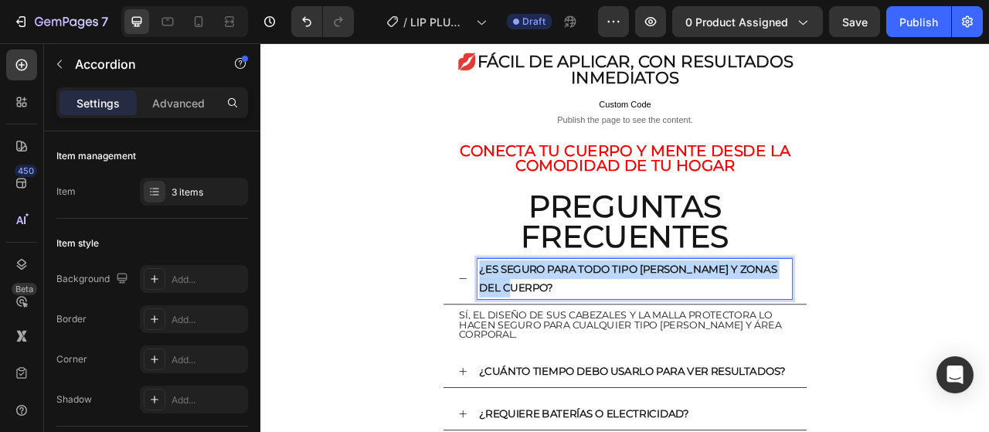
click at [598, 324] on strong "¿Es seguro para todo tipo [PERSON_NAME] y zonas del cuerpo?" at bounding box center [727, 343] width 378 height 39
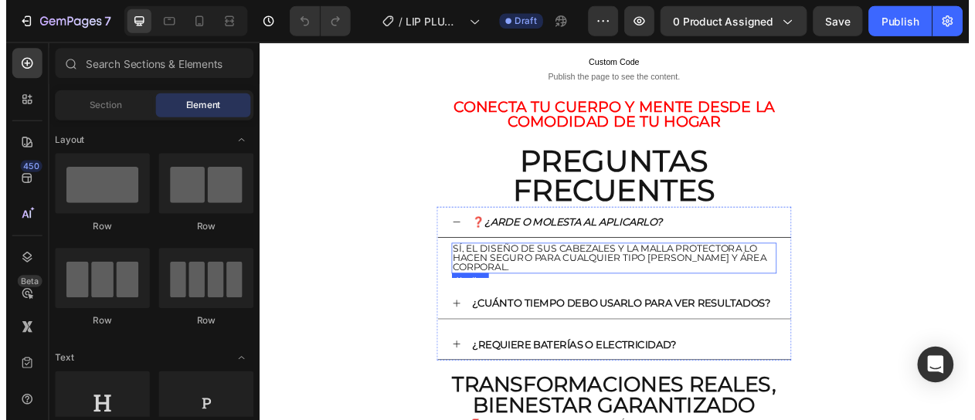
scroll to position [4712, 0]
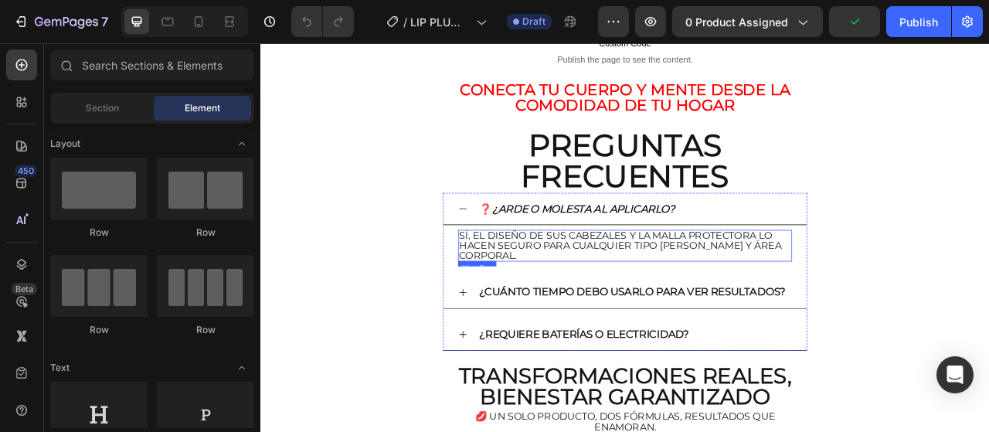
click at [596, 281] on span "Sí, el diseño de sus cabezales y la malla protectora lo hacen seguro para cualq…" at bounding box center [718, 300] width 410 height 39
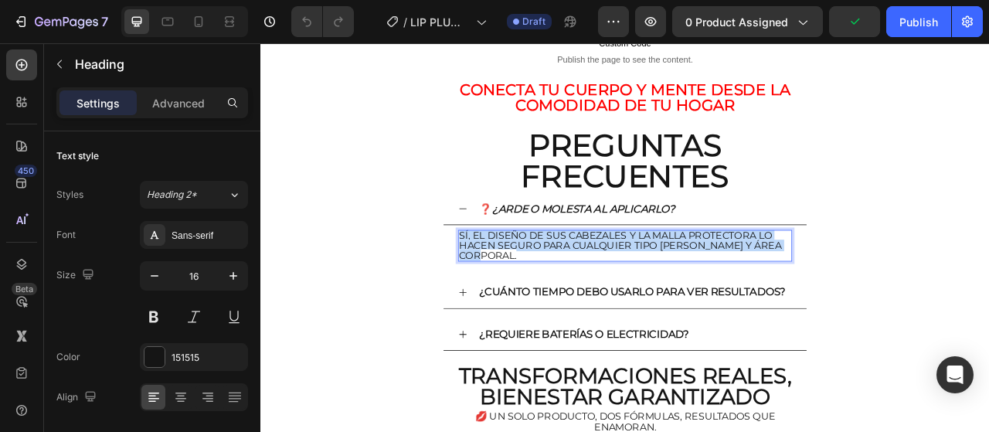
click at [595, 281] on span "Sí, el diseño de sus cabezales y la malla protectora lo hacen seguro para cualq…" at bounding box center [718, 300] width 410 height 39
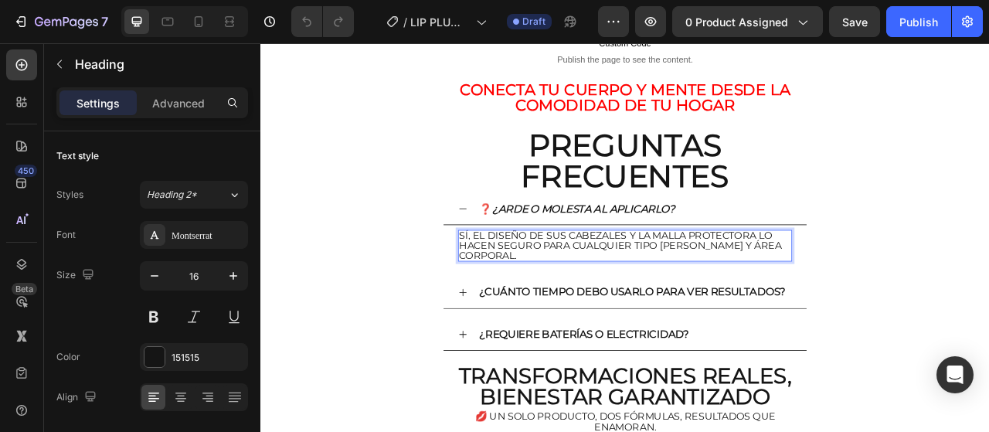
click at [595, 281] on span "Sí, el diseño de sus cabezales y la malla protectora lo hacen seguro para cualq…" at bounding box center [718, 300] width 410 height 39
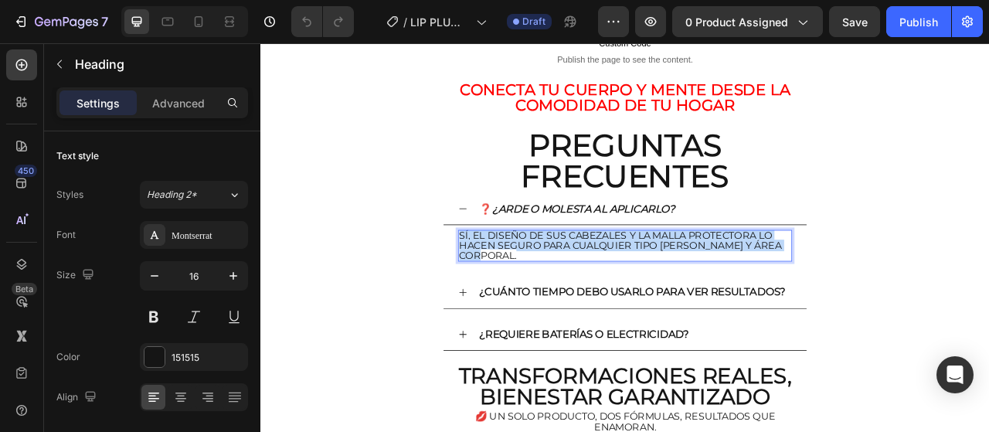
click at [595, 281] on span "Sí, el diseño de sus cabezales y la malla protectora lo hacen seguro para cualq…" at bounding box center [718, 300] width 410 height 39
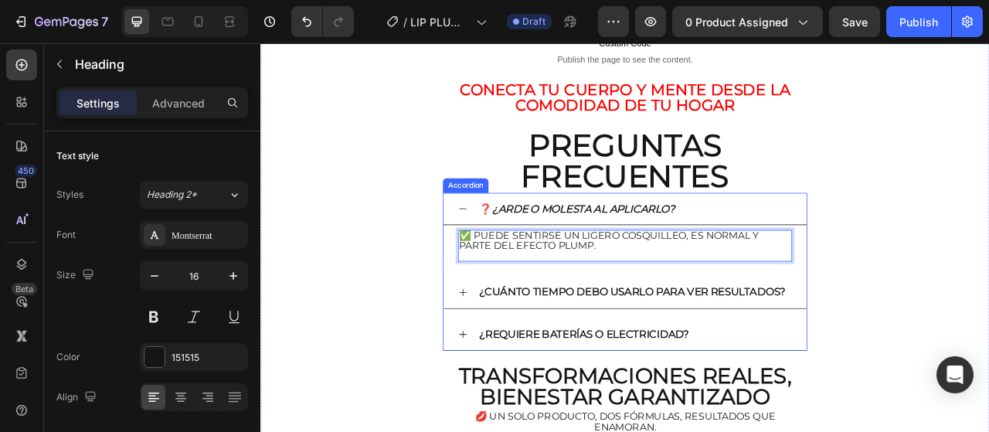
click at [626, 348] on p "¿Cuánto tiempo debo usarlo para ver resultados?" at bounding box center [733, 360] width 390 height 24
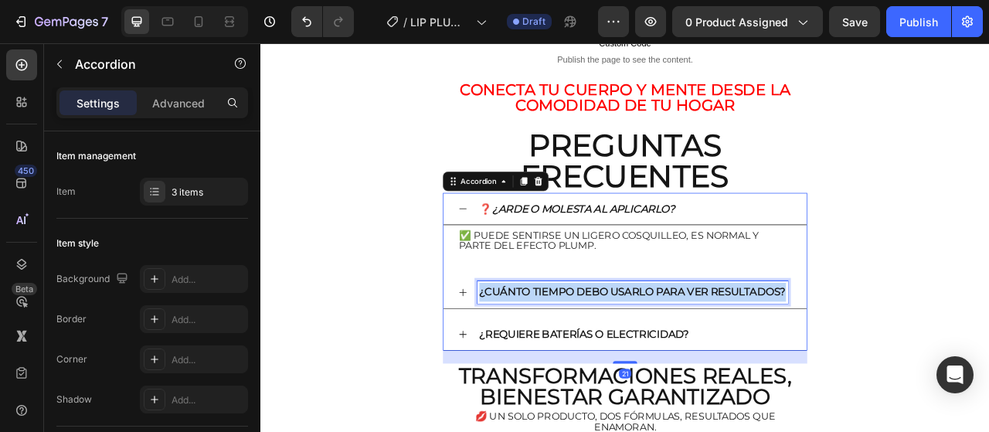
click at [626, 348] on p "¿Cuánto tiempo debo usarlo para ver resultados?" at bounding box center [733, 360] width 390 height 24
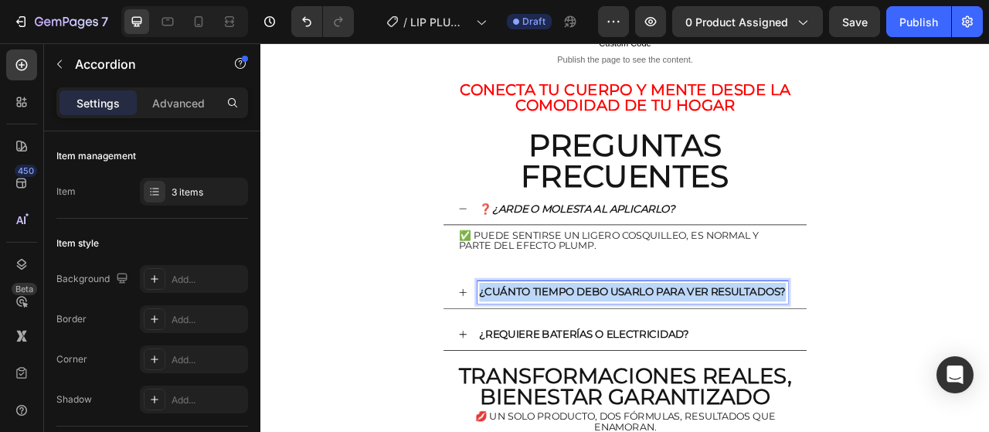
click at [626, 348] on p "¿Cuánto tiempo debo usarlo para ver resultados?" at bounding box center [733, 360] width 390 height 24
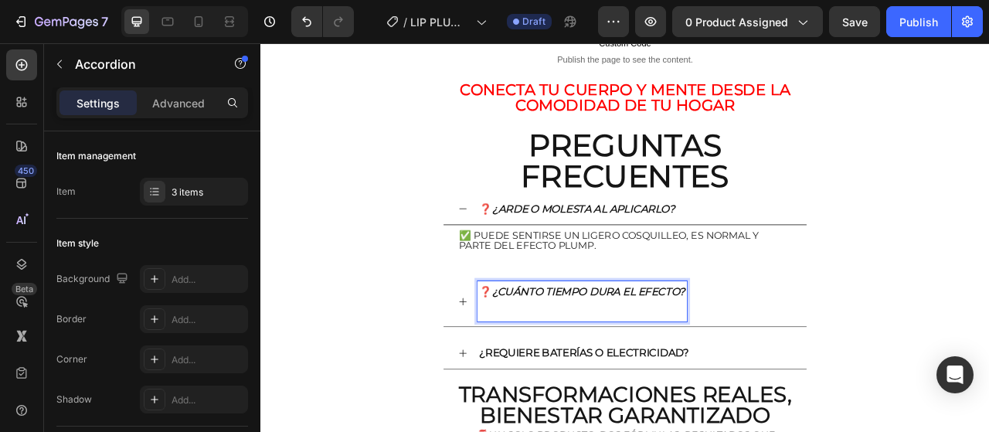
click at [508, 340] on div "❓ ¿Cuánto tiempo dura el efecto?" at bounding box center [724, 372] width 462 height 65
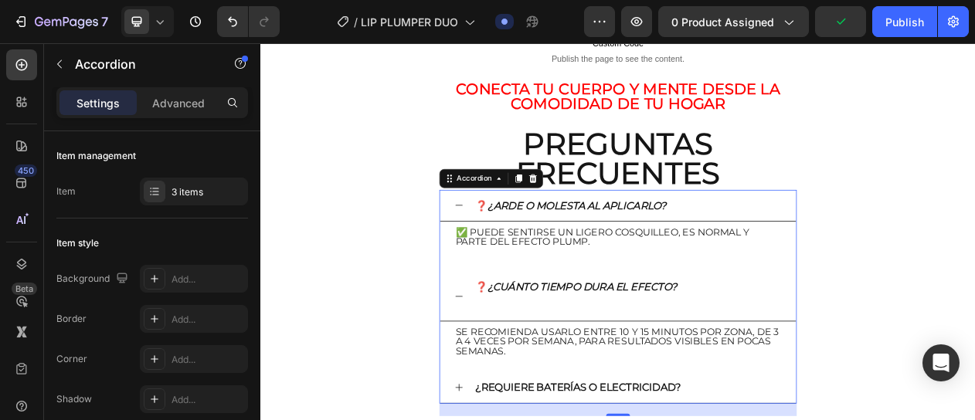
click at [589, 348] on p "❓ ¿Cuánto tiempo dura el efecto?" at bounding box center [669, 371] width 262 height 47
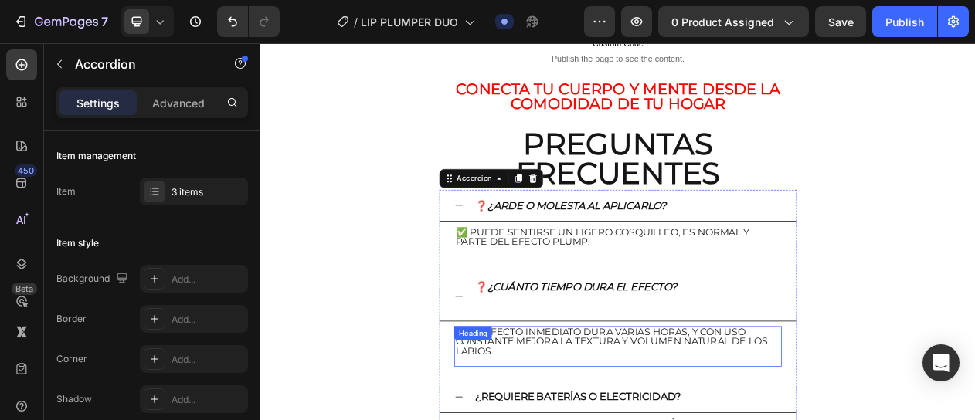
scroll to position [4866, 0]
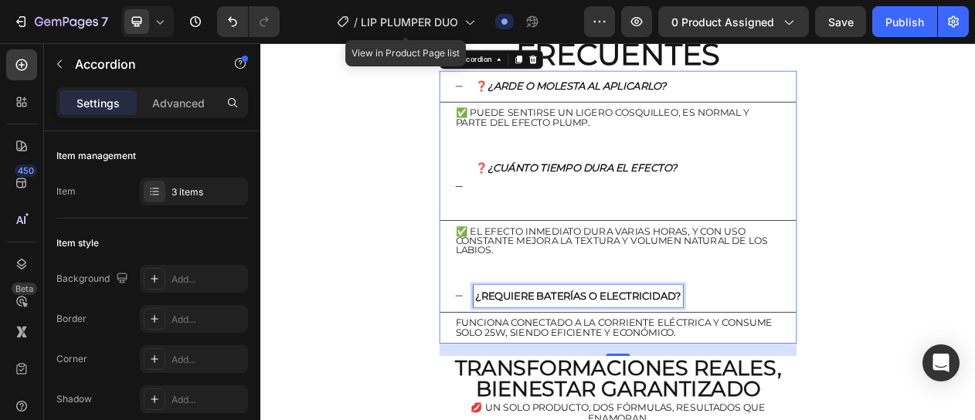
click at [644, 287] on div "❓ ¿Arde o molesta al aplicarlo? ✅ Puede sentirse un ligero cosquilleo, es norma…" at bounding box center [723, 257] width 463 height 354
click at [621, 364] on strong "¿Requiere baterías o electricidad?" at bounding box center [671, 371] width 267 height 15
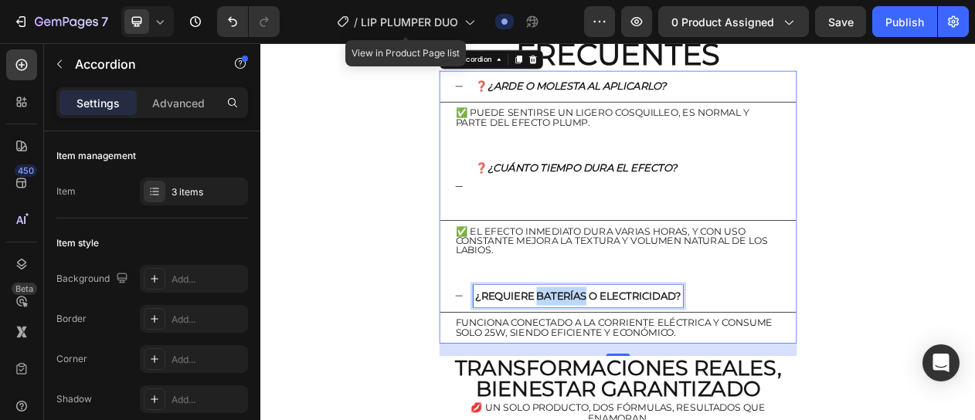
click at [621, 364] on strong "¿Requiere baterías o electricidad?" at bounding box center [671, 371] width 267 height 15
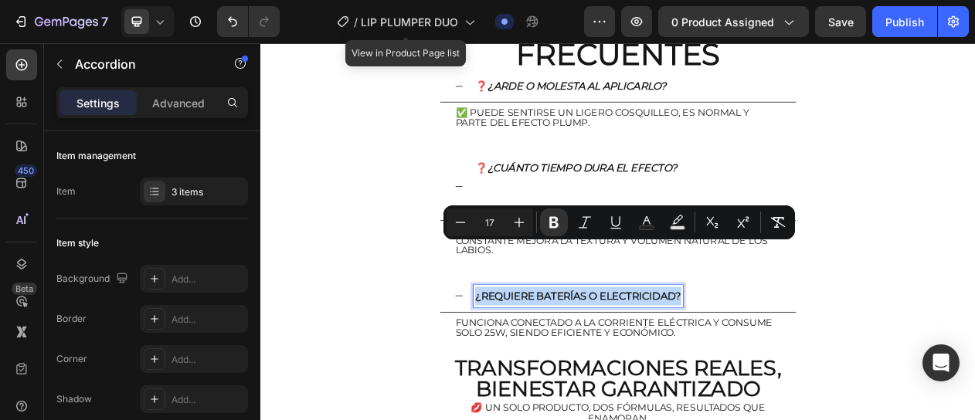
click at [621, 364] on strong "¿Requiere baterías o electricidad?" at bounding box center [671, 371] width 267 height 15
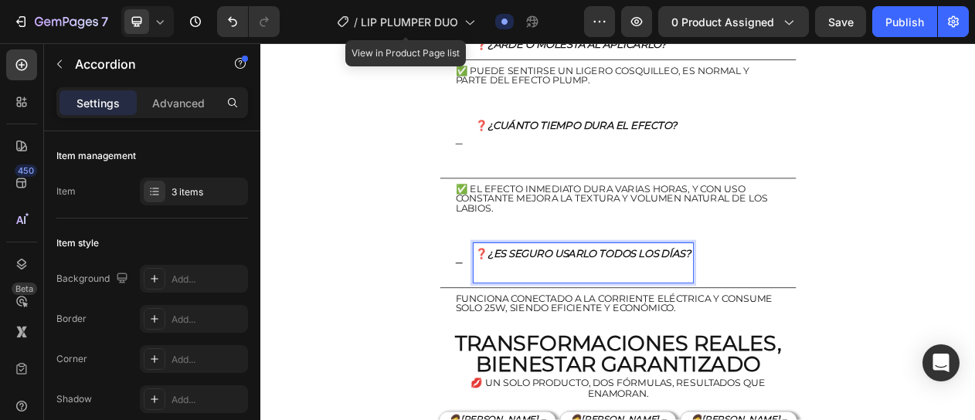
scroll to position [4944, 0]
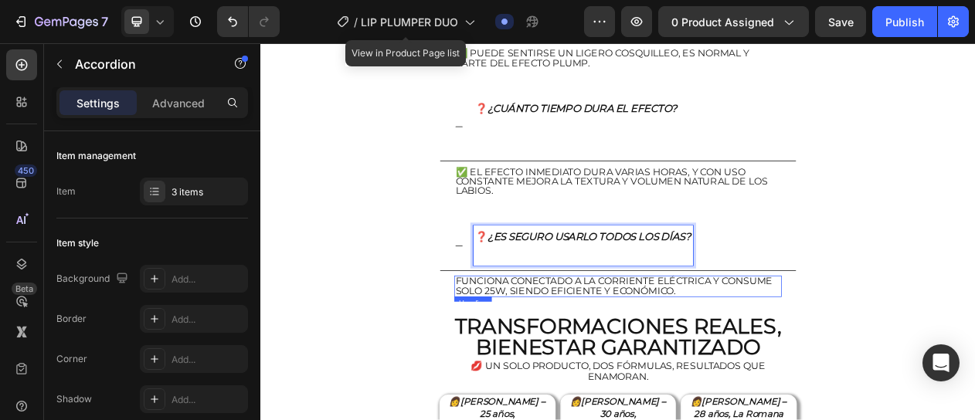
click at [622, 345] on span "Funciona conectado a la corriente eléctrica y consume solo 25W, siendo eficient…" at bounding box center [718, 358] width 411 height 27
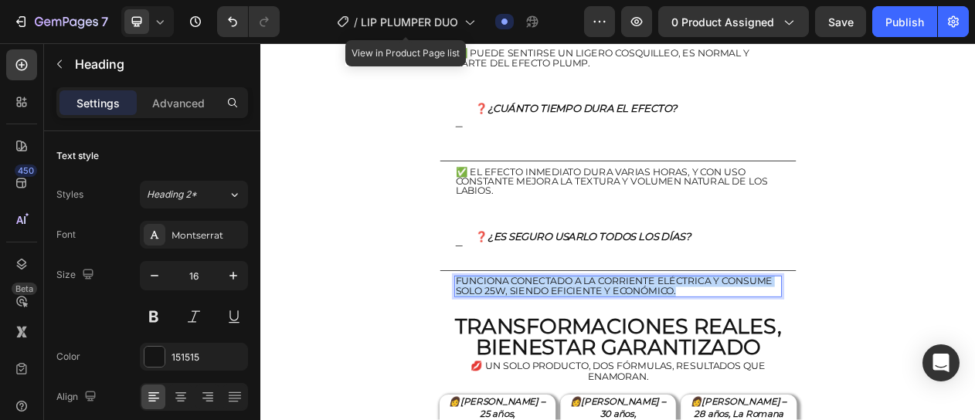
click at [621, 345] on span "Funciona conectado a la corriente eléctrica y consume solo 25W, siendo eficient…" at bounding box center [718, 358] width 411 height 27
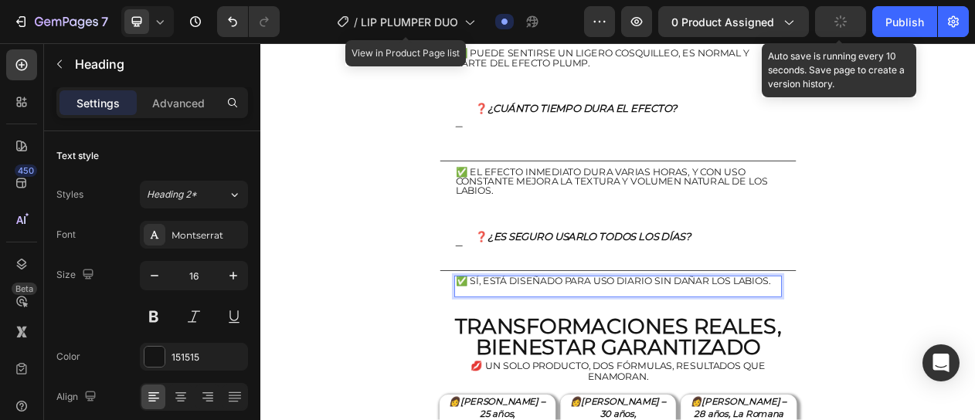
click at [832, 32] on button "button" at bounding box center [840, 21] width 51 height 31
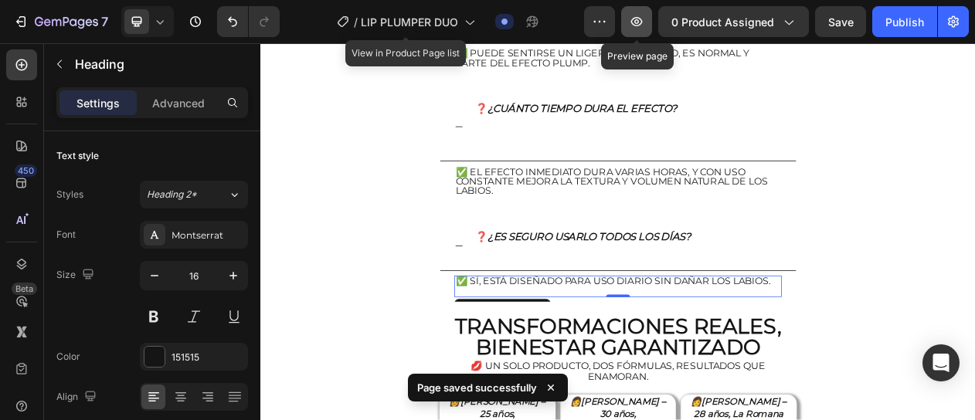
click at [645, 29] on button "button" at bounding box center [636, 21] width 31 height 31
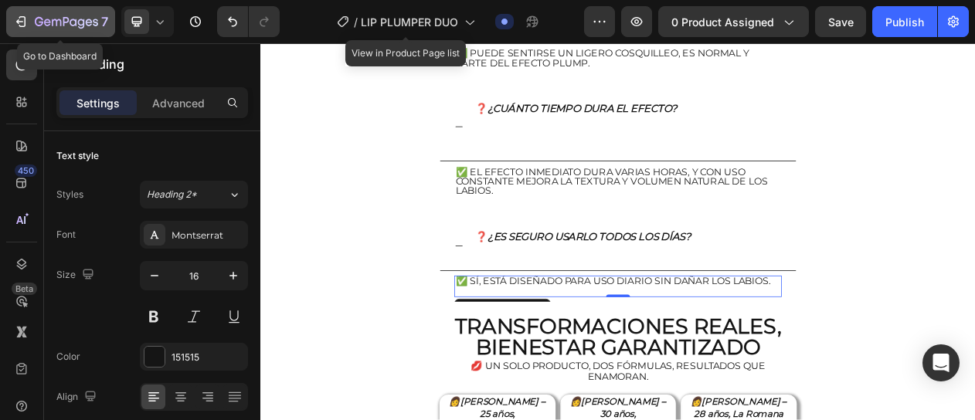
click at [65, 24] on icon "button" at bounding box center [66, 22] width 63 height 13
